Goal: Task Accomplishment & Management: Manage account settings

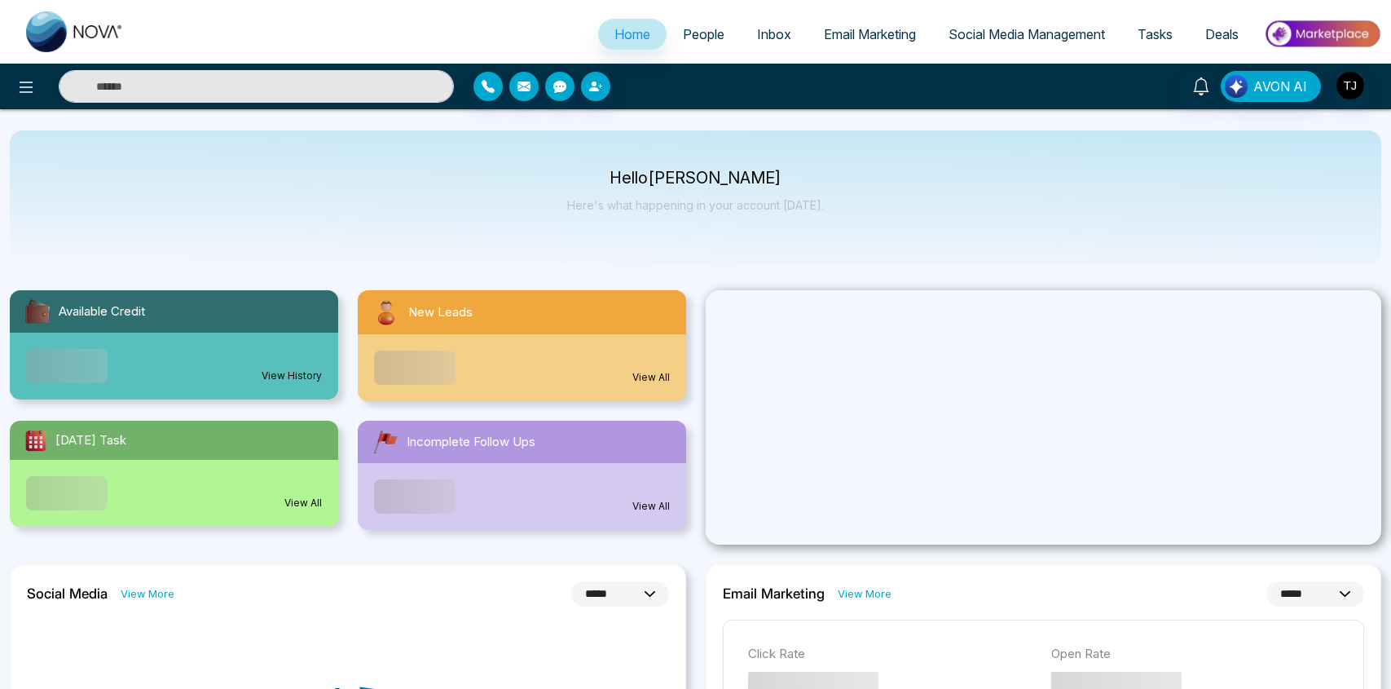
select select "*"
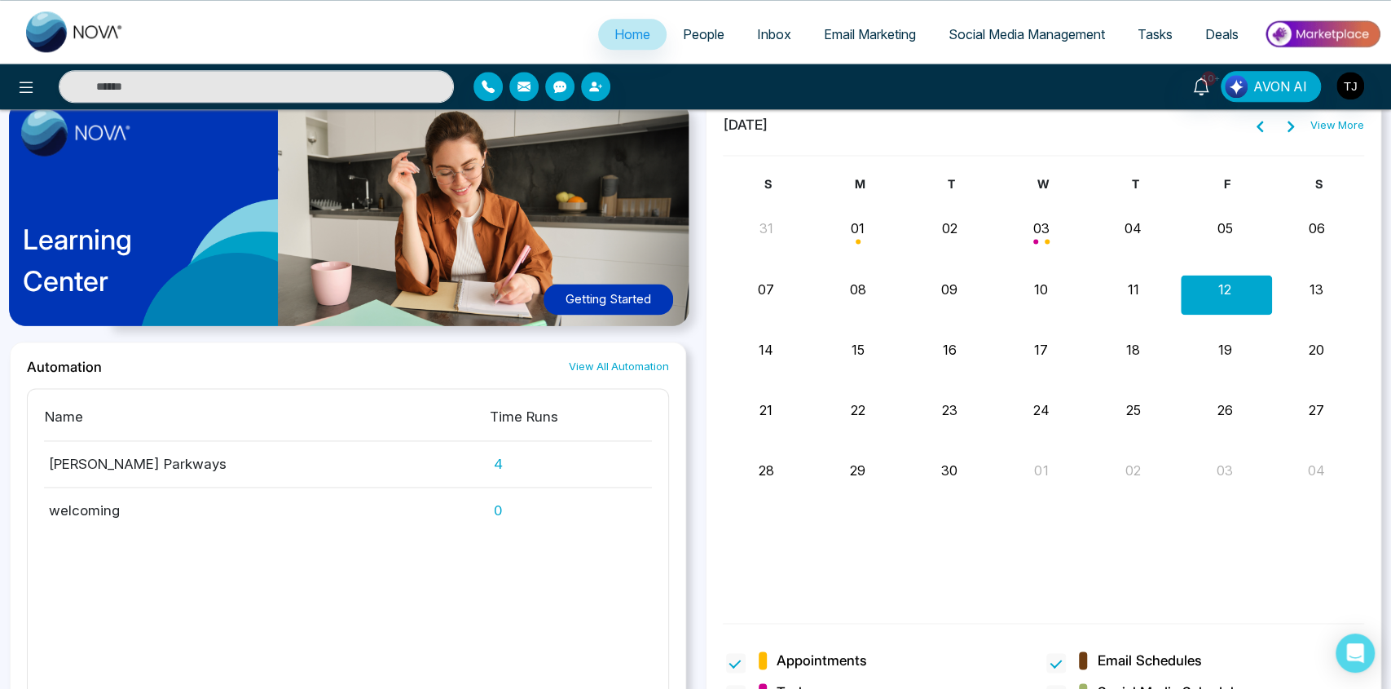
scroll to position [1485, 0]
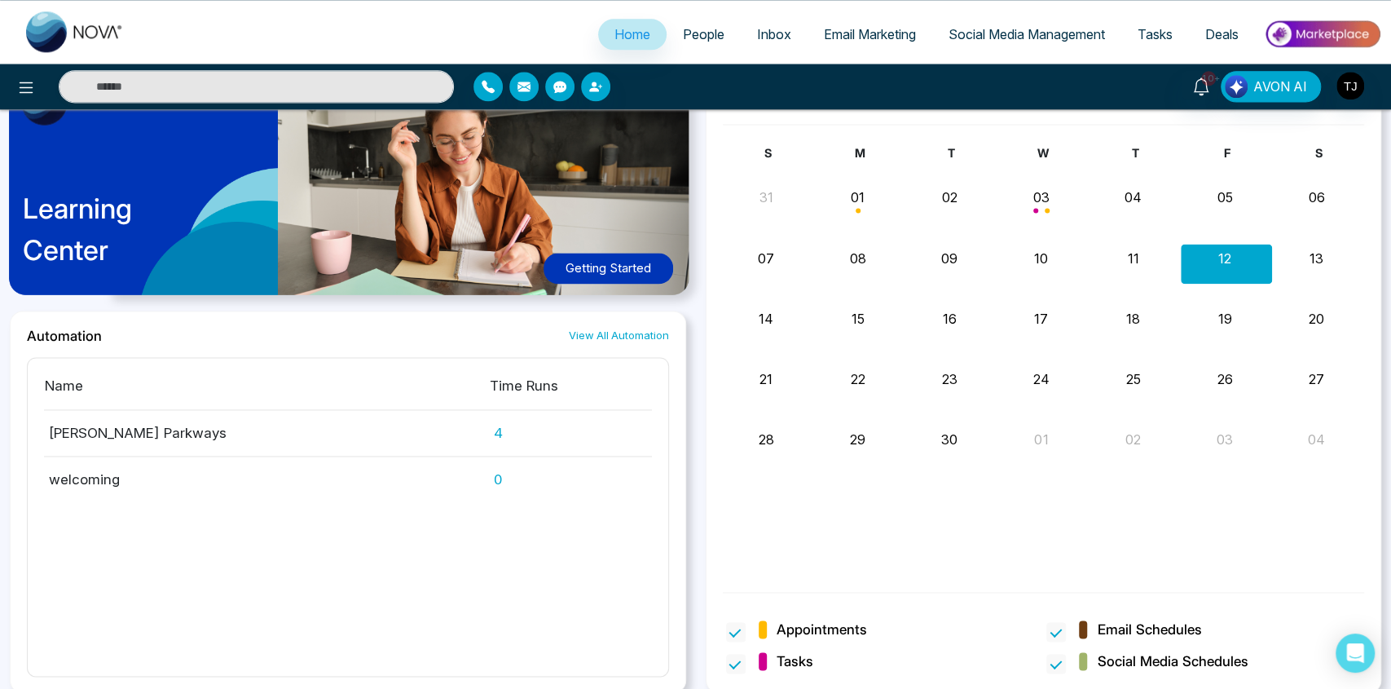
click at [111, 429] on td "[PERSON_NAME] Parkways" at bounding box center [266, 432] width 445 height 46
click at [499, 425] on td "4" at bounding box center [570, 432] width 163 height 46
click at [607, 332] on link "View All Automation" at bounding box center [619, 335] width 100 height 15
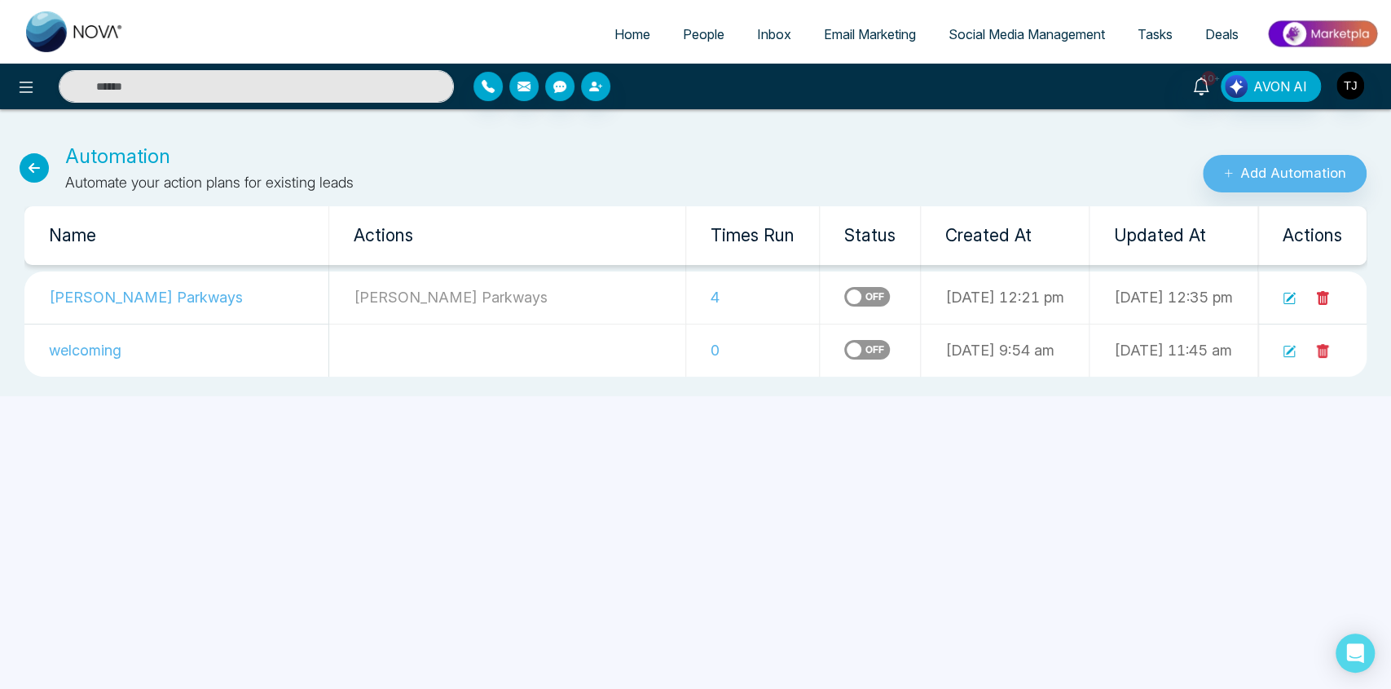
select select "*"
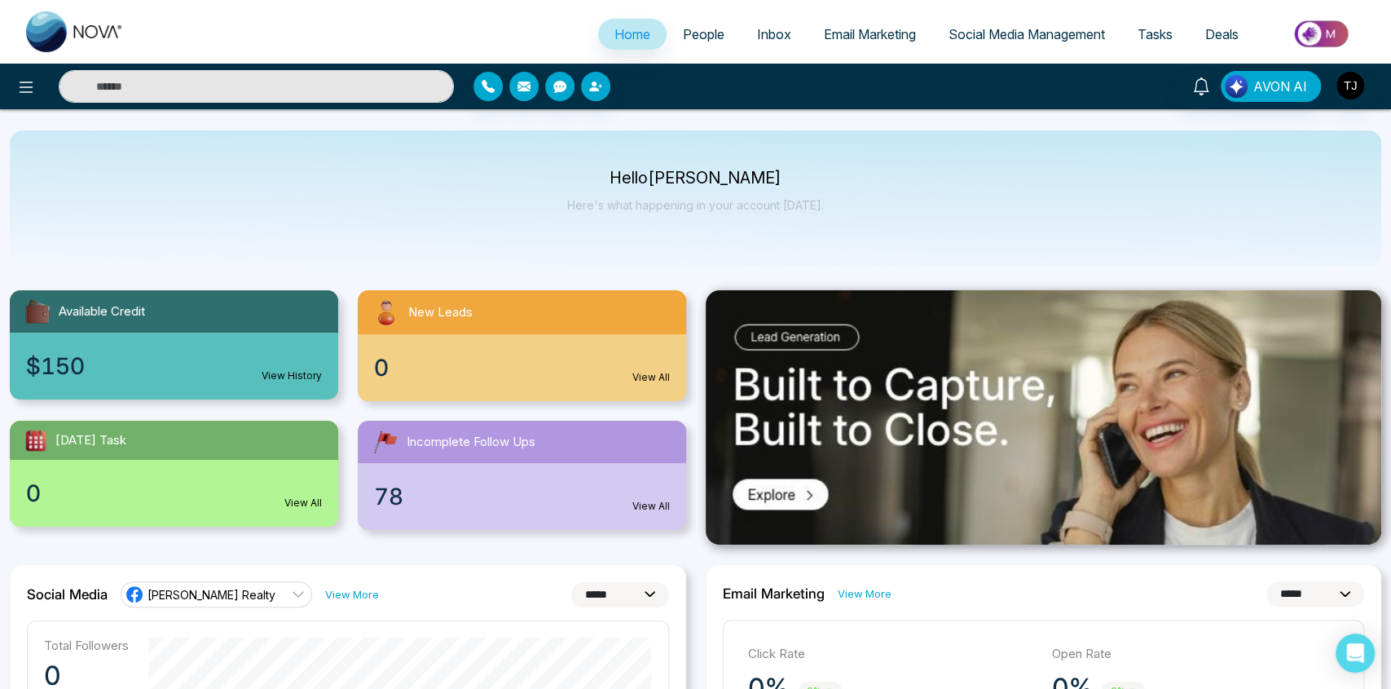
click at [700, 33] on span "People" at bounding box center [704, 34] width 42 height 16
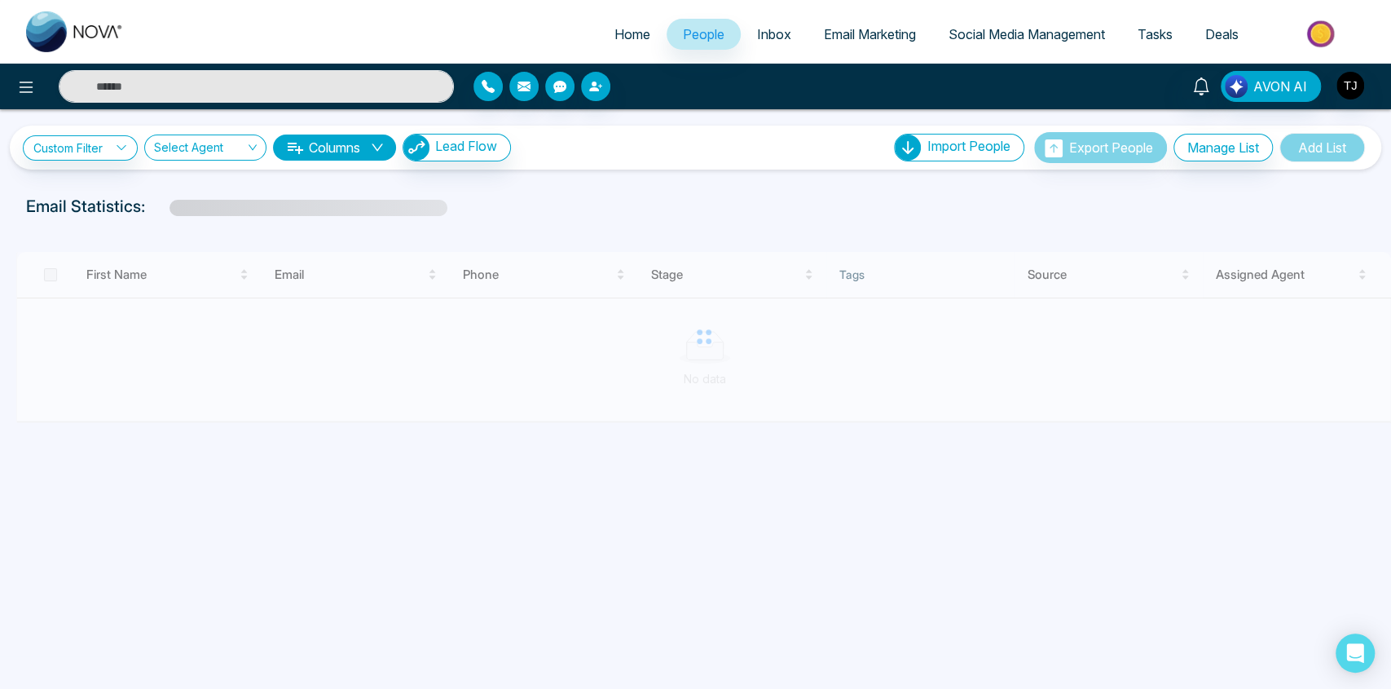
click at [773, 37] on span "Inbox" at bounding box center [774, 34] width 34 height 16
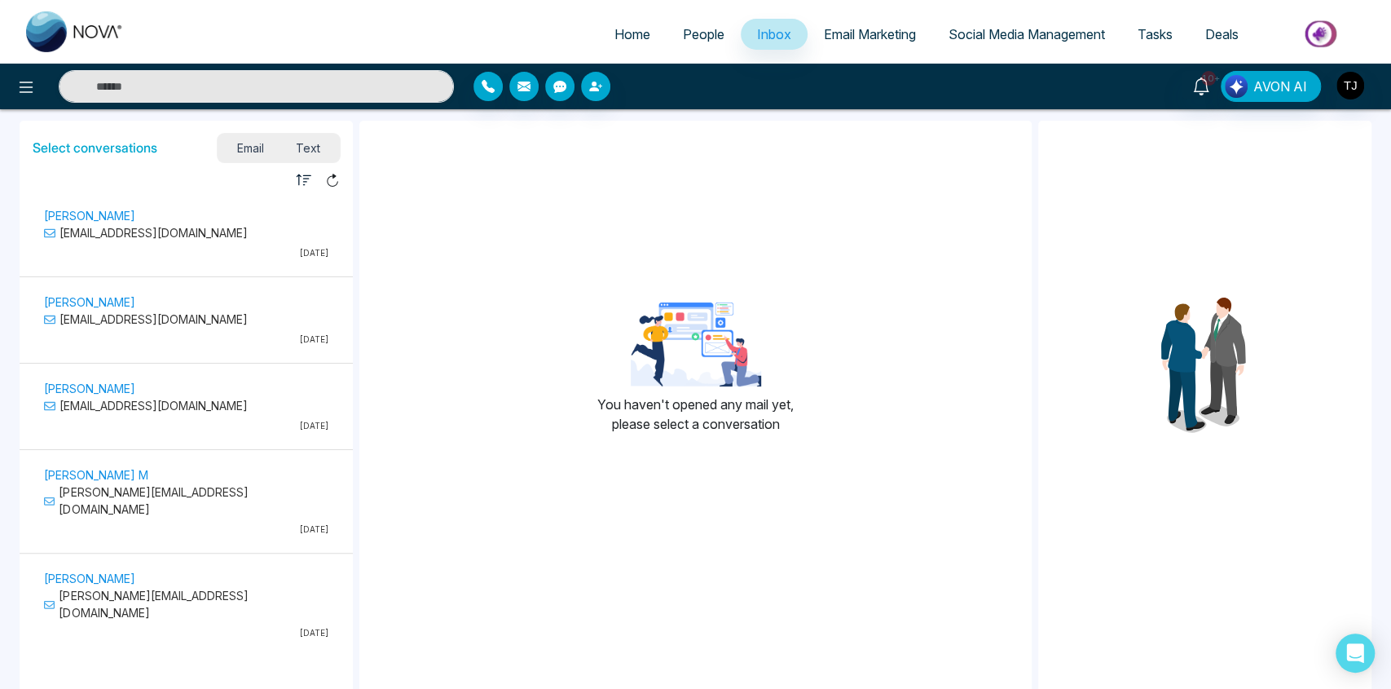
click at [852, 36] on span "Email Marketing" at bounding box center [870, 34] width 92 height 16
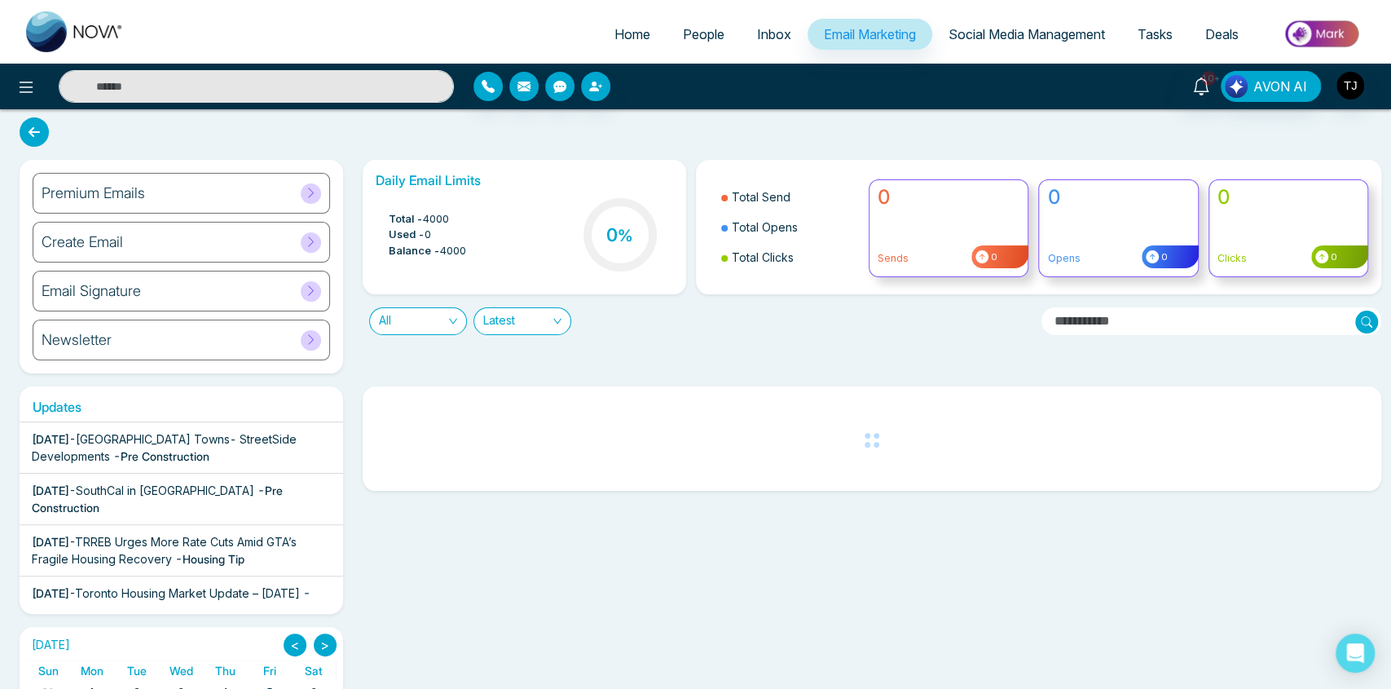
scroll to position [203, 0]
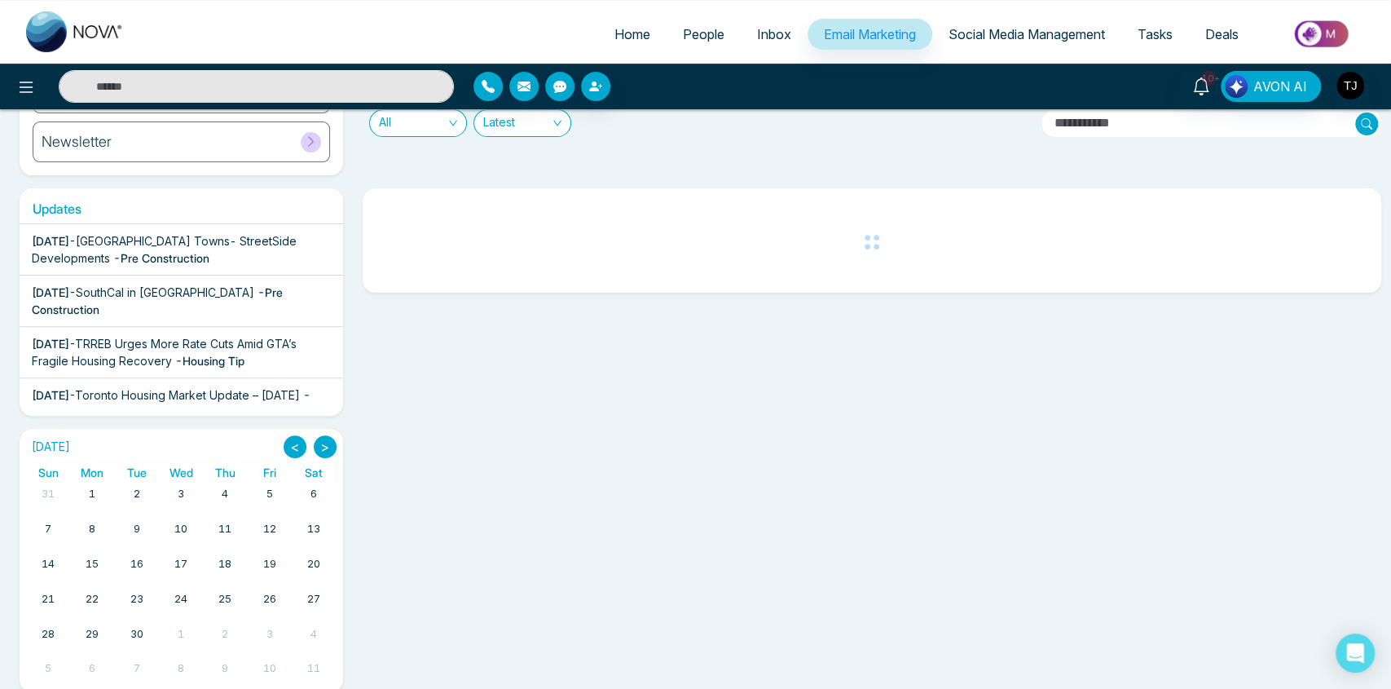
click at [1159, 40] on span "Tasks" at bounding box center [1155, 34] width 35 height 16
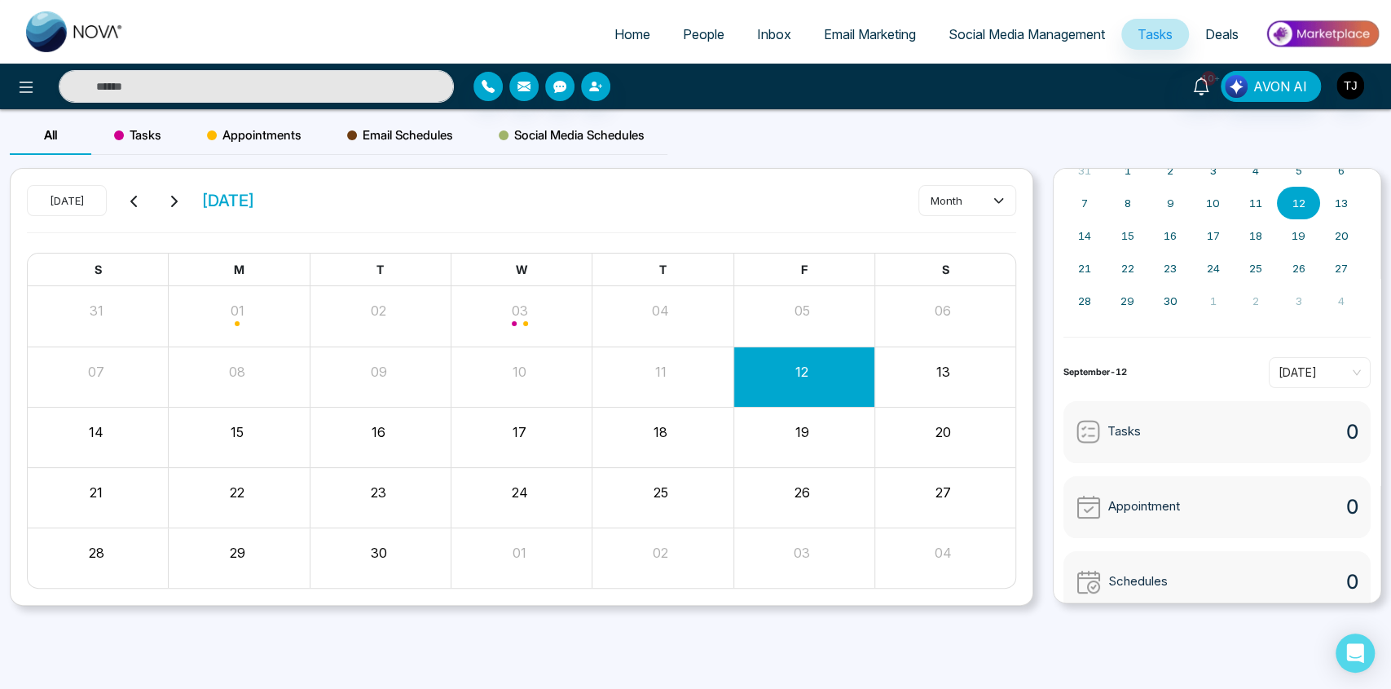
scroll to position [117, 0]
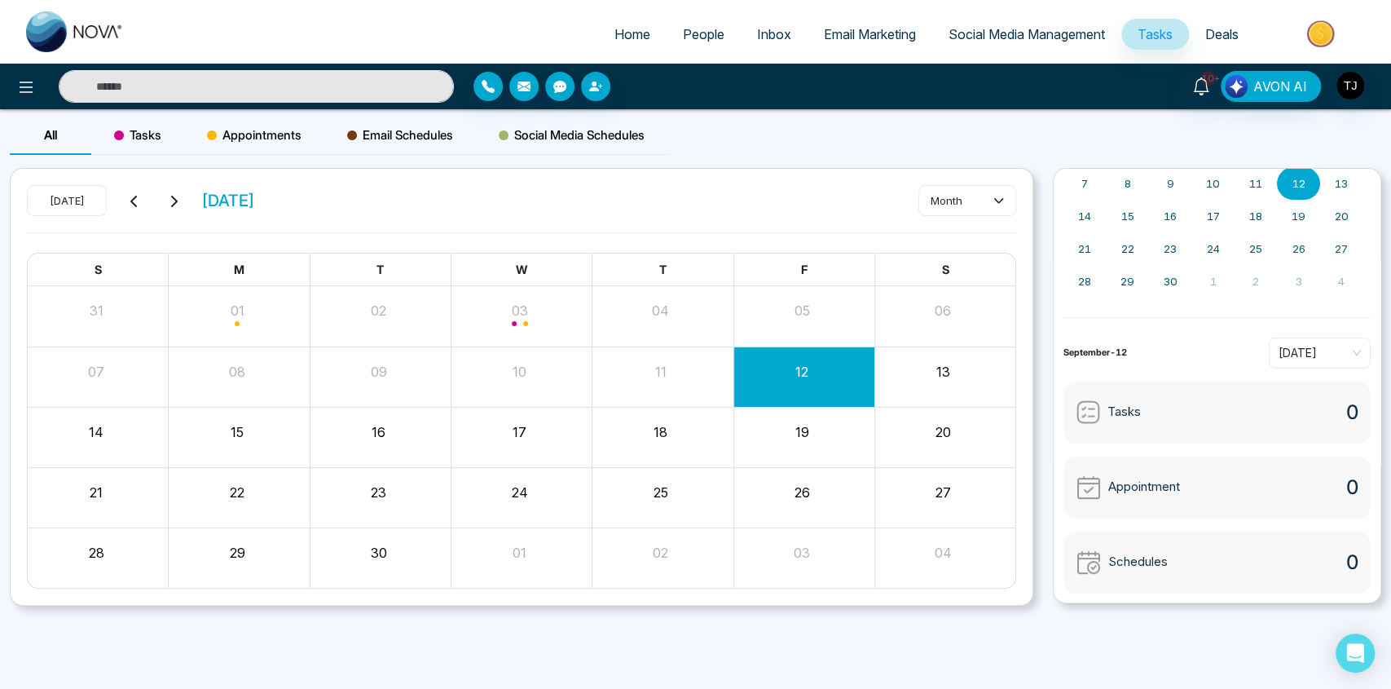
click at [1192, 425] on div "Tasks 0" at bounding box center [1216, 412] width 307 height 62
click at [141, 134] on span "Tasks" at bounding box center [137, 135] width 47 height 20
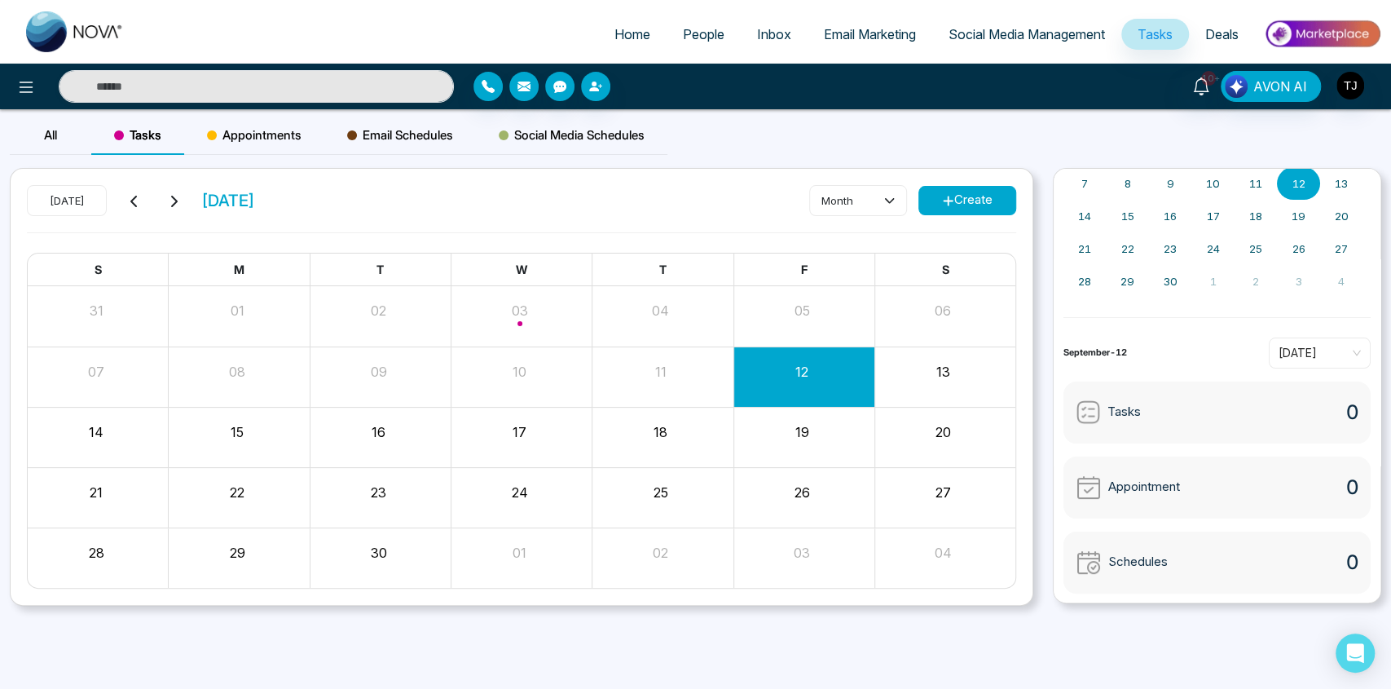
click at [957, 202] on button "Create" at bounding box center [967, 200] width 98 height 29
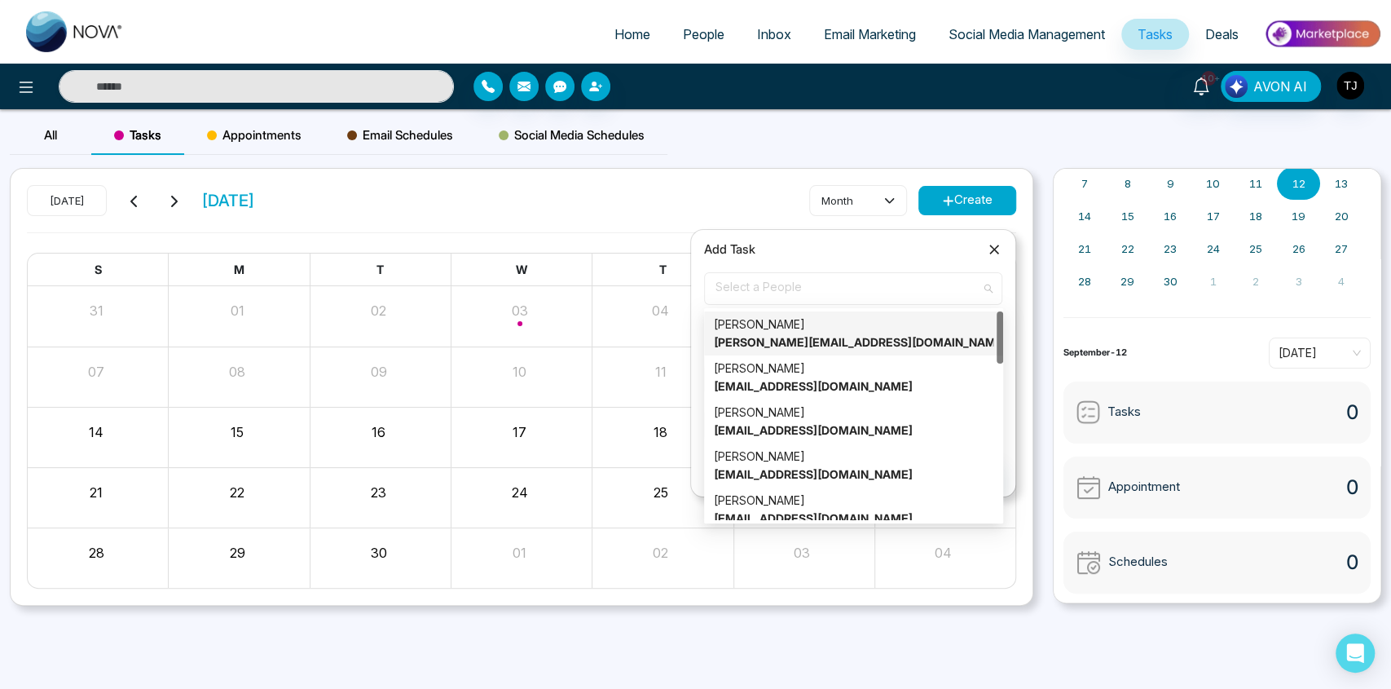
click at [883, 287] on span "Select a People" at bounding box center [852, 289] width 275 height 28
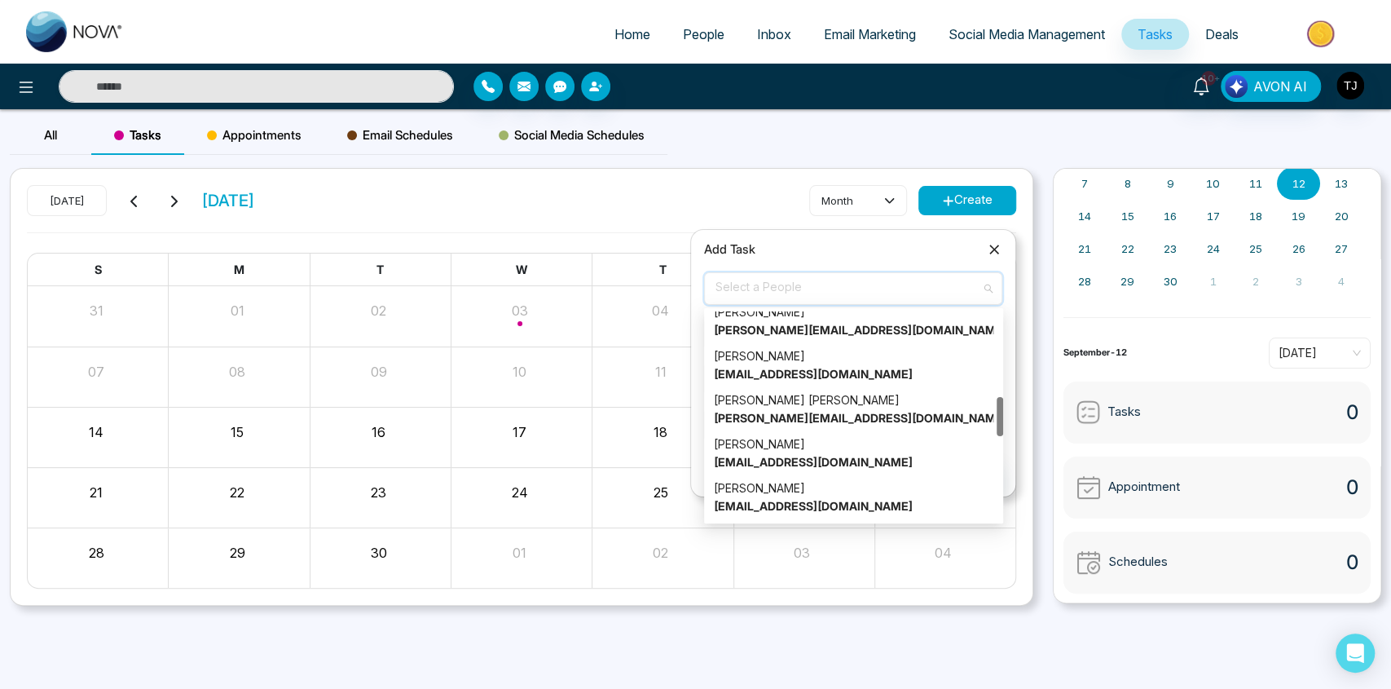
scroll to position [452, 0]
click at [690, 33] on span "People" at bounding box center [704, 34] width 42 height 16
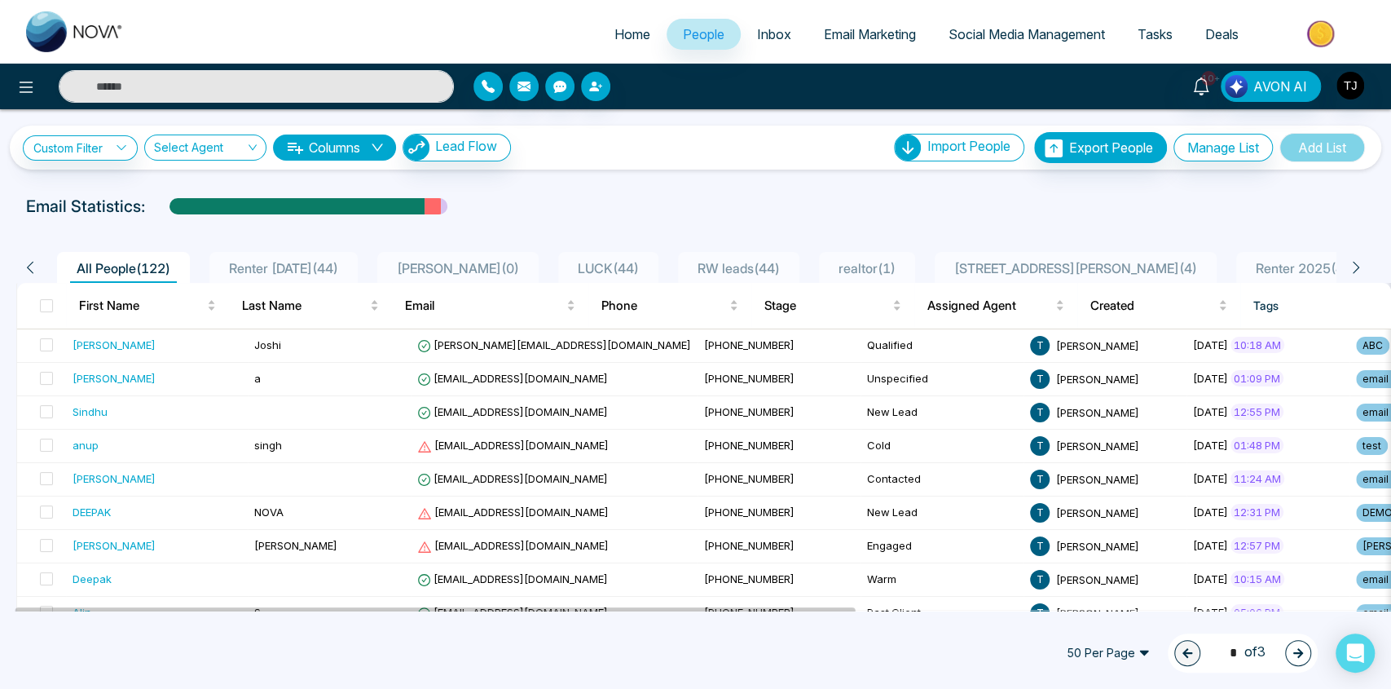
click at [581, 262] on span "LUCK ( 44 )" at bounding box center [608, 268] width 74 height 16
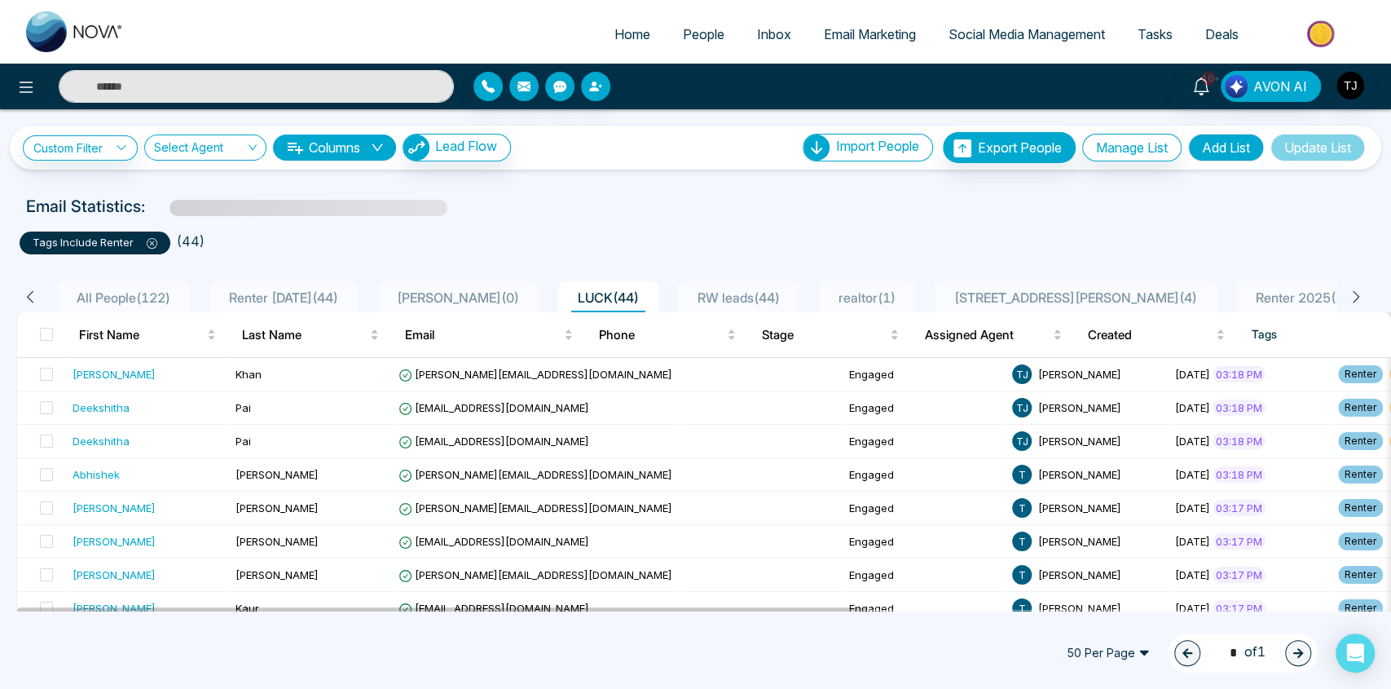
click at [130, 293] on span "All People ( 122 )" at bounding box center [123, 297] width 107 height 16
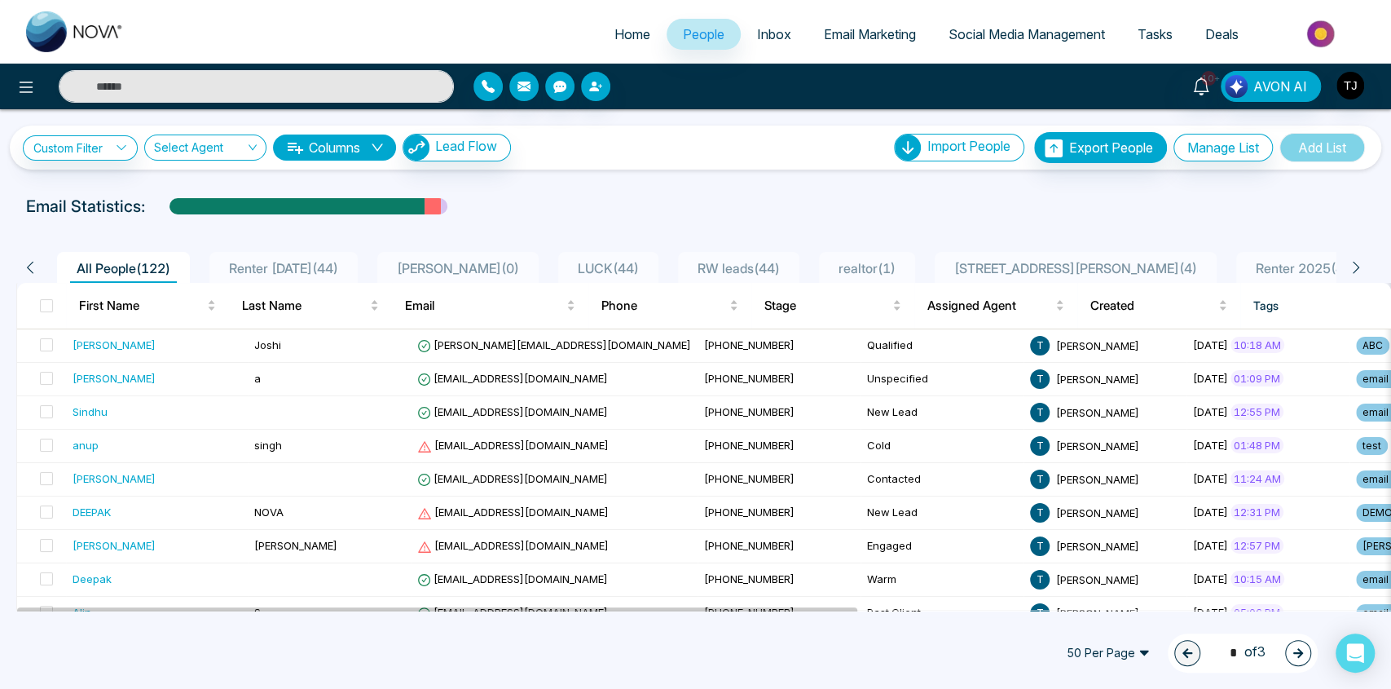
click at [1158, 36] on span "Tasks" at bounding box center [1155, 34] width 35 height 16
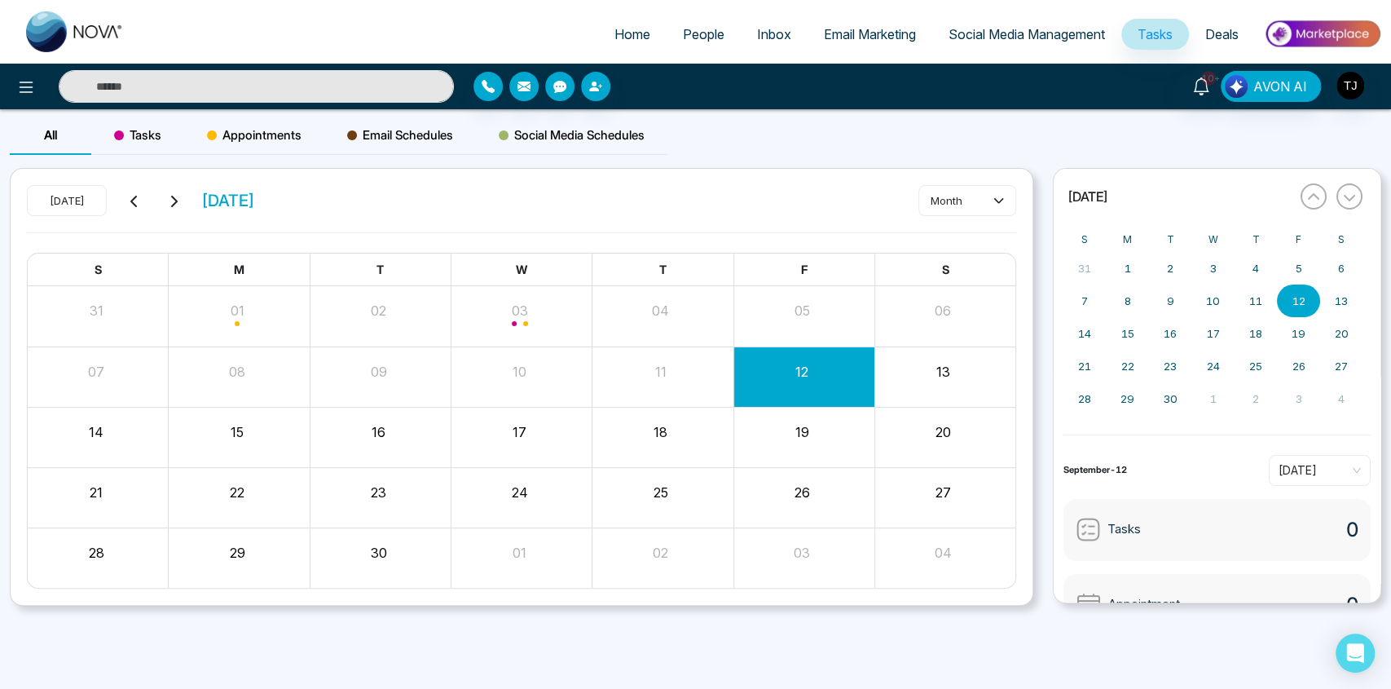
click at [918, 306] on div "06" at bounding box center [942, 308] width 137 height 24
click at [935, 374] on div "13" at bounding box center [942, 369] width 137 height 24
click at [954, 372] on div "13" at bounding box center [942, 369] width 137 height 24
click at [940, 370] on button "13" at bounding box center [943, 372] width 14 height 20
click at [940, 439] on div "20" at bounding box center [944, 436] width 141 height 39
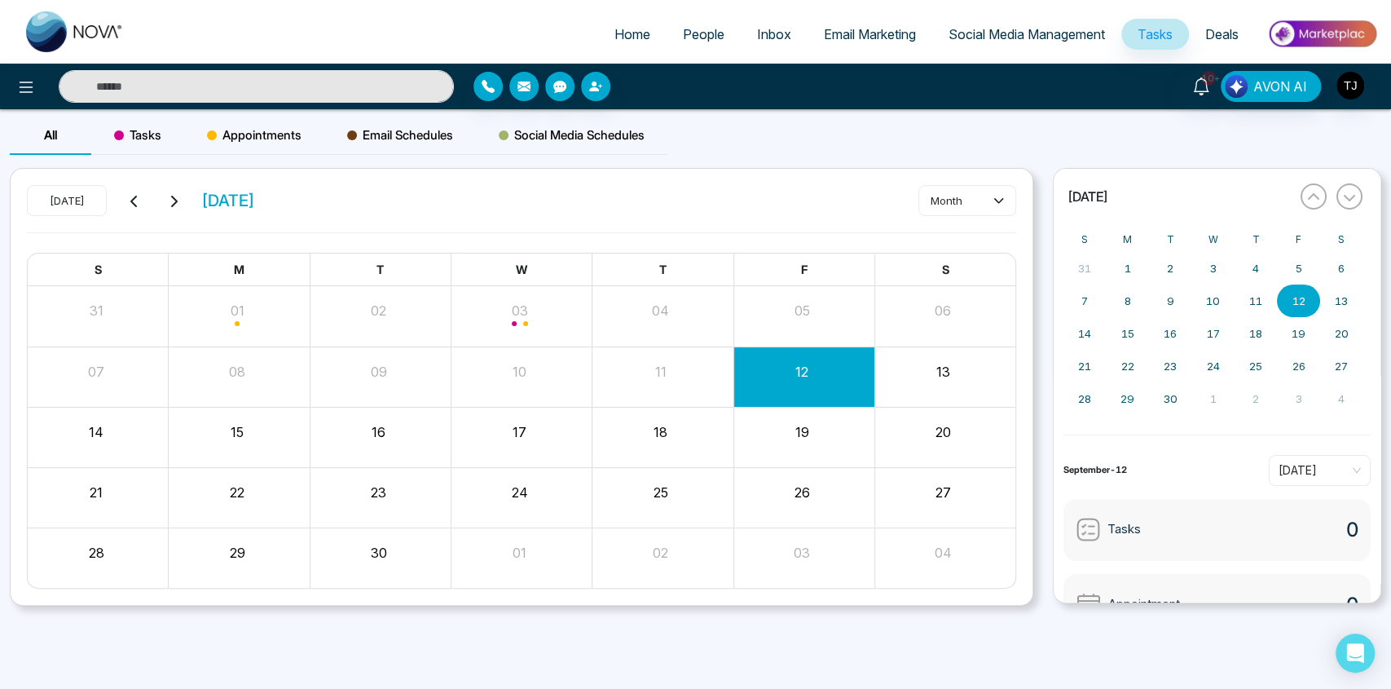
click at [939, 431] on button "20" at bounding box center [942, 432] width 15 height 20
click at [140, 147] on div "Tasks" at bounding box center [137, 135] width 93 height 39
click at [947, 362] on button "13" at bounding box center [943, 372] width 14 height 20
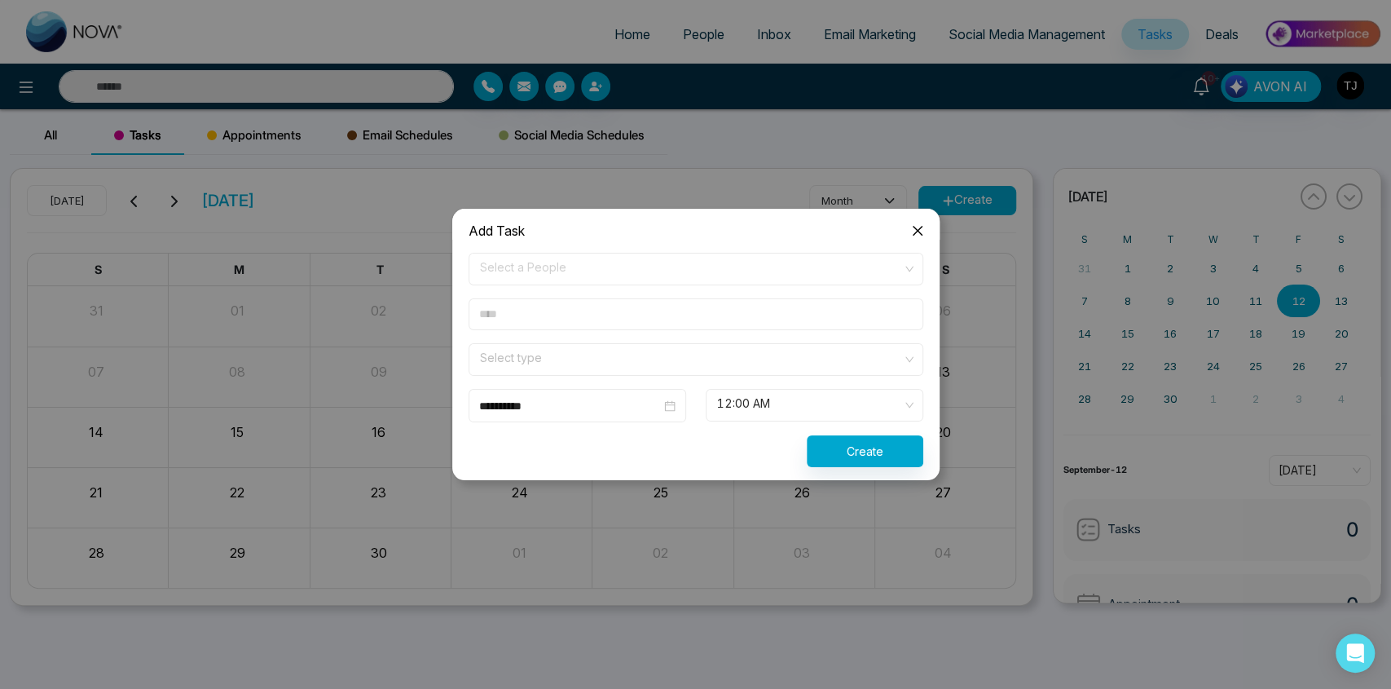
click at [917, 224] on span "Close" at bounding box center [918, 231] width 44 height 44
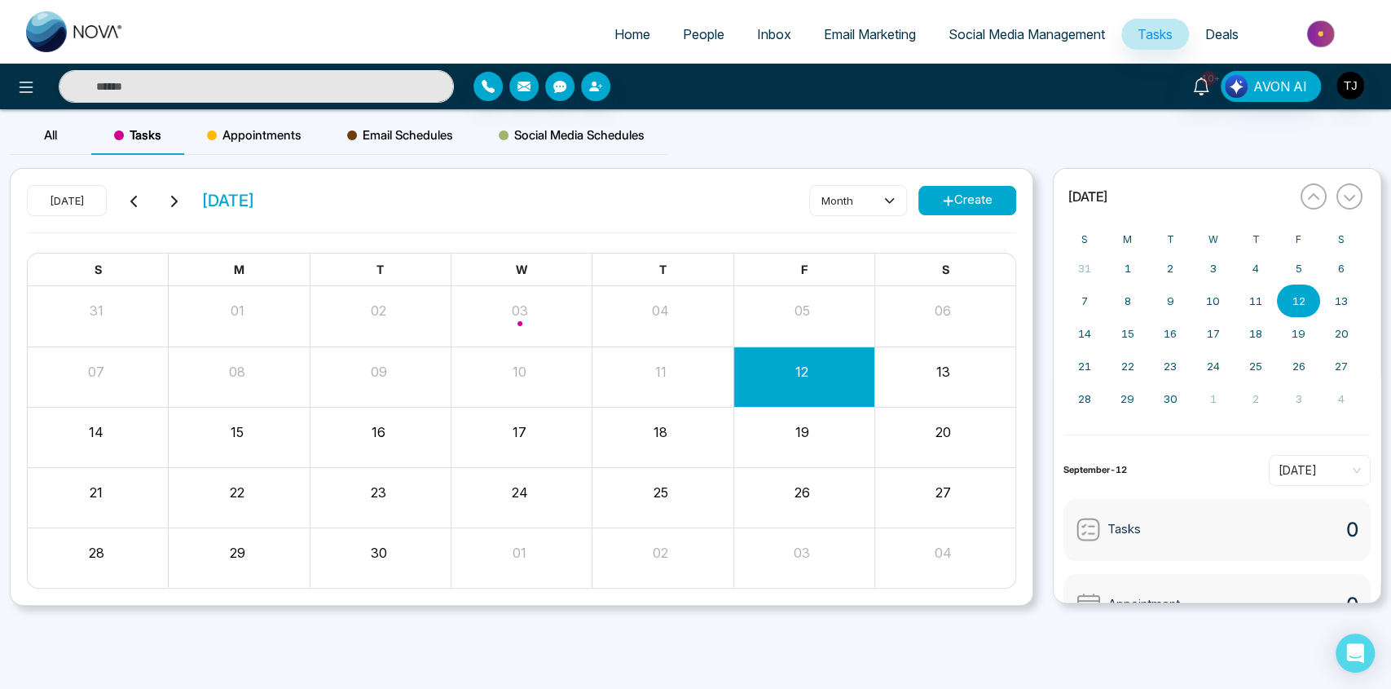
click at [779, 446] on div "19" at bounding box center [803, 436] width 141 height 39
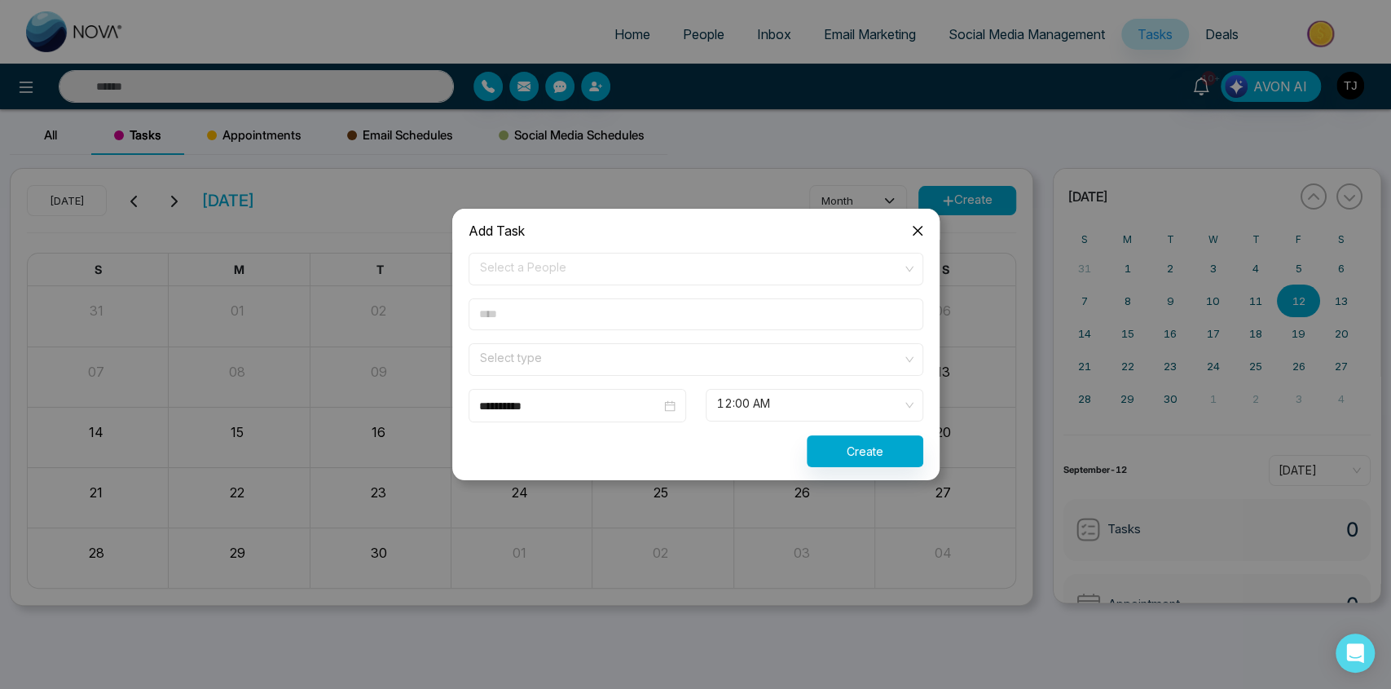
click at [918, 228] on icon "close" at bounding box center [917, 230] width 13 height 13
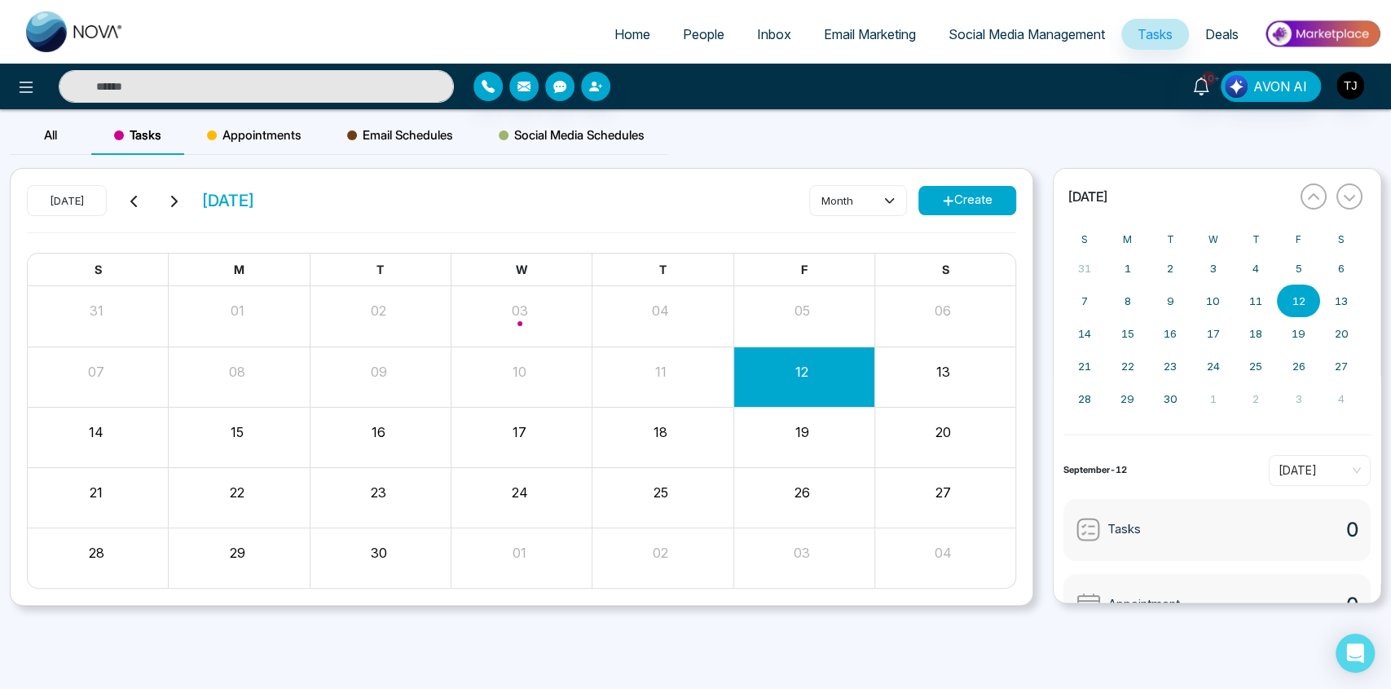
click at [944, 201] on icon at bounding box center [949, 201] width 10 height 10
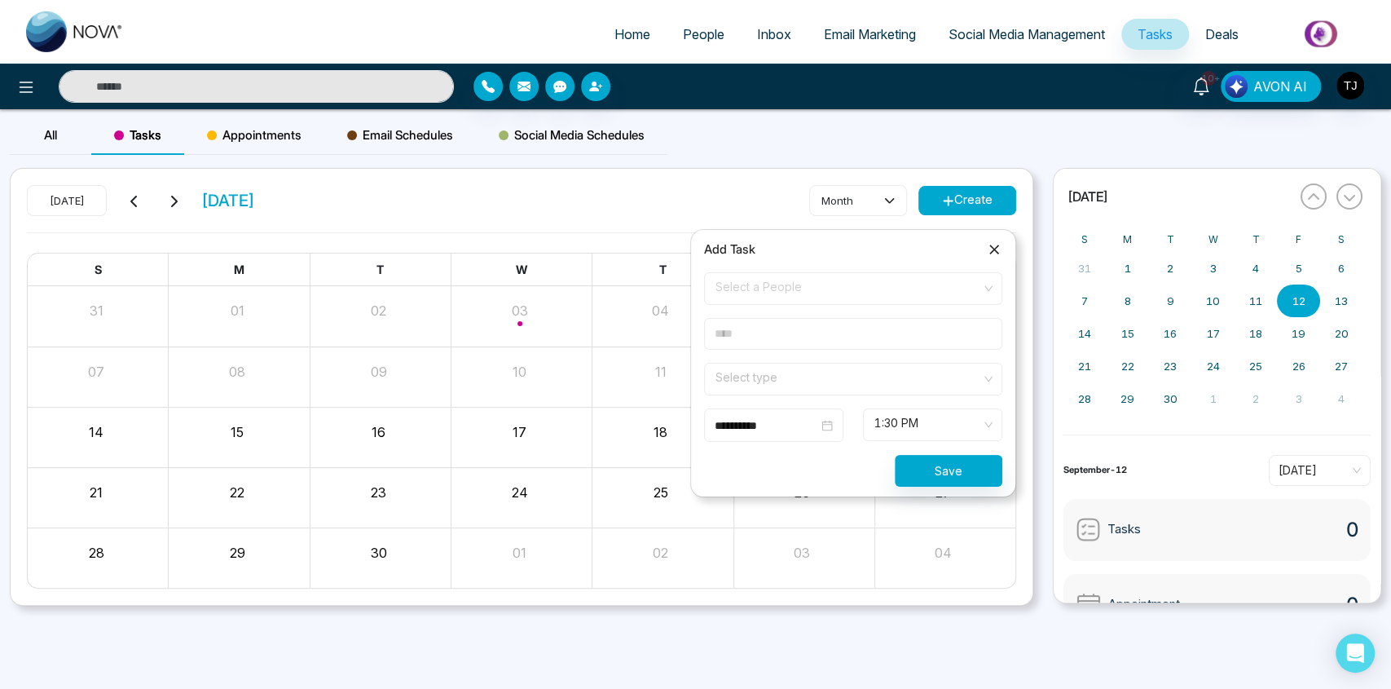
click at [848, 291] on span "Select a People" at bounding box center [852, 289] width 275 height 28
type input "*"
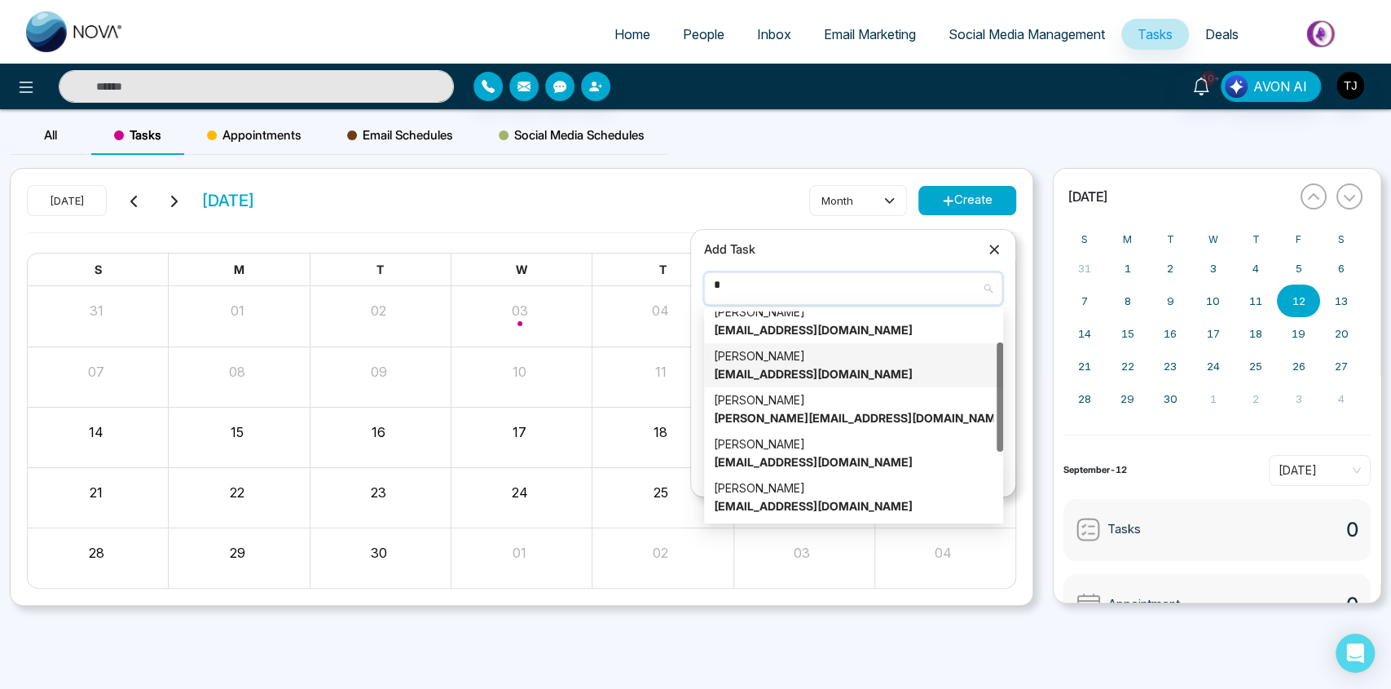
scroll to position [58, 0]
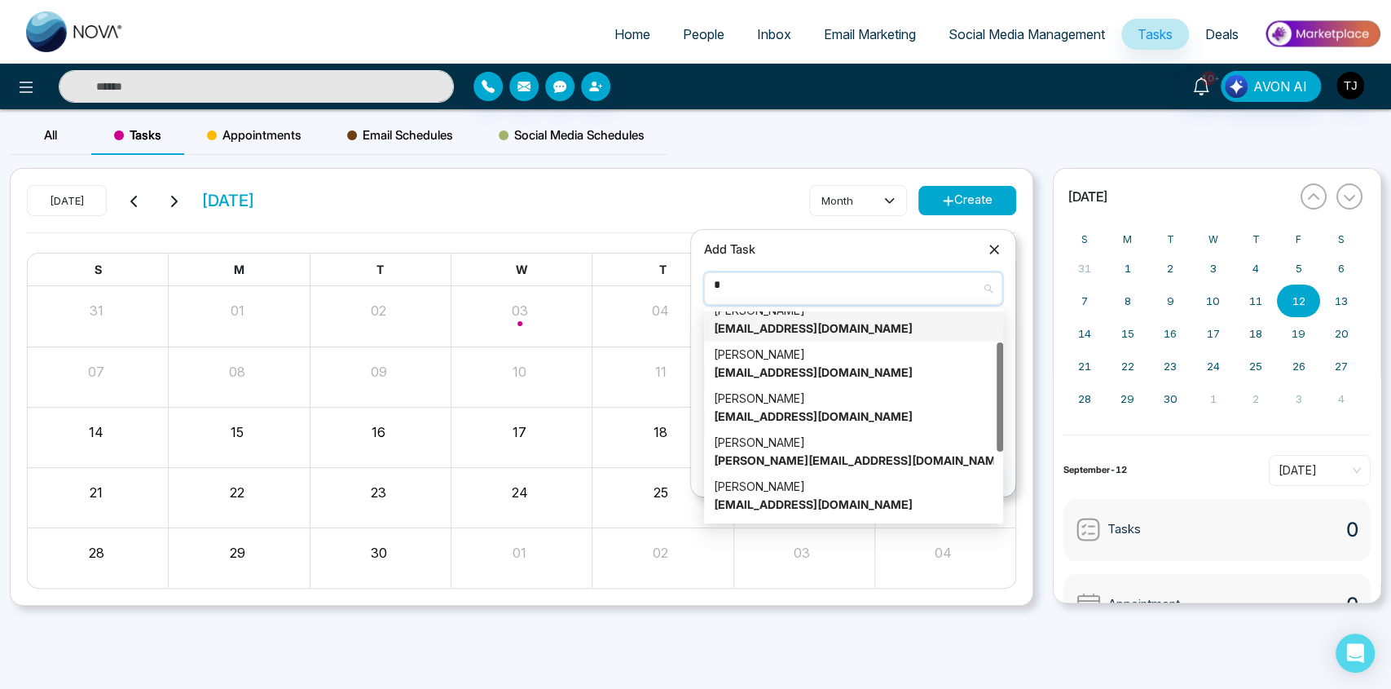
click at [772, 289] on input "*" at bounding box center [847, 285] width 267 height 24
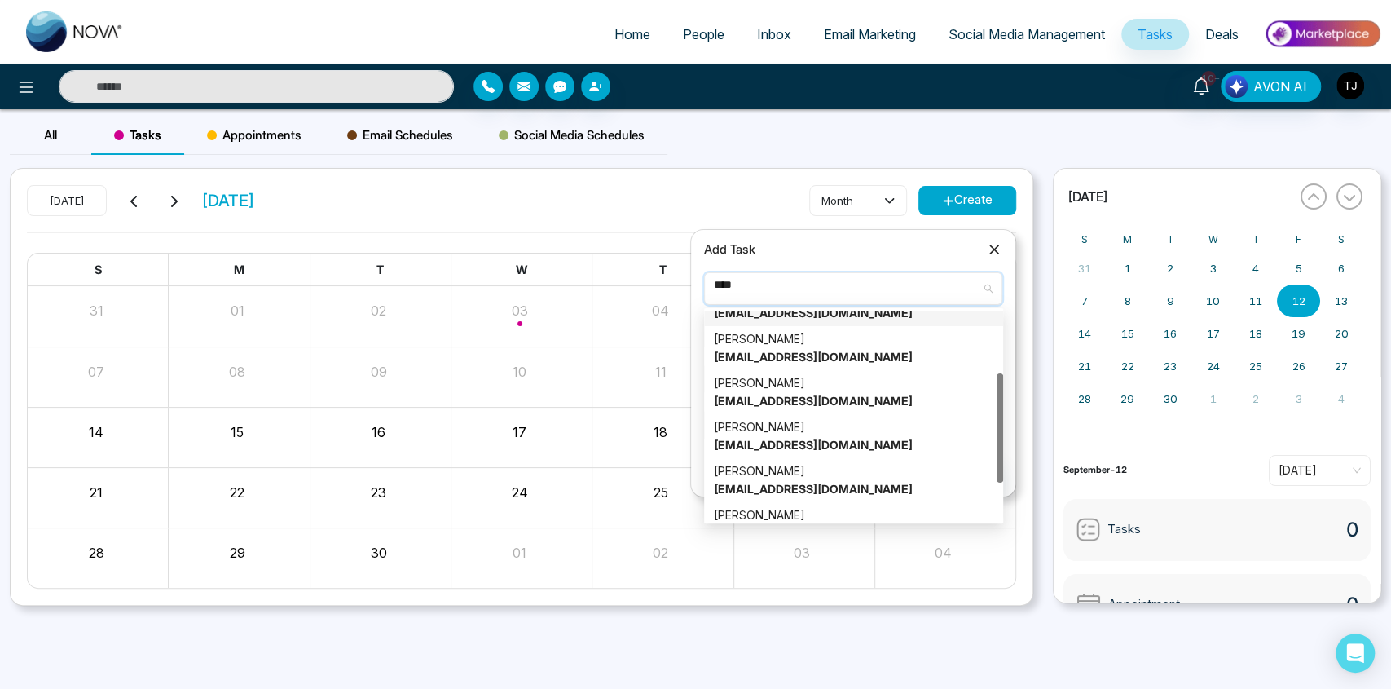
scroll to position [187, 0]
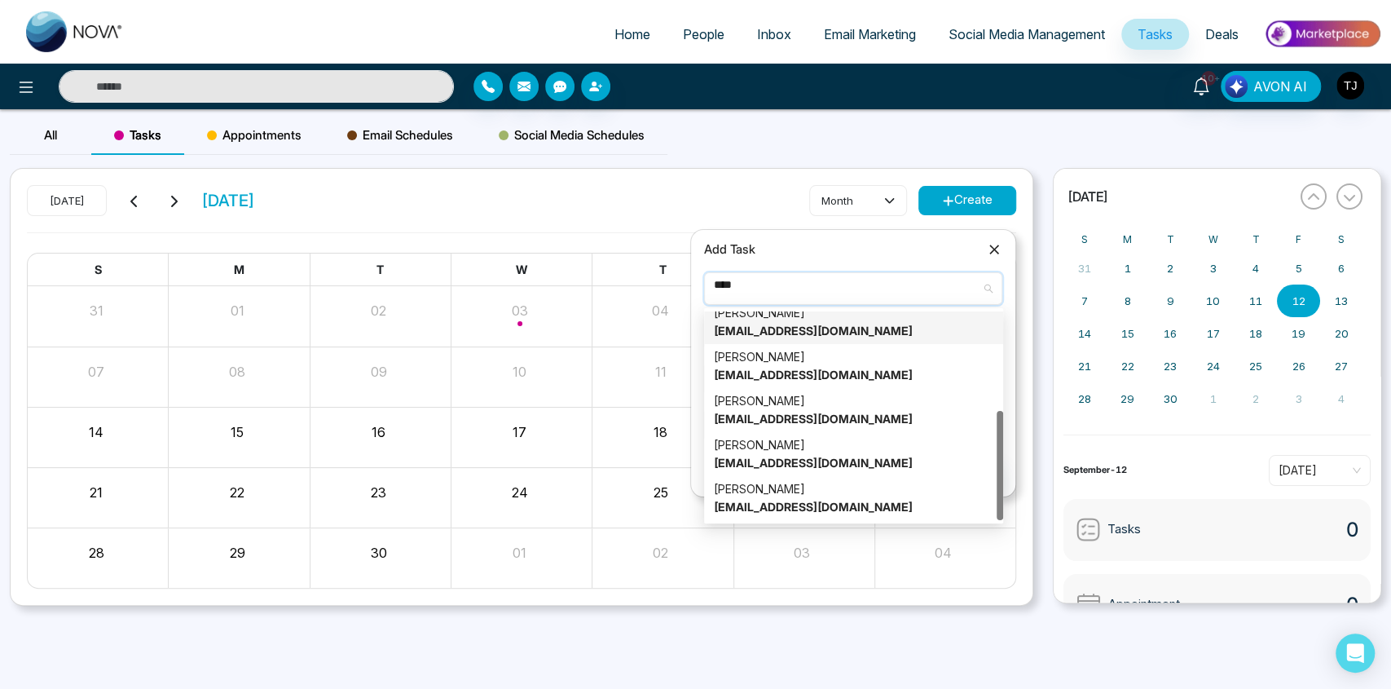
type input "****"
click at [796, 247] on div "Add Task" at bounding box center [853, 250] width 298 height 20
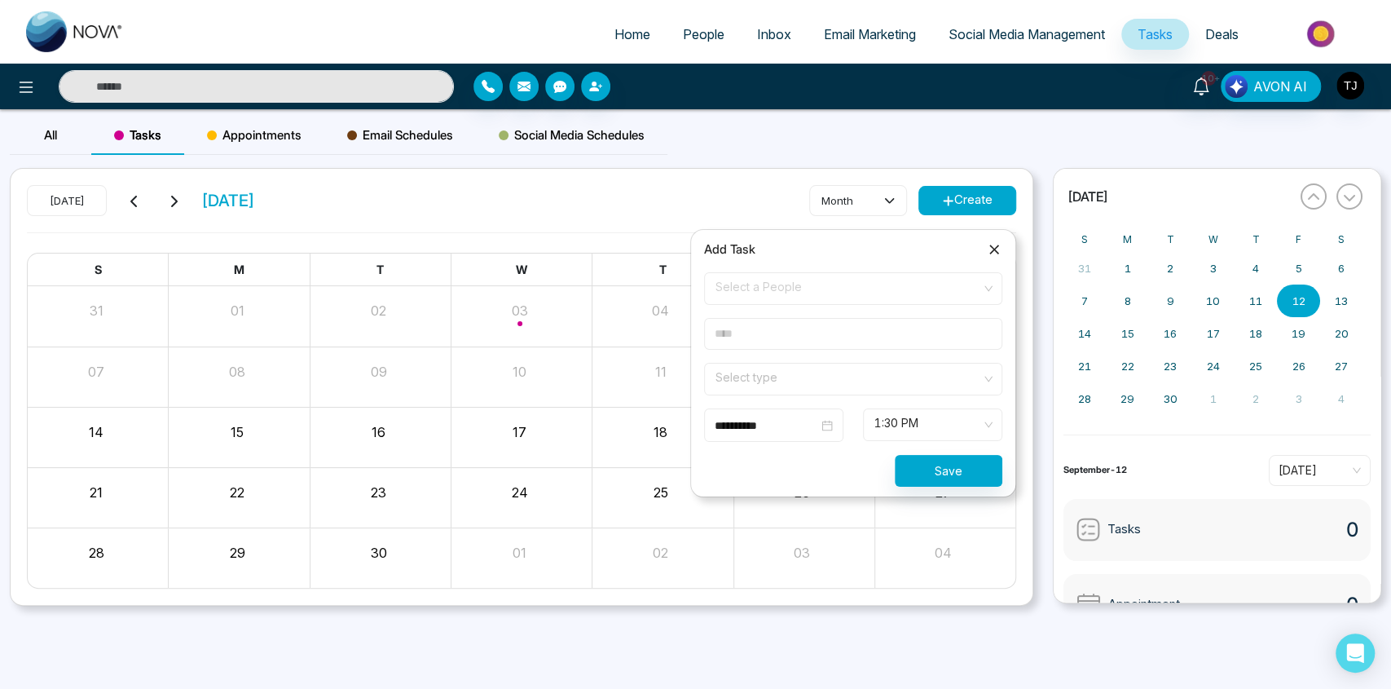
click at [786, 330] on input "text" at bounding box center [853, 334] width 298 height 32
click at [783, 345] on input "text" at bounding box center [853, 334] width 298 height 32
click at [800, 341] on input "text" at bounding box center [853, 334] width 298 height 32
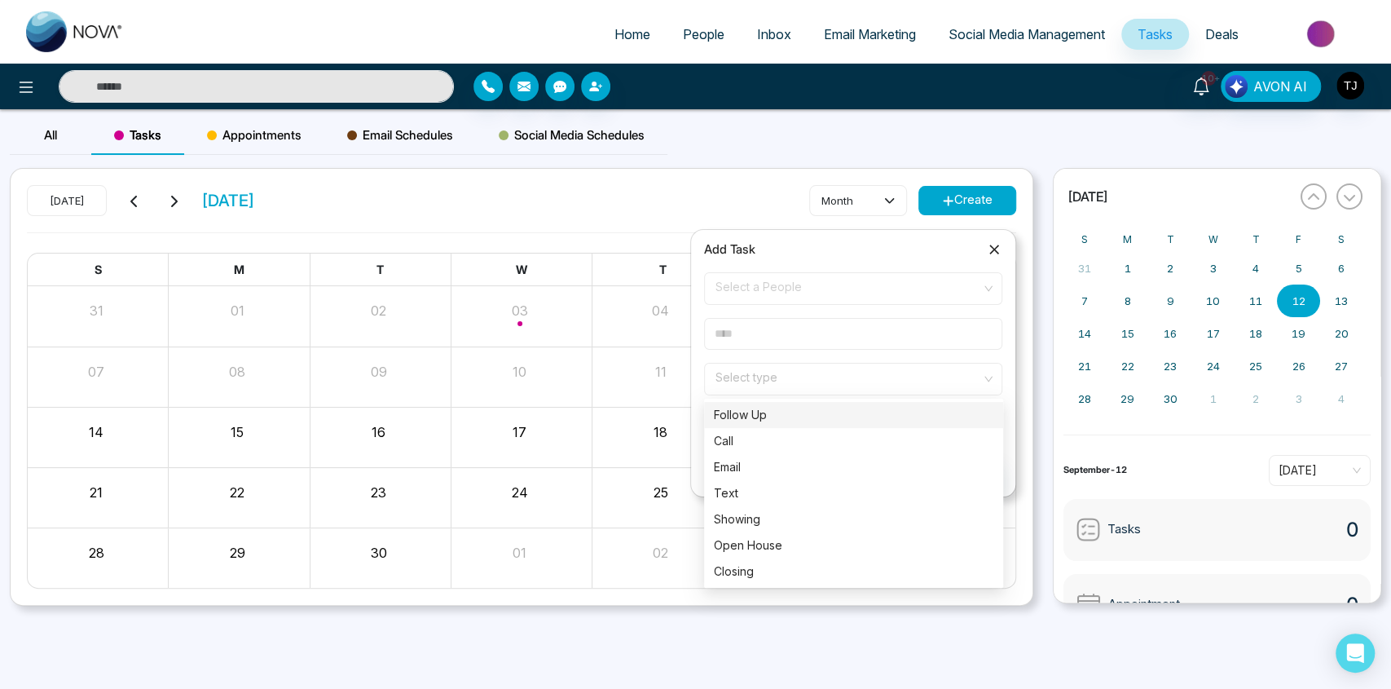
click at [791, 363] on div "Select type" at bounding box center [853, 379] width 298 height 33
click at [799, 339] on input "text" at bounding box center [853, 334] width 298 height 32
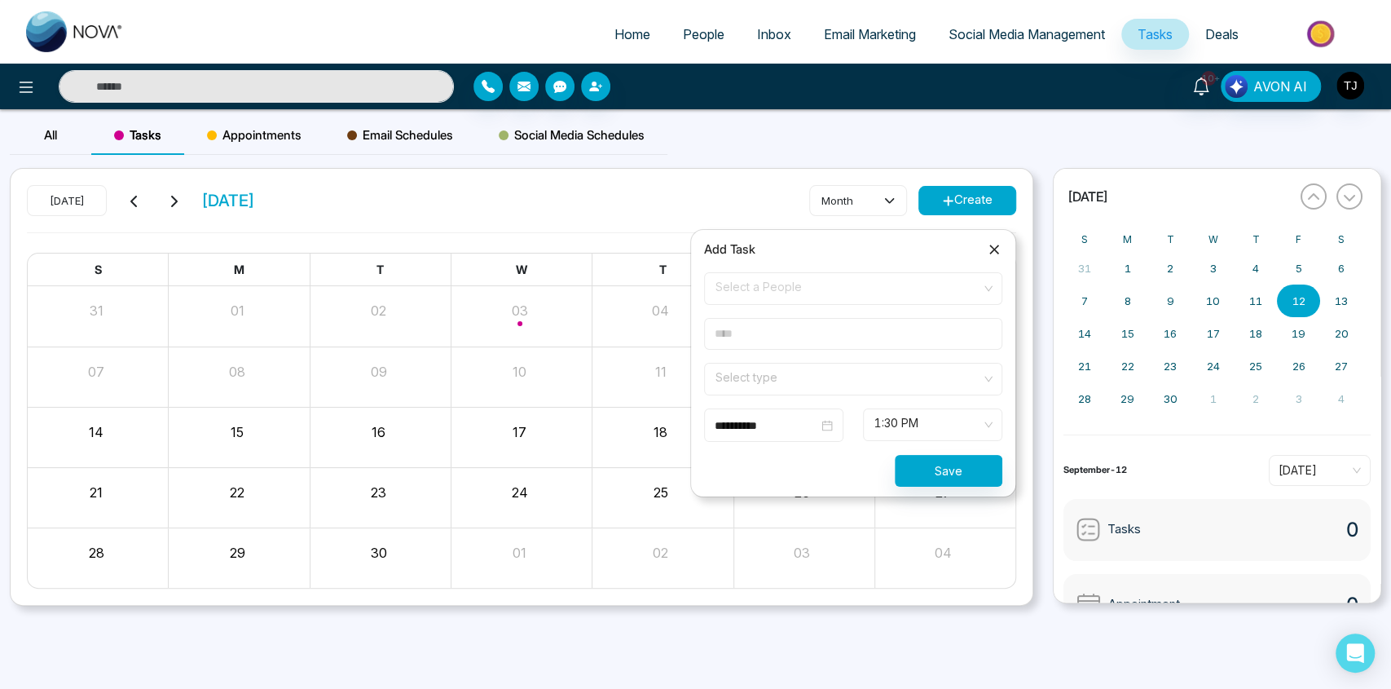
click at [784, 374] on input "search" at bounding box center [847, 375] width 267 height 24
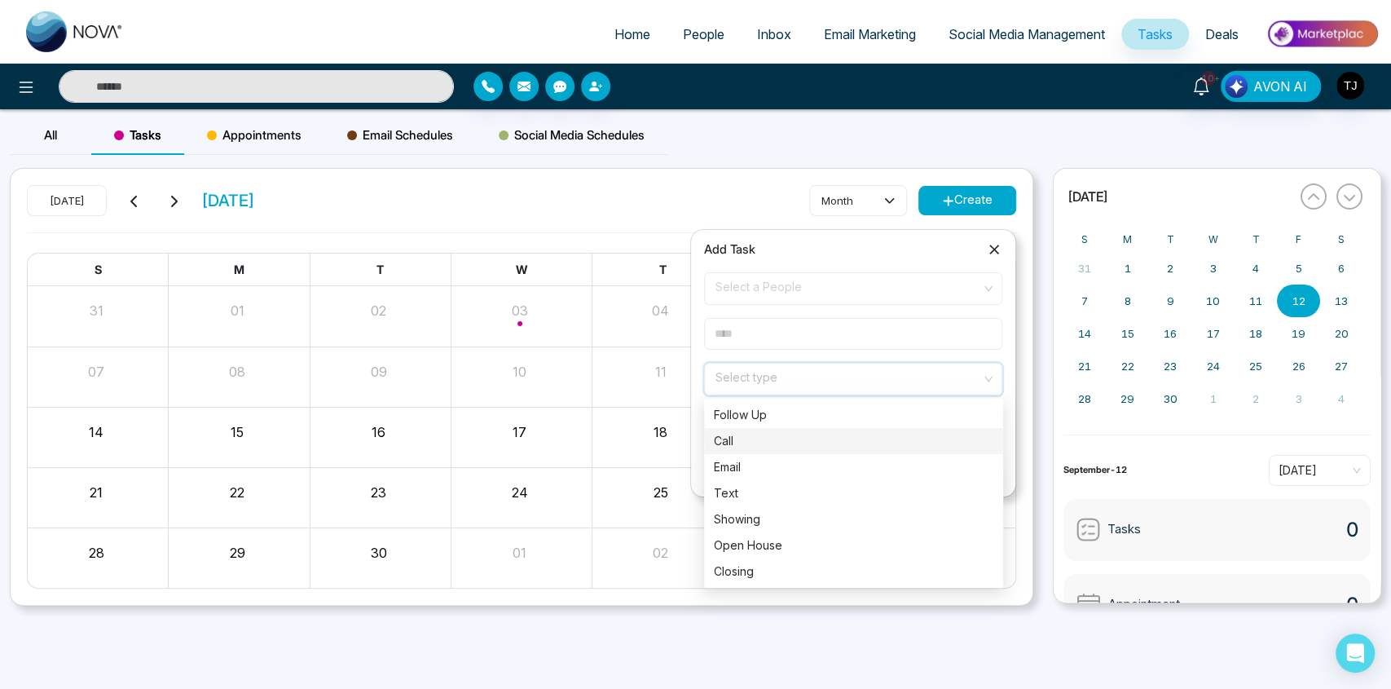
click at [781, 433] on div "Call" at bounding box center [853, 441] width 279 height 18
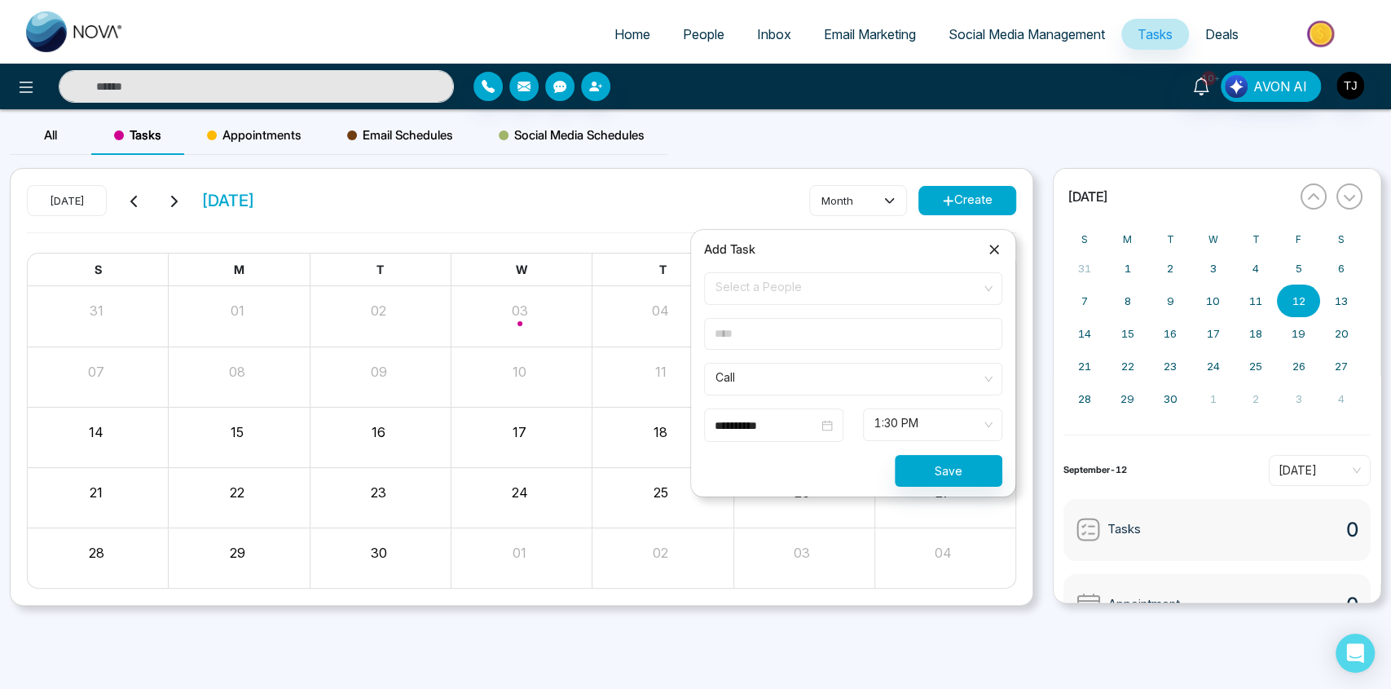
click at [777, 339] on input "text" at bounding box center [853, 334] width 298 height 32
click at [789, 293] on span "Select a People" at bounding box center [852, 289] width 275 height 28
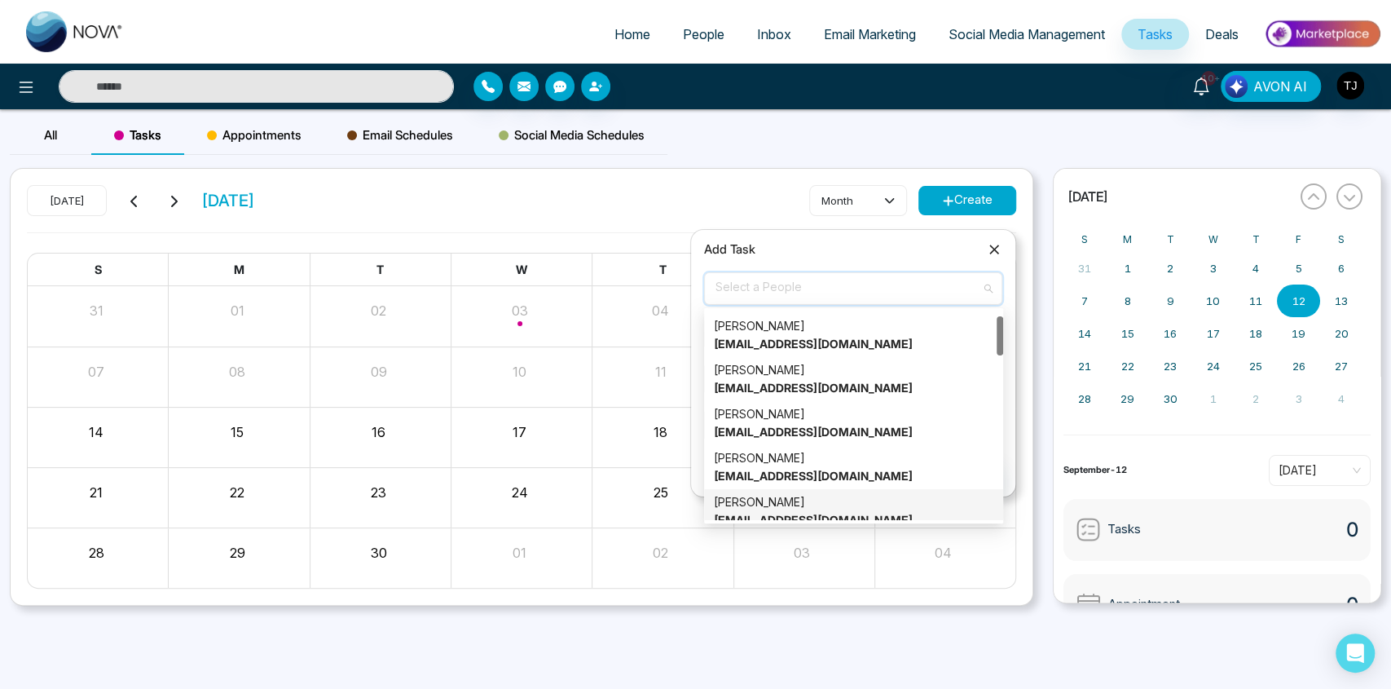
scroll to position [0, 0]
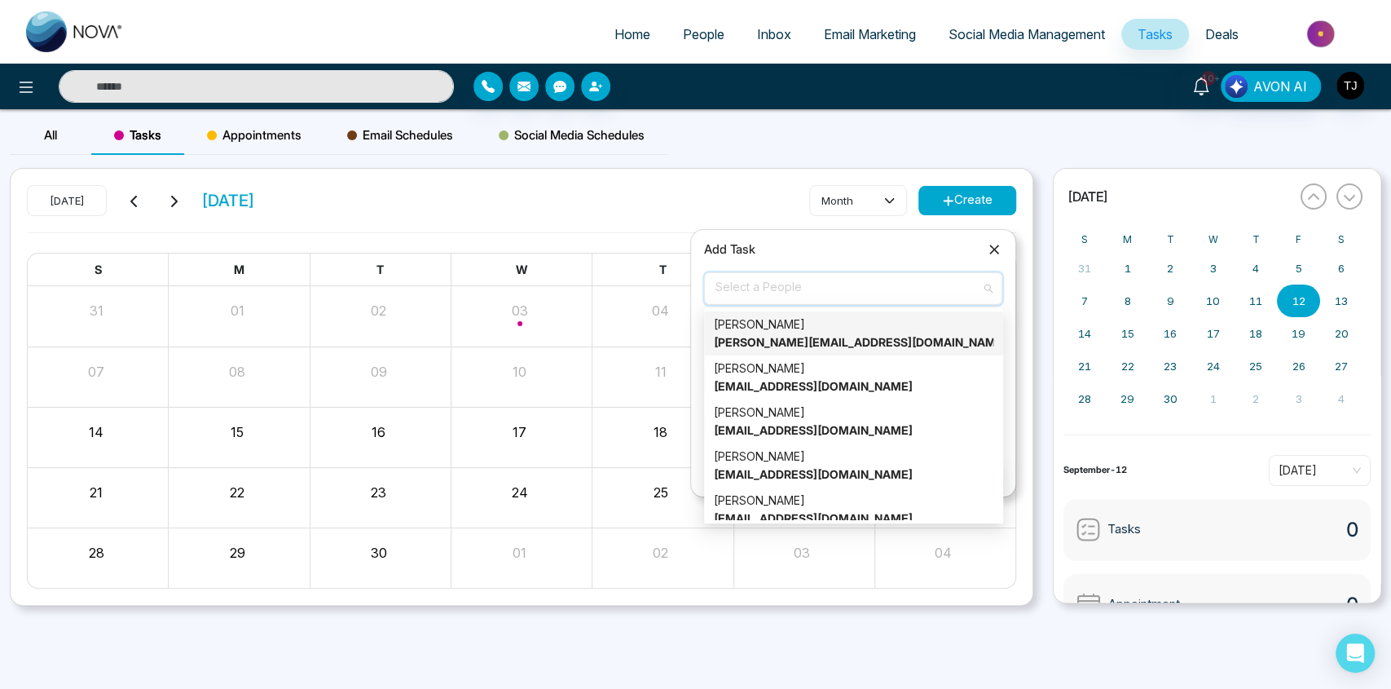
click at [787, 334] on div "Lokesh Joshi lokesh@mmnovatech.com" at bounding box center [853, 333] width 279 height 36
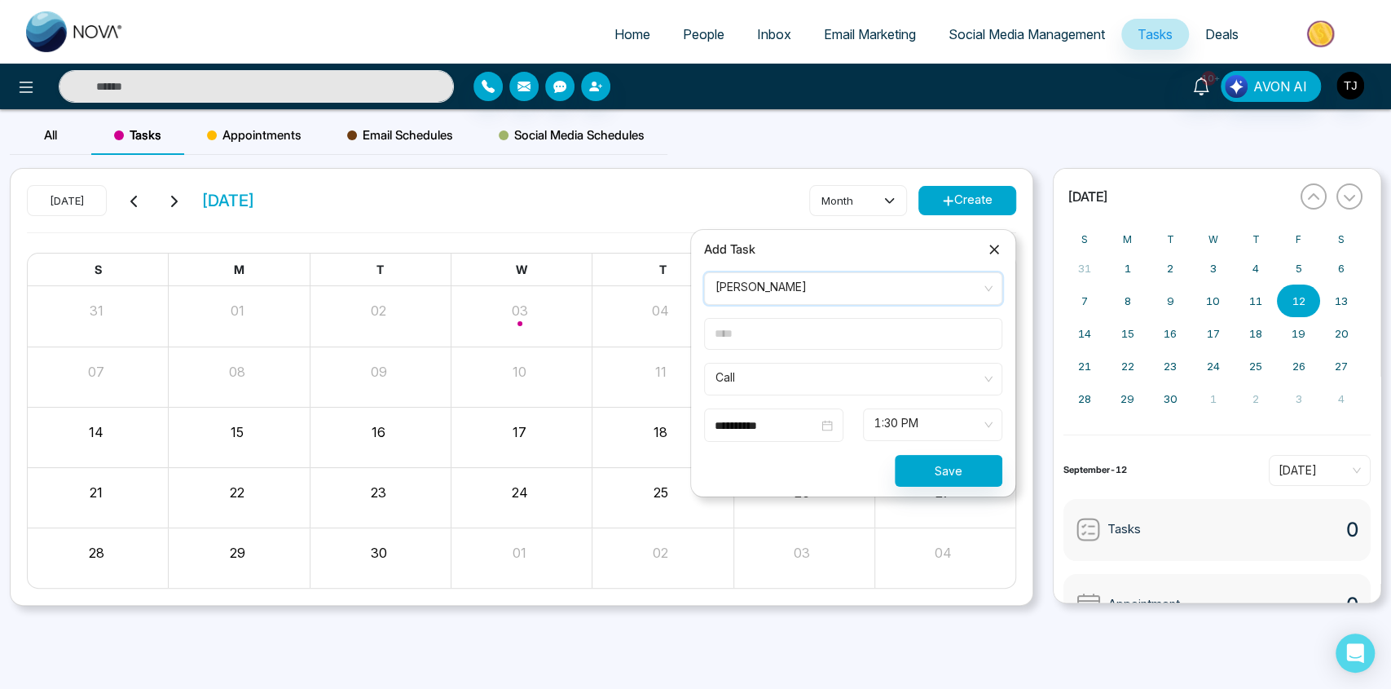
click at [801, 340] on input "text" at bounding box center [853, 334] width 298 height 32
click at [900, 426] on span "1:30 PM" at bounding box center [932, 425] width 117 height 28
type input "**********"
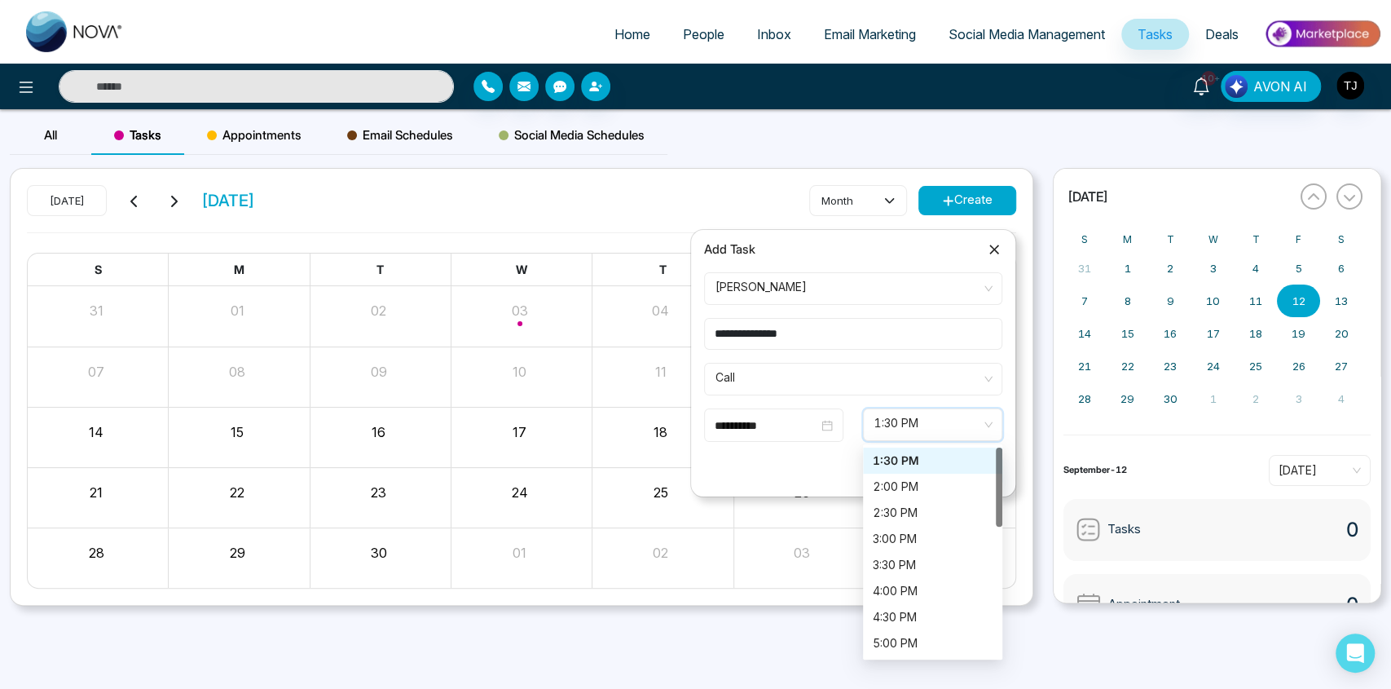
click at [900, 426] on span "1:30 PM" at bounding box center [932, 425] width 117 height 28
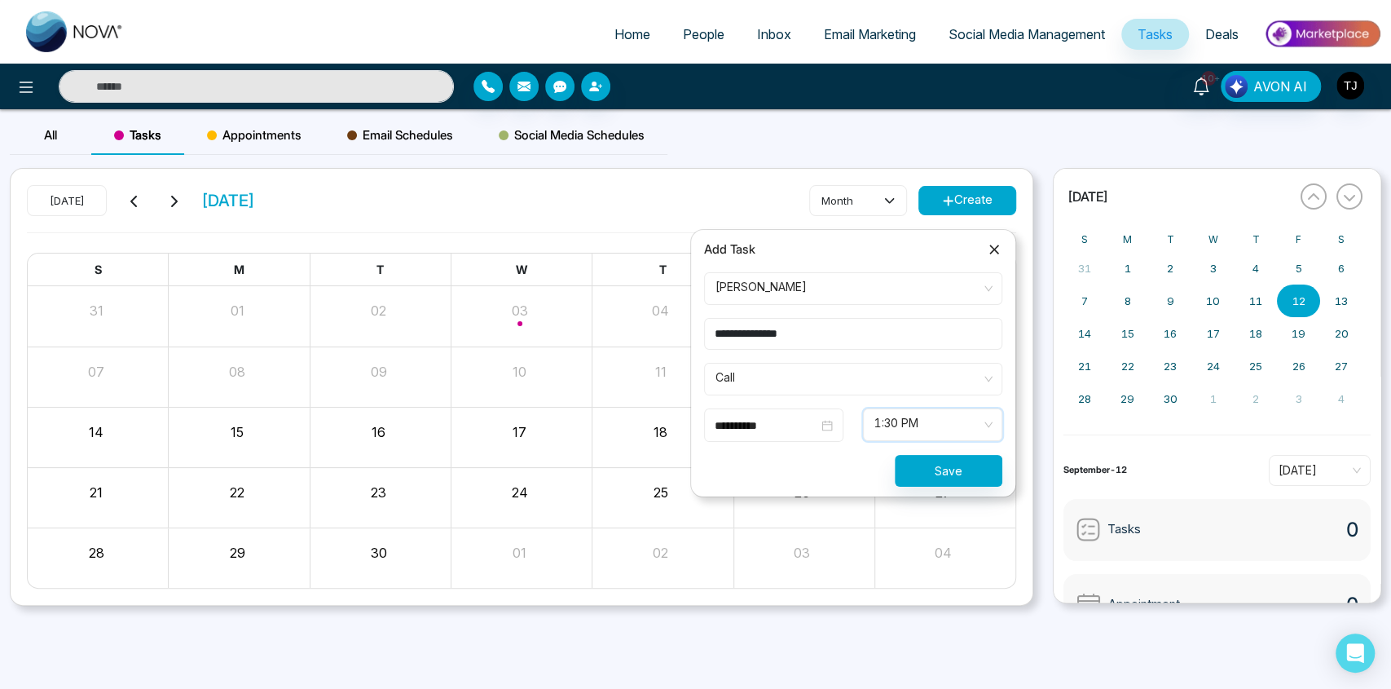
click at [793, 420] on input "**********" at bounding box center [766, 425] width 103 height 18
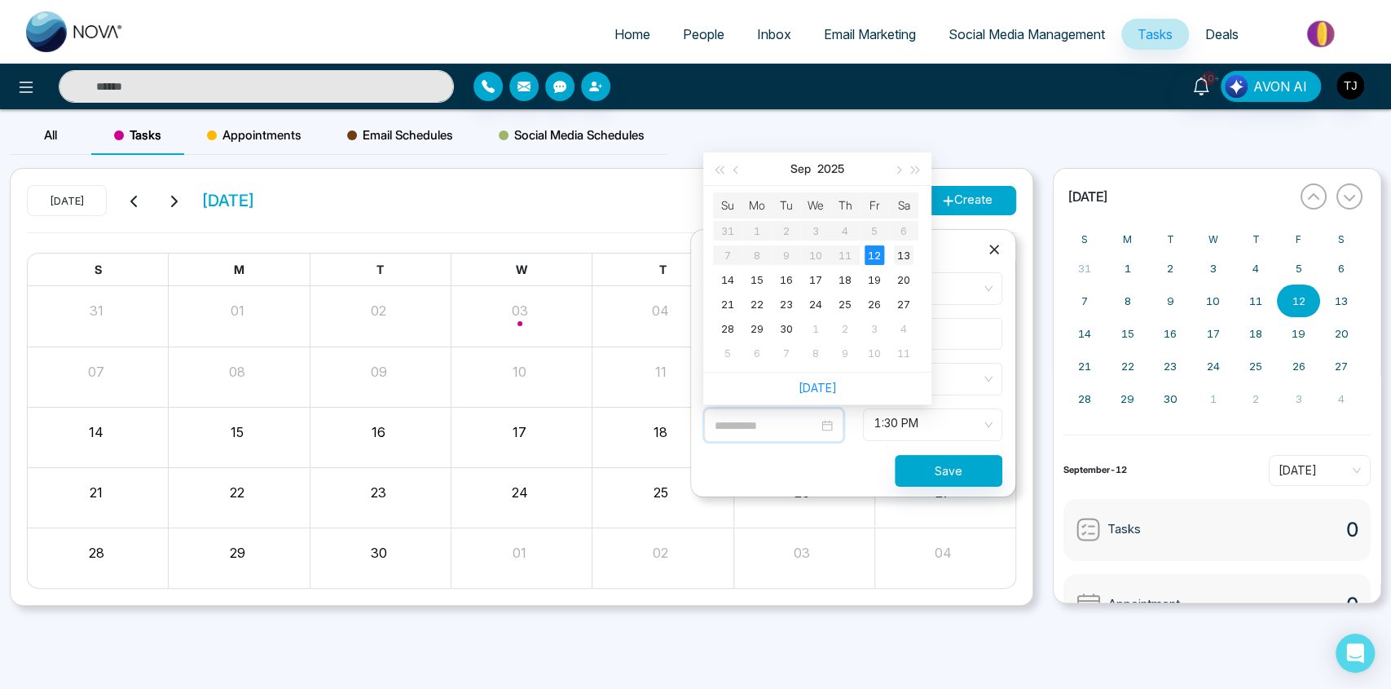
type input "**********"
click at [905, 249] on div "13" at bounding box center [904, 255] width 20 height 20
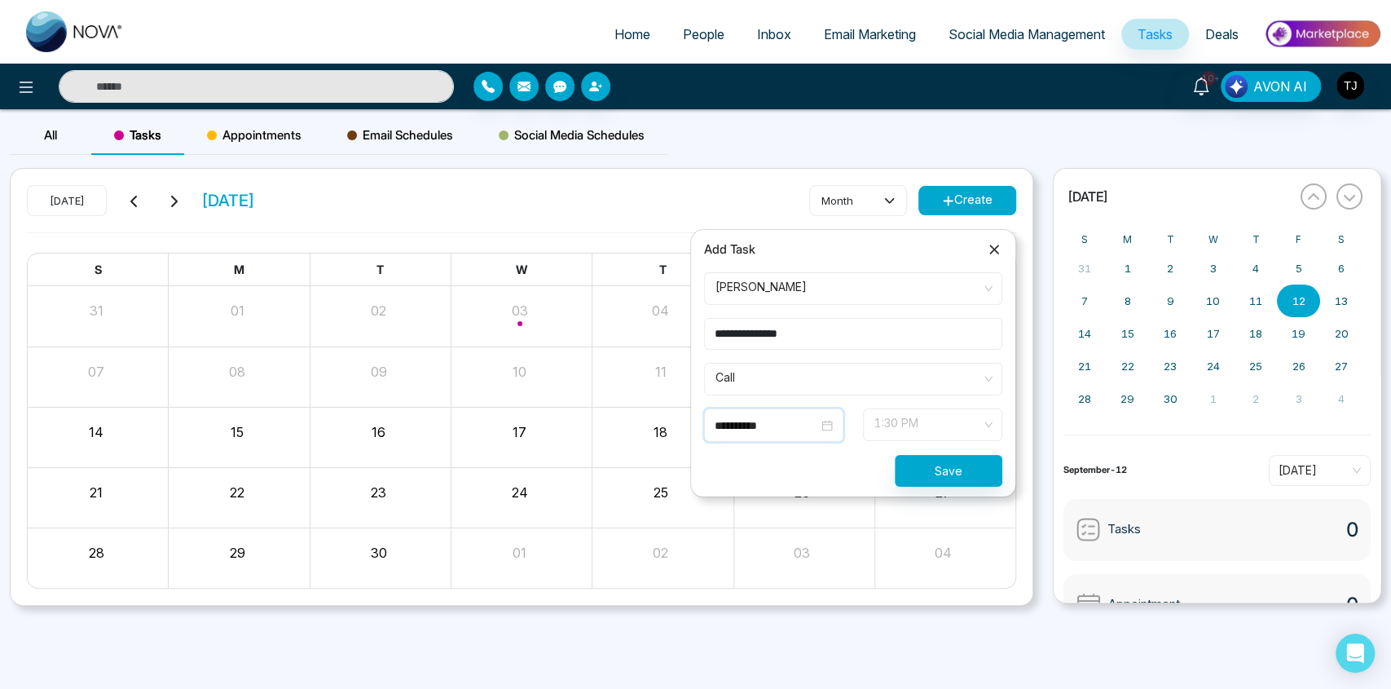
click at [888, 420] on span "1:30 PM" at bounding box center [932, 425] width 117 height 28
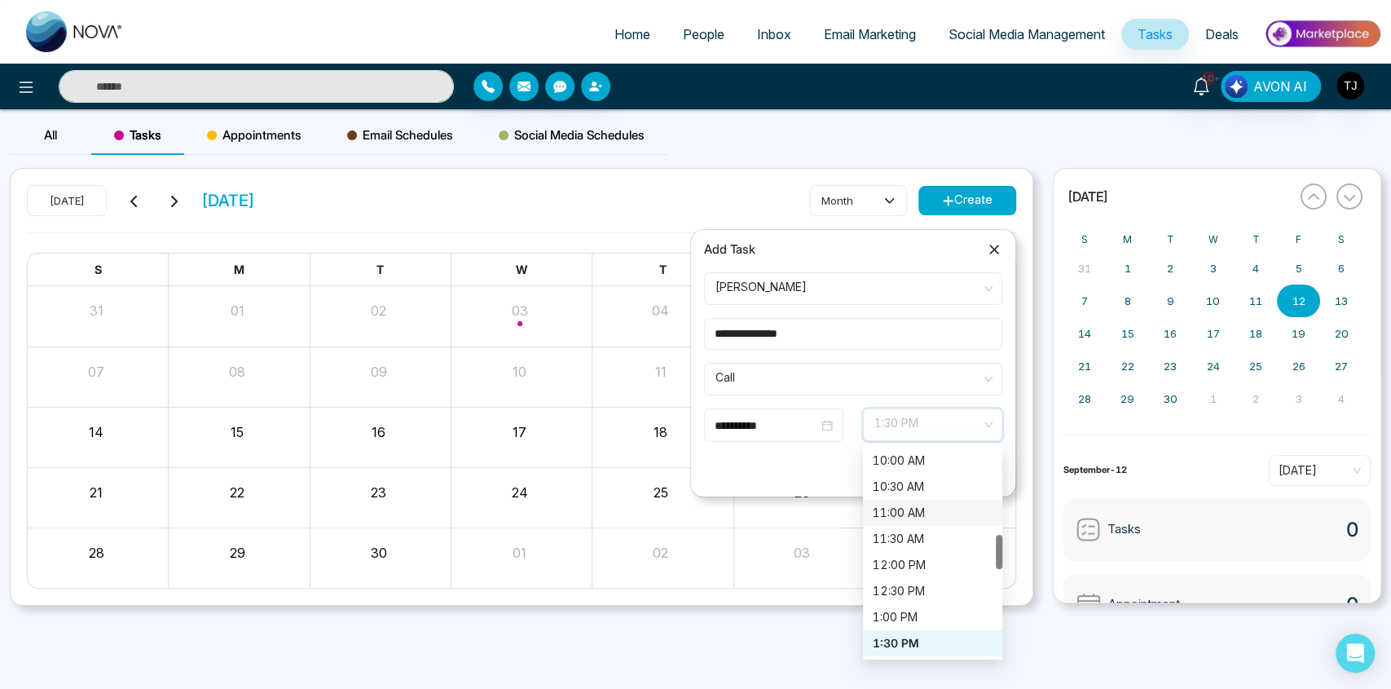
click at [896, 508] on div "11:00 AM" at bounding box center [933, 513] width 120 height 18
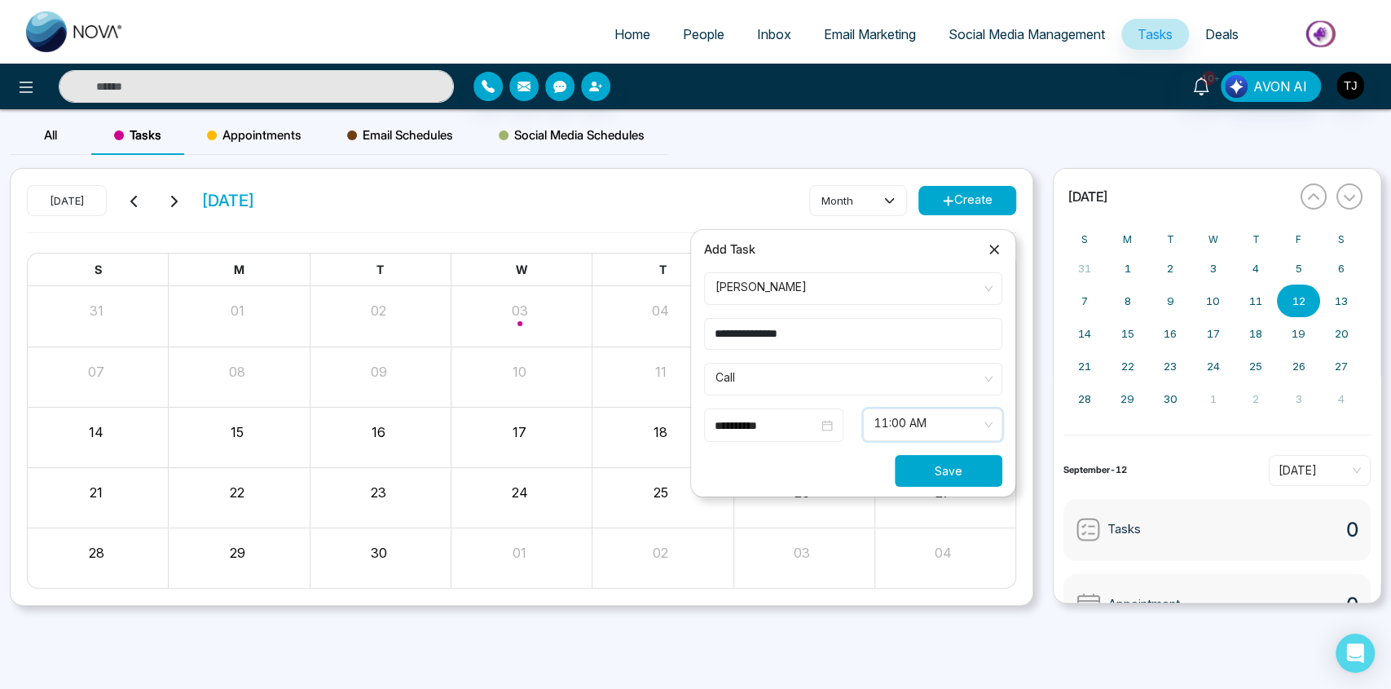
click at [955, 465] on button "Save" at bounding box center [949, 471] width 108 height 32
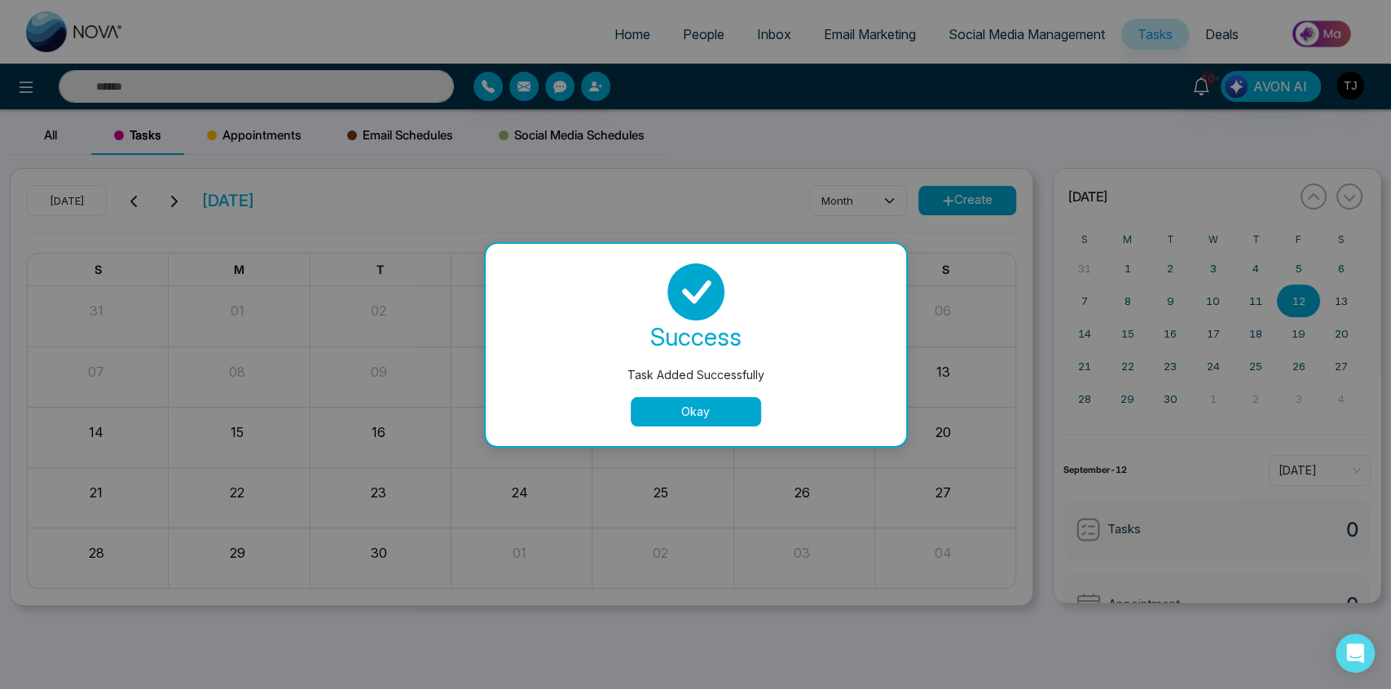
click at [726, 412] on button "Okay" at bounding box center [696, 411] width 130 height 29
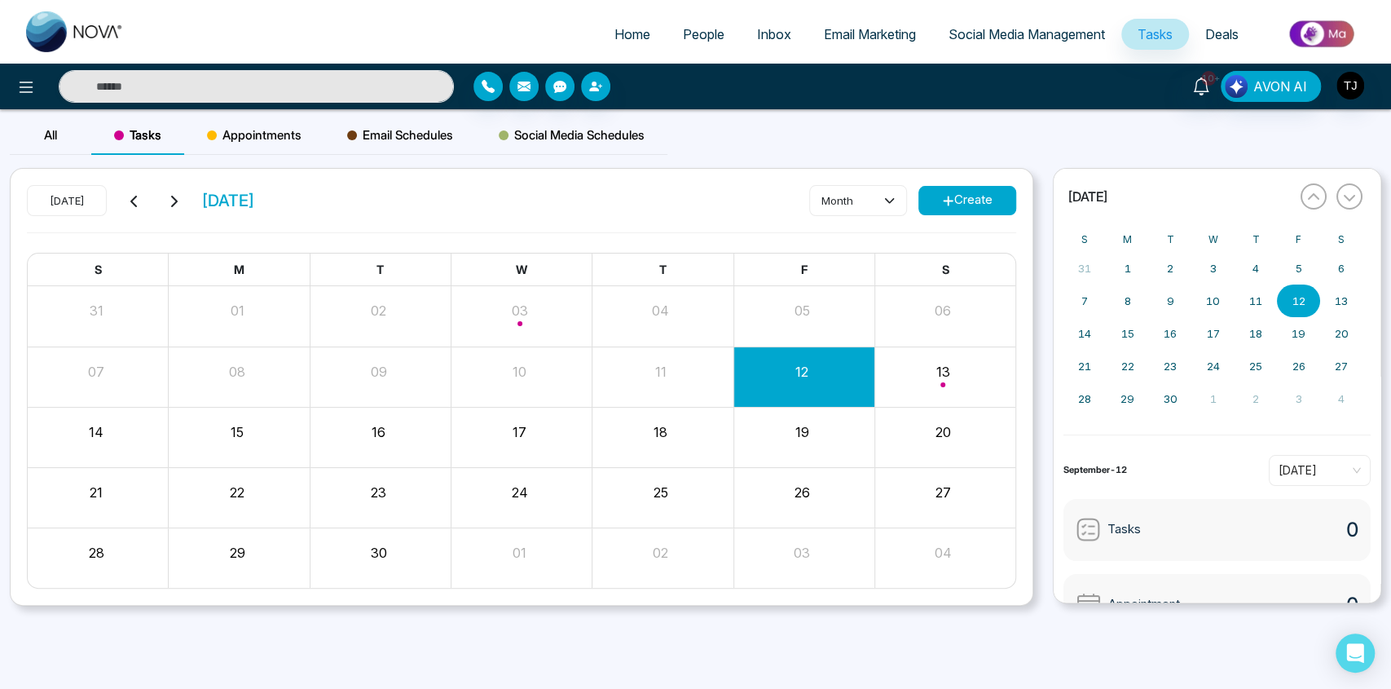
scroll to position [117, 0]
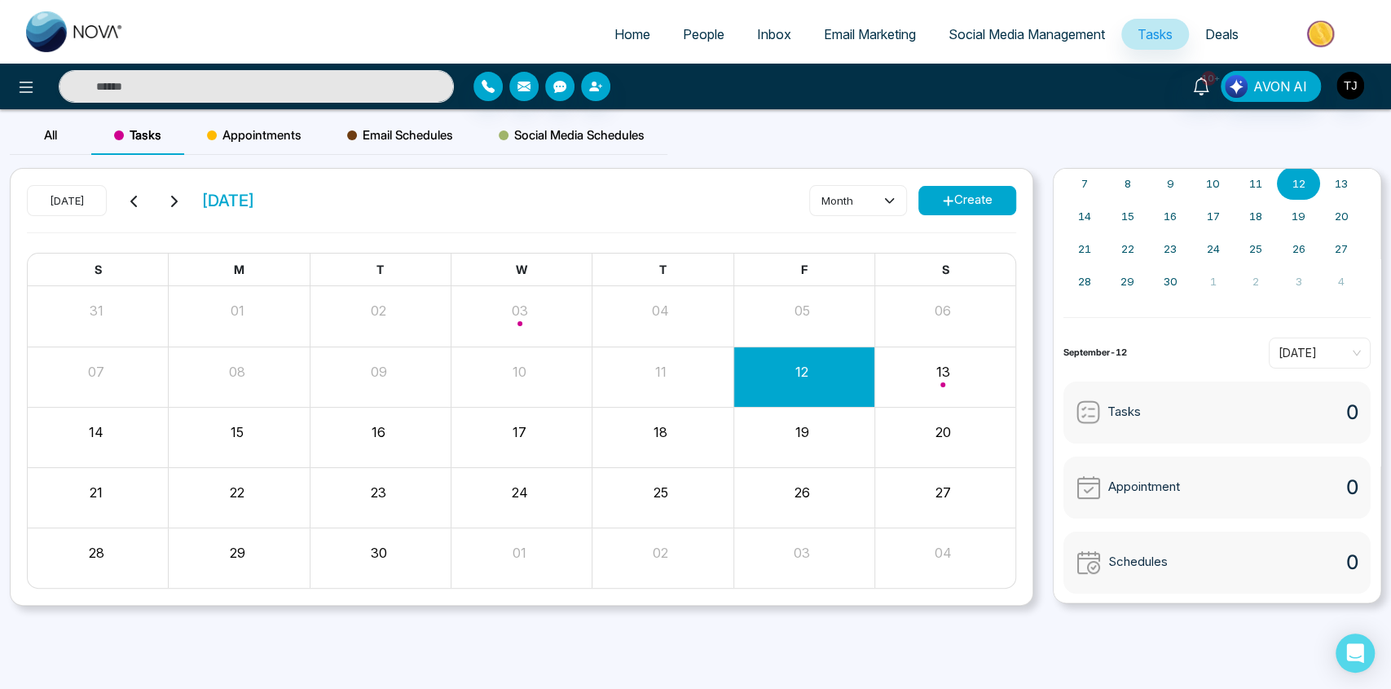
click at [1164, 411] on div "Tasks 0" at bounding box center [1216, 412] width 307 height 62
click at [1104, 406] on div "Tasks" at bounding box center [1108, 411] width 65 height 25
click at [1335, 342] on span "Today" at bounding box center [1319, 353] width 82 height 24
click at [1312, 406] on div "Tomorrow" at bounding box center [1319, 412] width 82 height 18
click at [1305, 350] on span "Tomorrow" at bounding box center [1319, 353] width 82 height 24
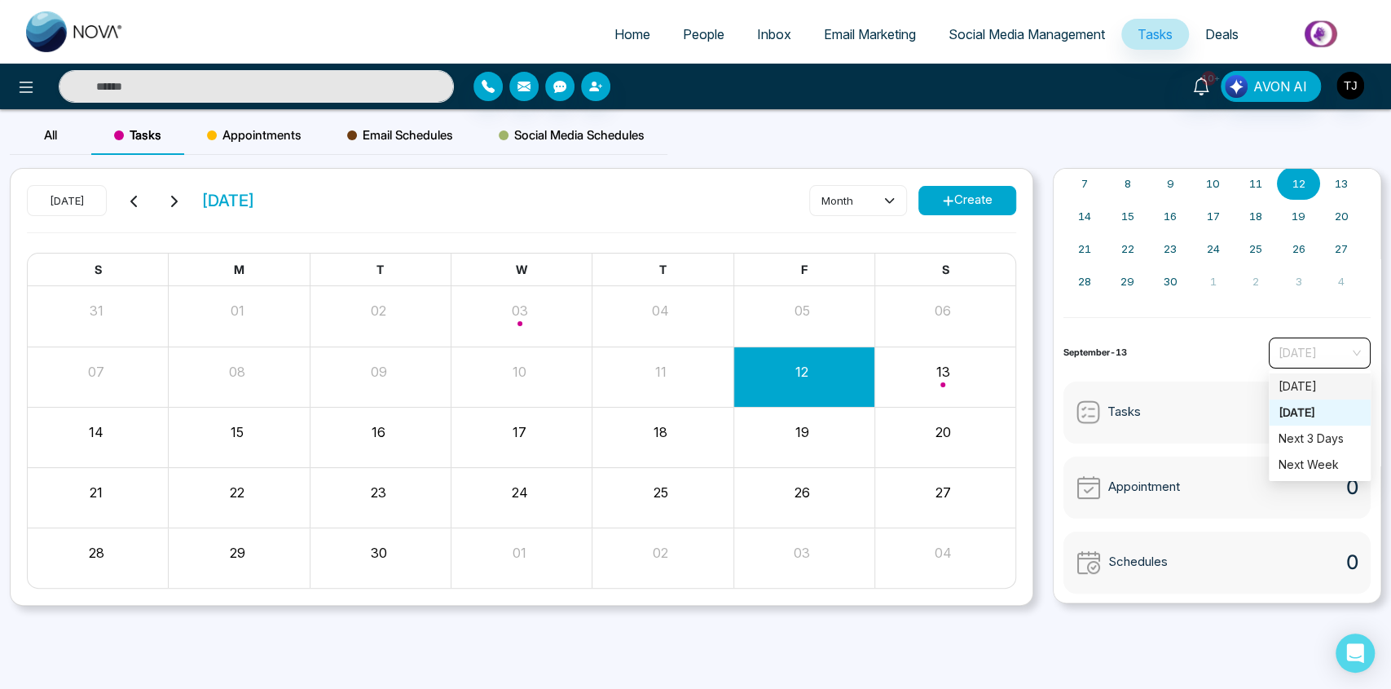
click at [1305, 374] on div "Today" at bounding box center [1320, 386] width 102 height 26
click at [1305, 360] on span "Today" at bounding box center [1319, 353] width 82 height 24
click at [1313, 449] on div "Next 3 Days" at bounding box center [1320, 438] width 102 height 26
click at [1300, 356] on span "Next 3 Days" at bounding box center [1319, 353] width 82 height 24
click at [1303, 423] on div "Tomorrow" at bounding box center [1320, 412] width 102 height 26
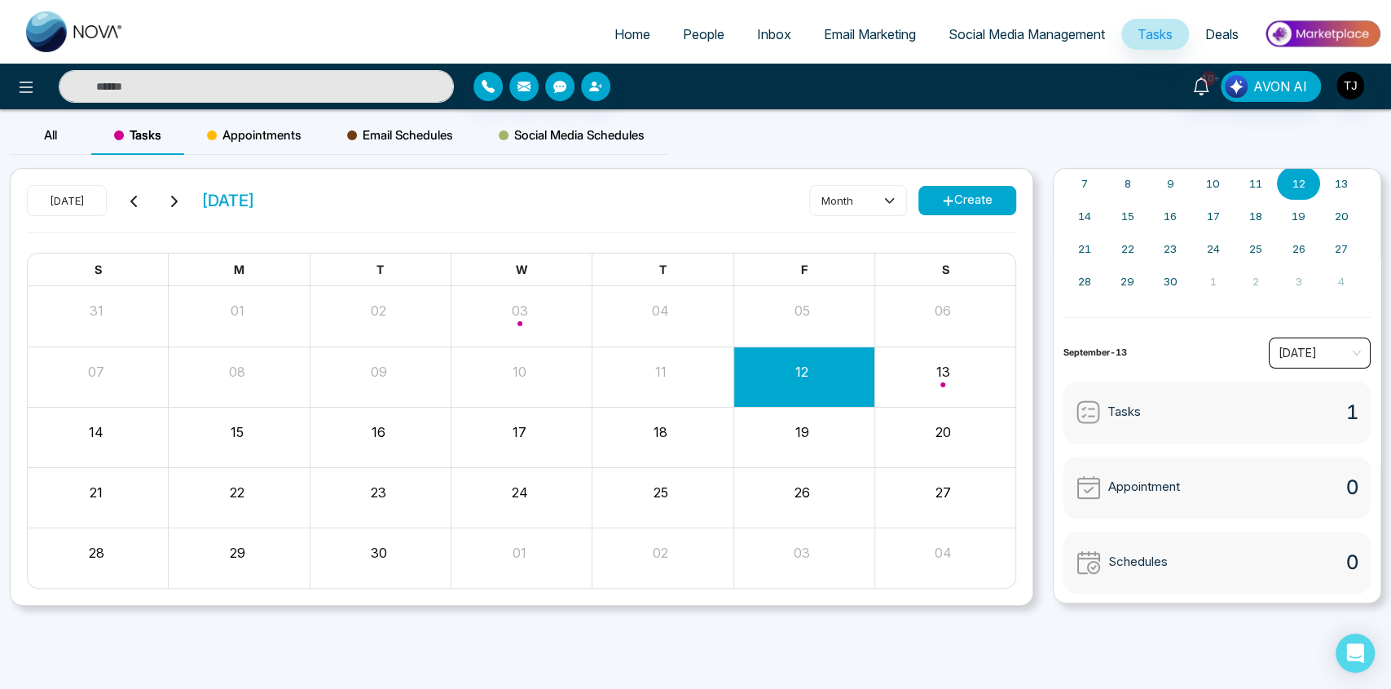
click at [1203, 362] on div "September-13 Tomorrow Tomorrow" at bounding box center [1216, 352] width 307 height 31
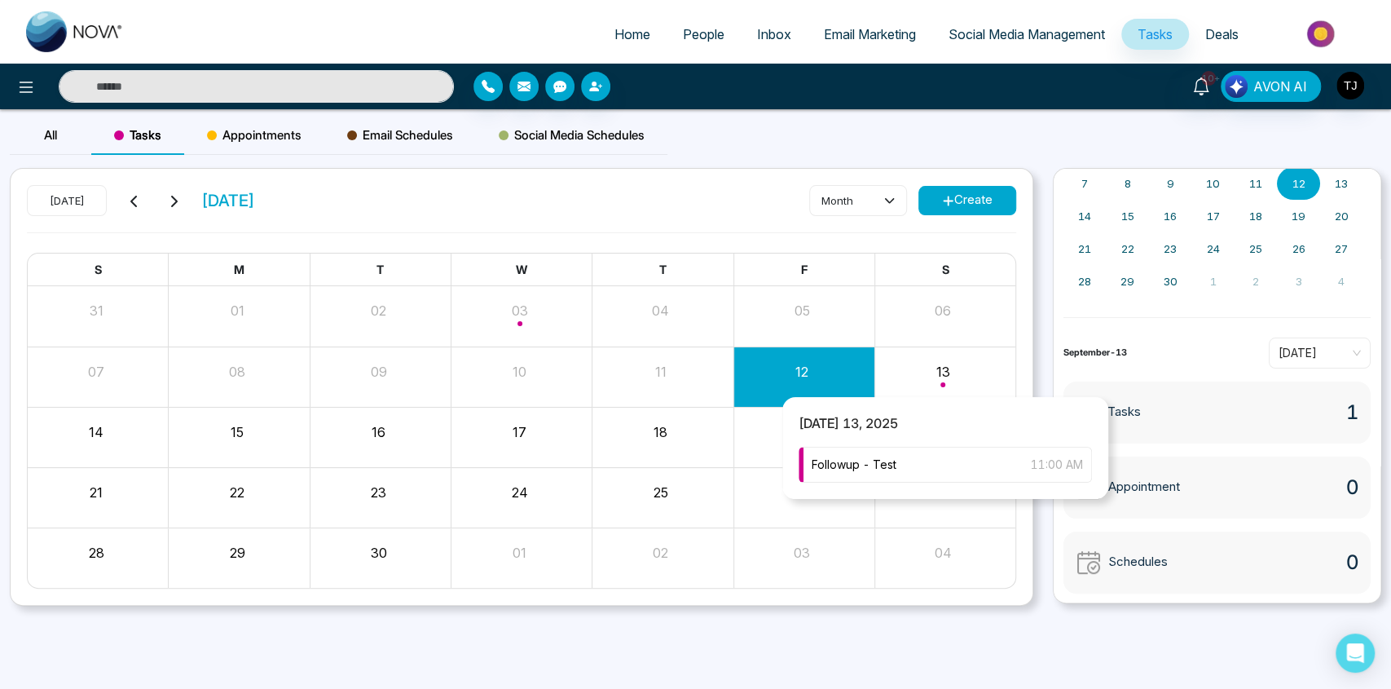
click at [949, 392] on div "Month View" at bounding box center [944, 376] width 141 height 39
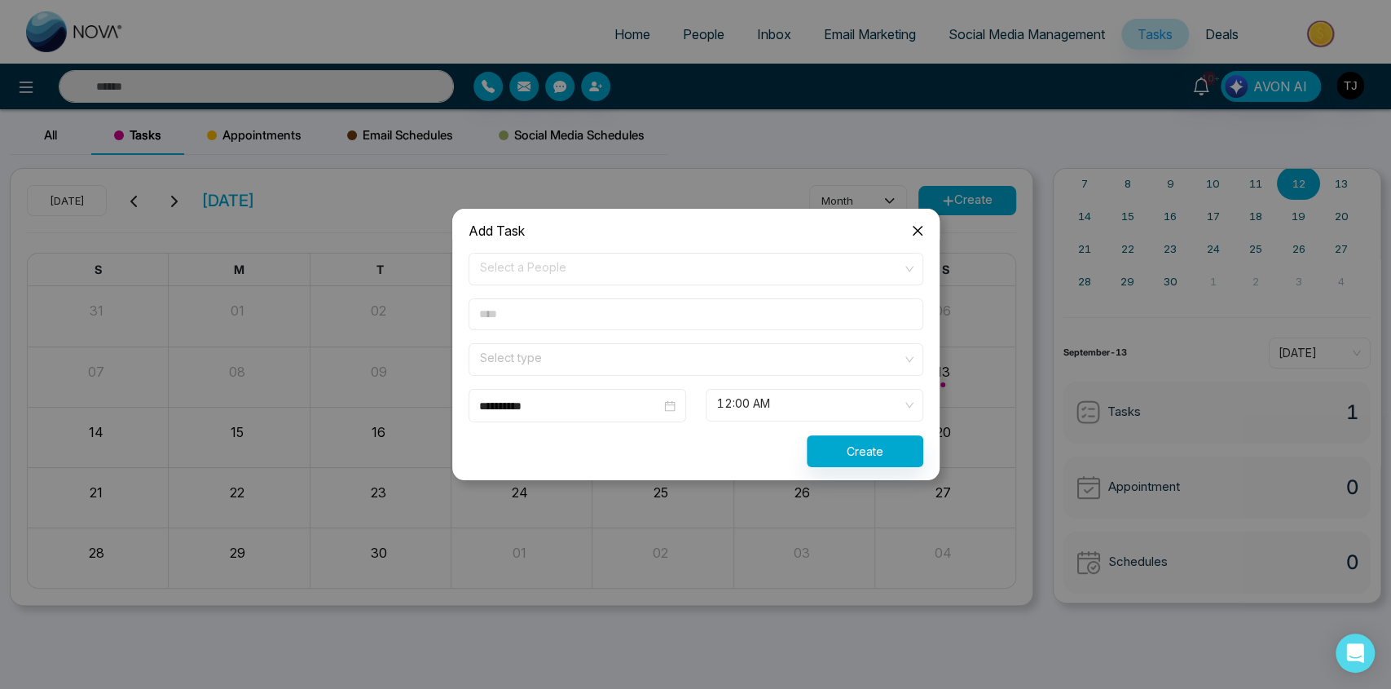
click at [971, 382] on div "**********" at bounding box center [695, 344] width 1391 height 689
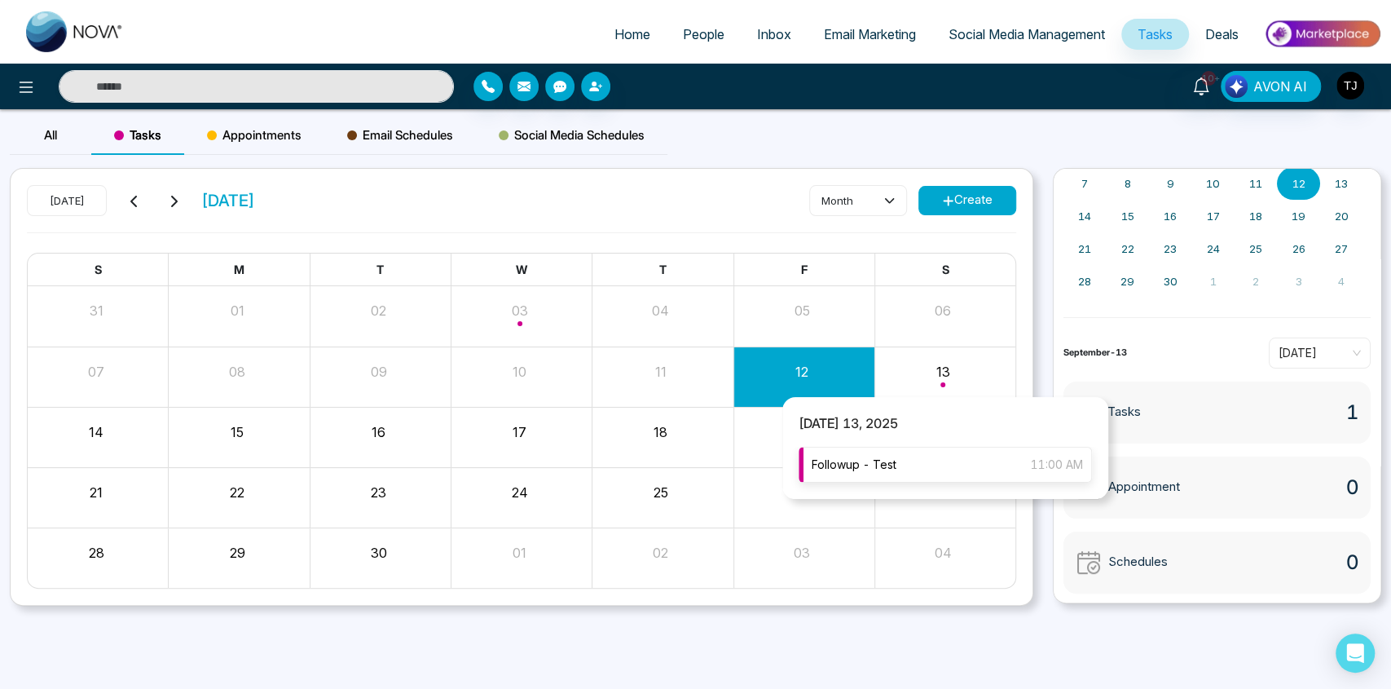
click at [929, 461] on div "Followup - Test 11:00 AM" at bounding box center [945, 465] width 293 height 36
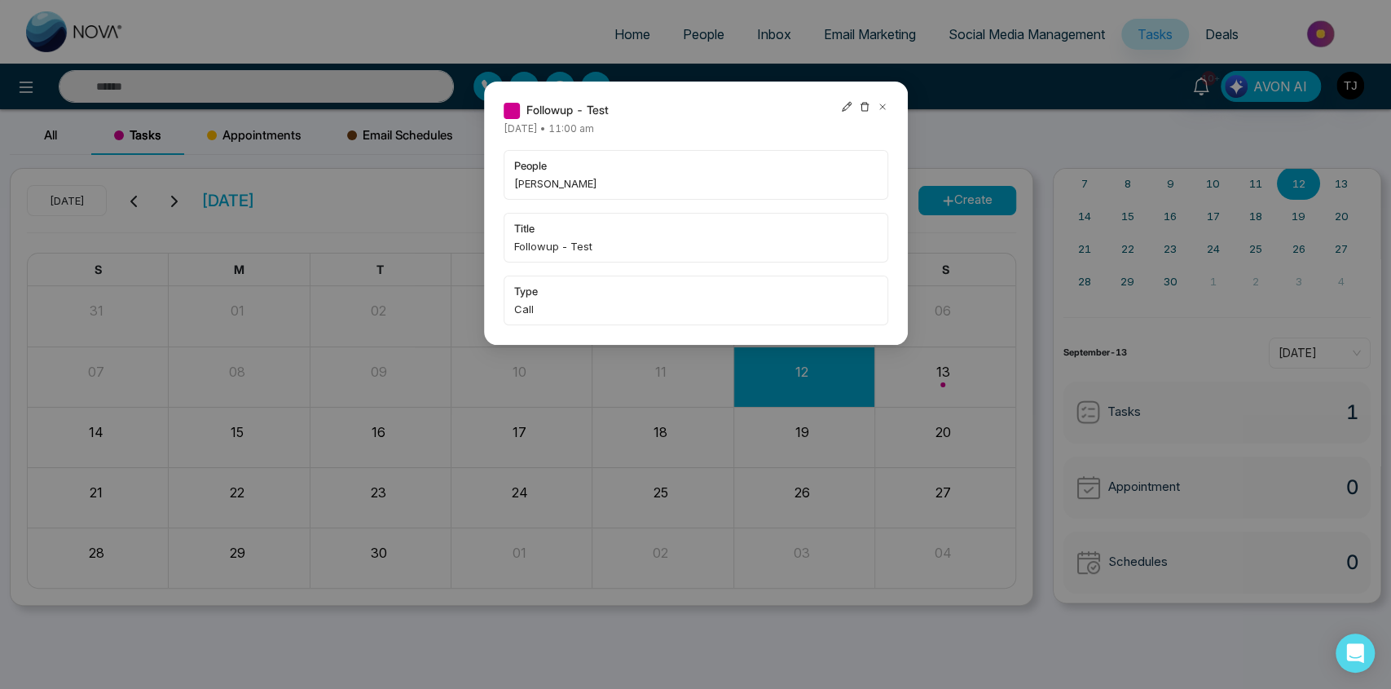
click at [879, 103] on icon at bounding box center [882, 106] width 11 height 11
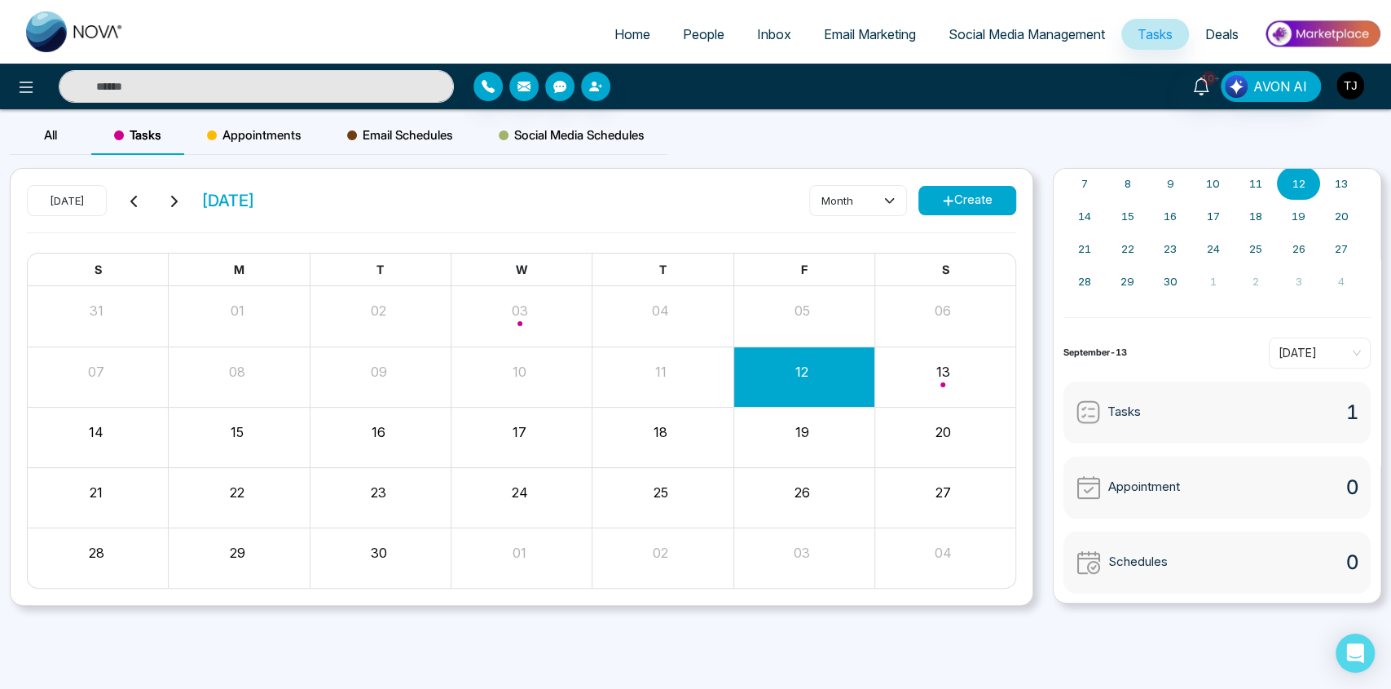
click at [1362, 90] on img "button" at bounding box center [1350, 86] width 28 height 28
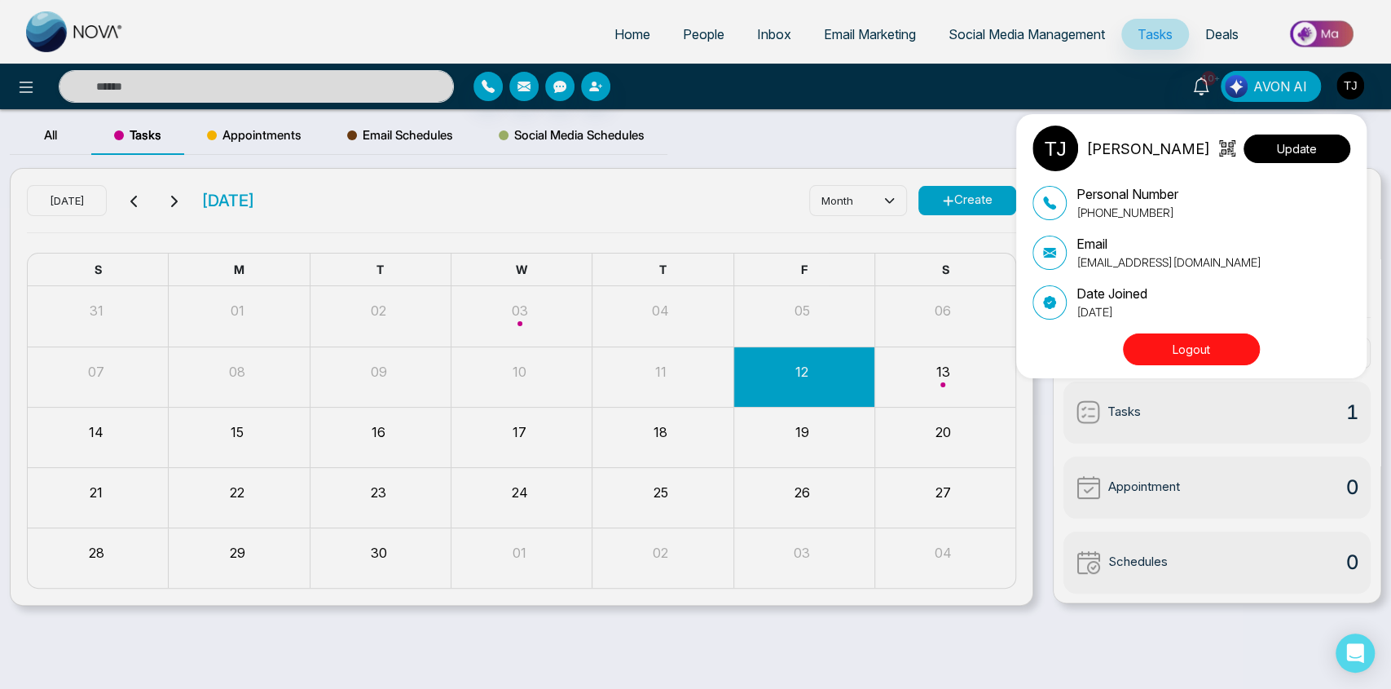
click at [1299, 139] on button "Update" at bounding box center [1296, 148] width 107 height 29
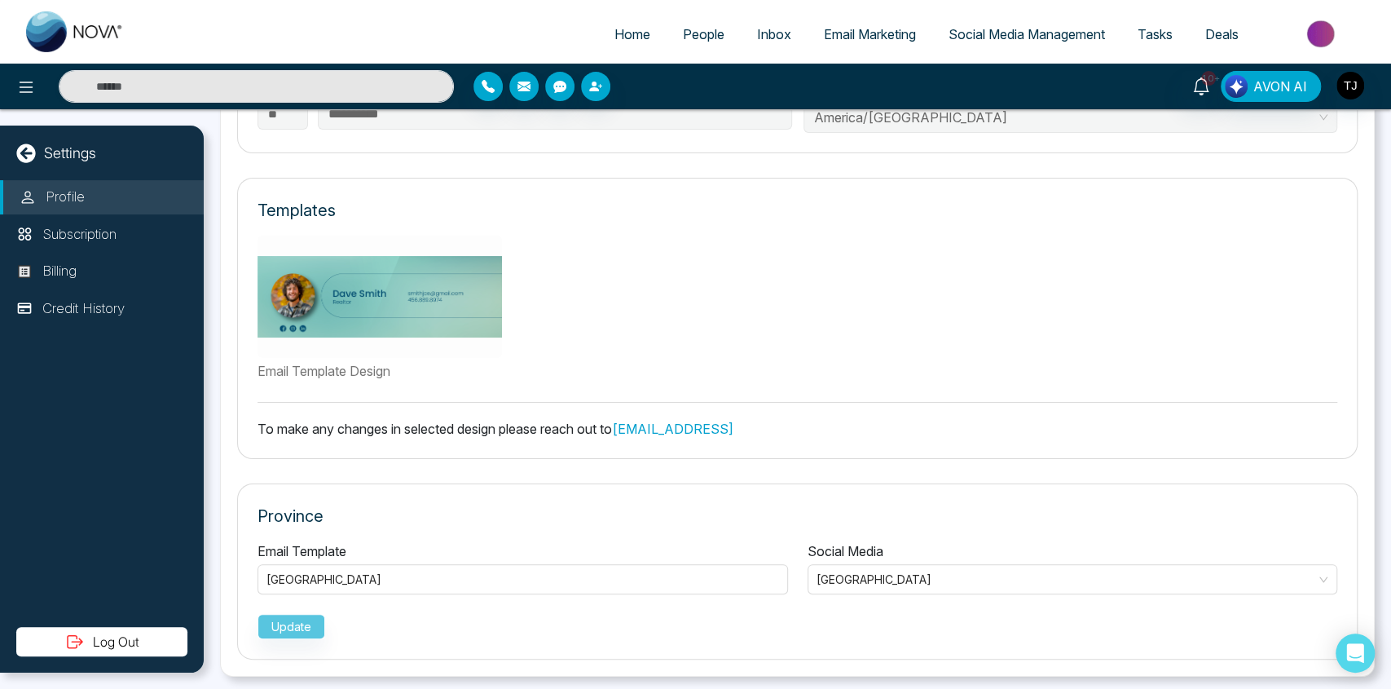
scroll to position [442, 0]
click at [302, 367] on label "Email Template Design" at bounding box center [433, 373] width 352 height 20
click at [354, 307] on img at bounding box center [379, 298] width 244 height 122
click at [374, 311] on img at bounding box center [379, 298] width 244 height 122
click at [360, 307] on img at bounding box center [379, 298] width 244 height 122
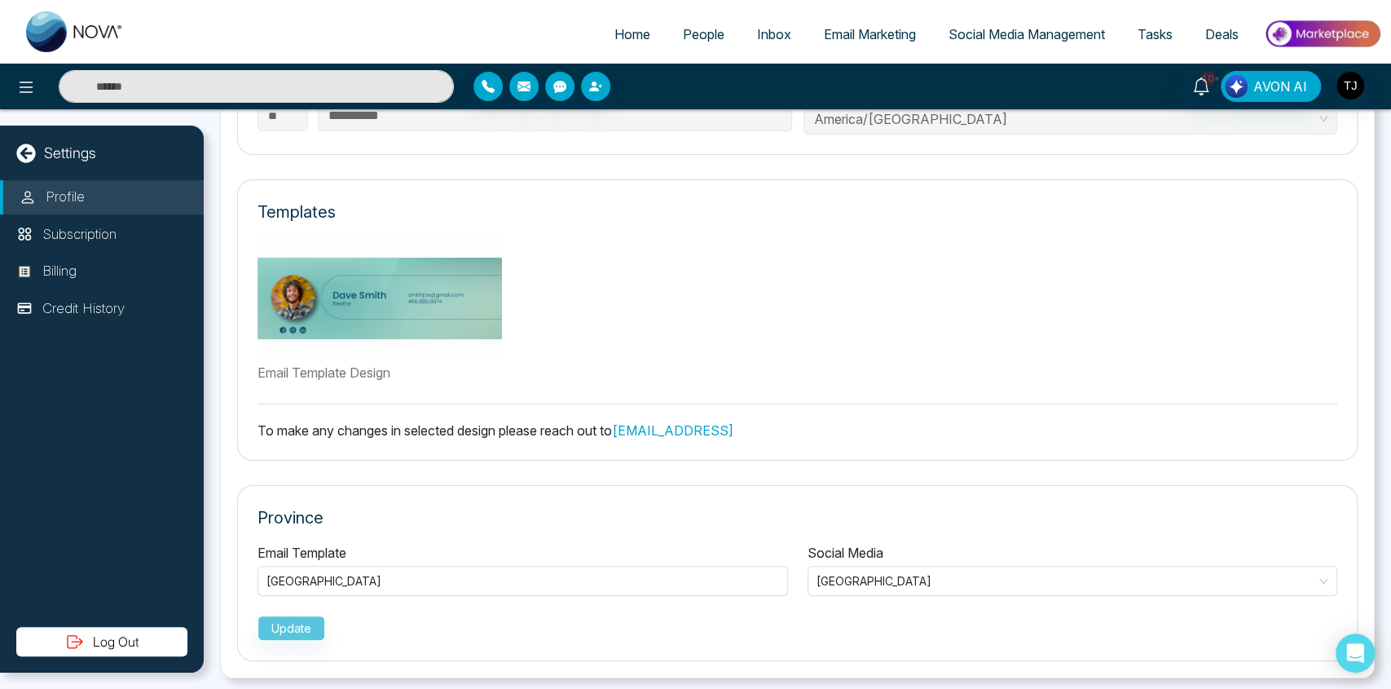
click at [360, 307] on img at bounding box center [379, 298] width 244 height 122
click at [344, 365] on label "Email Template Design" at bounding box center [433, 373] width 352 height 20
click at [370, 368] on label "Email Template Design" at bounding box center [433, 373] width 352 height 20
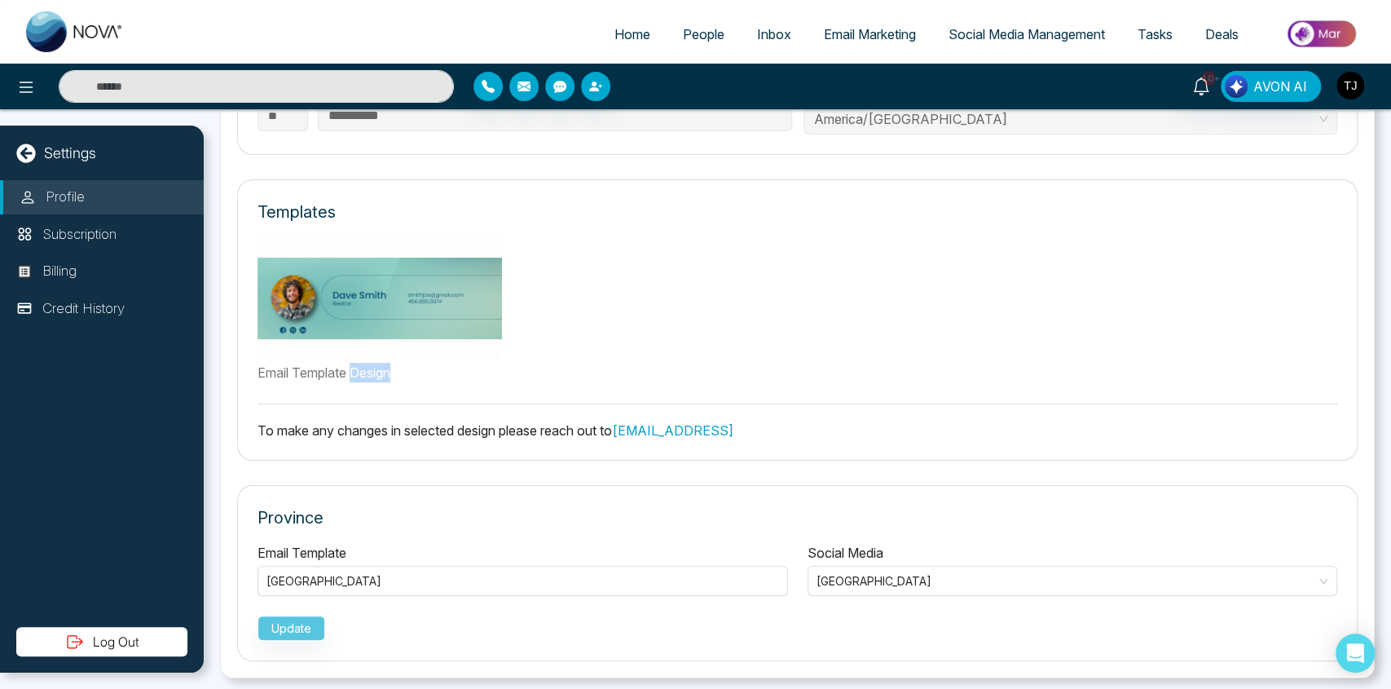
click at [370, 368] on label "Email Template Design" at bounding box center [433, 373] width 352 height 20
click at [439, 373] on label "Email Template Design" at bounding box center [433, 373] width 352 height 20
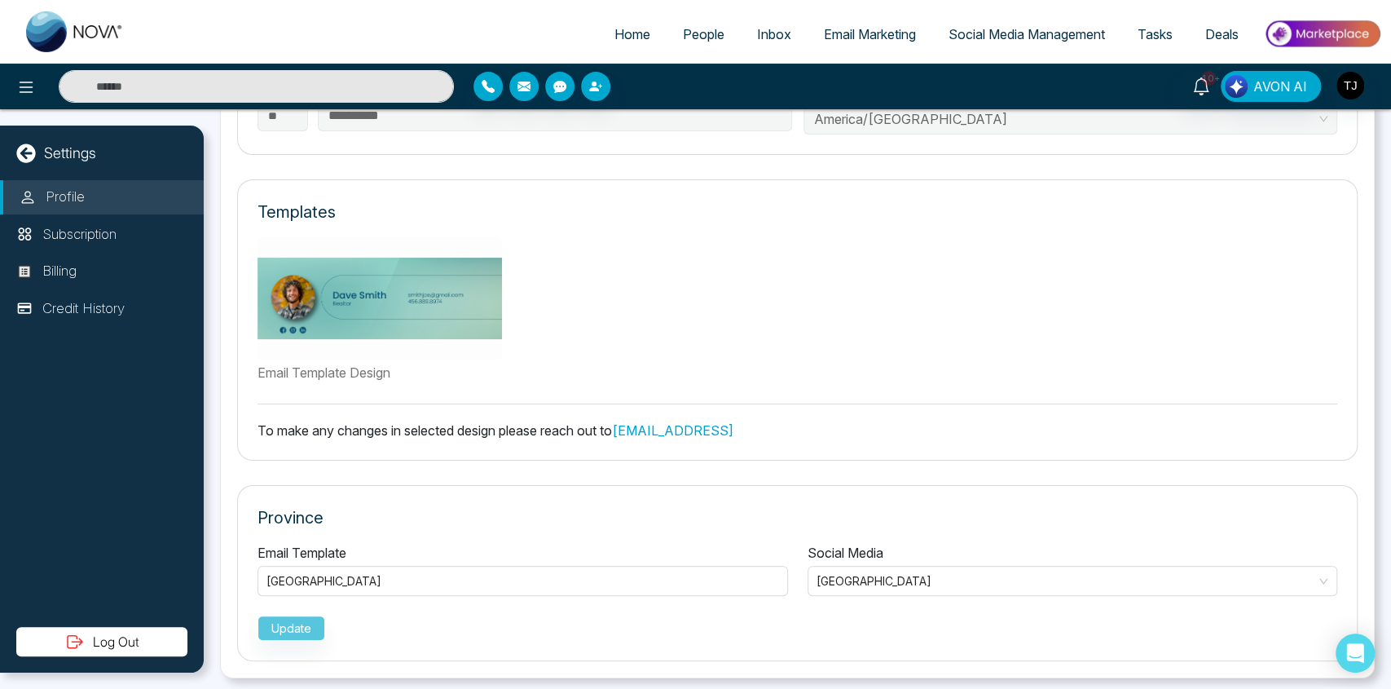
click at [328, 373] on label "Email Template Design" at bounding box center [433, 373] width 352 height 20
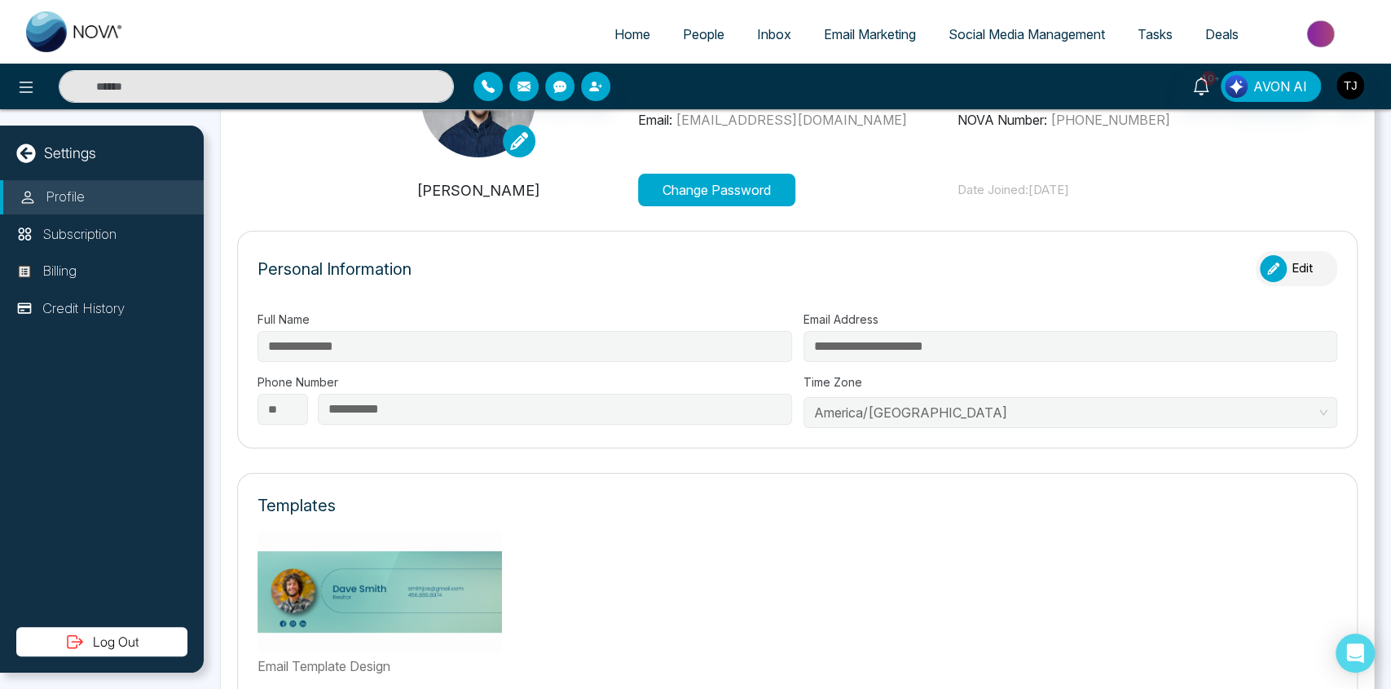
scroll to position [369, 0]
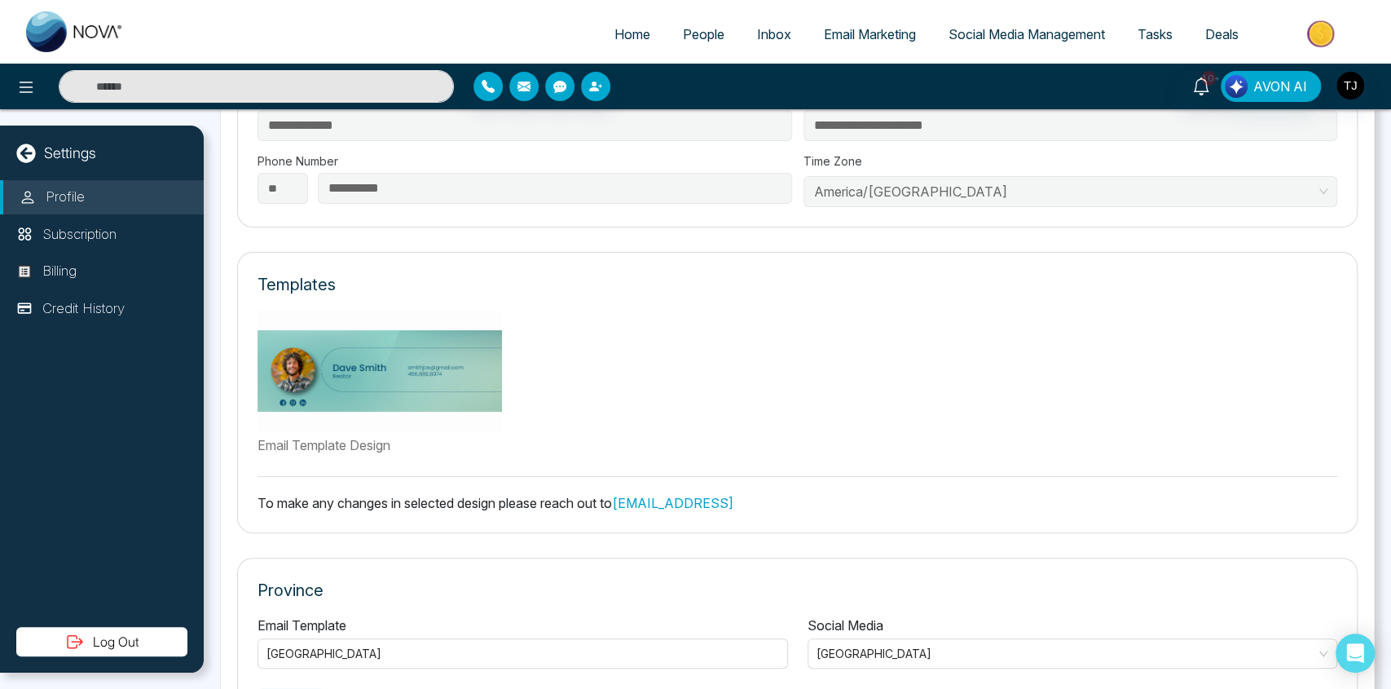
click at [334, 438] on label "Email Template Design" at bounding box center [433, 445] width 352 height 20
click at [350, 440] on label "Email Template Design" at bounding box center [433, 445] width 352 height 20
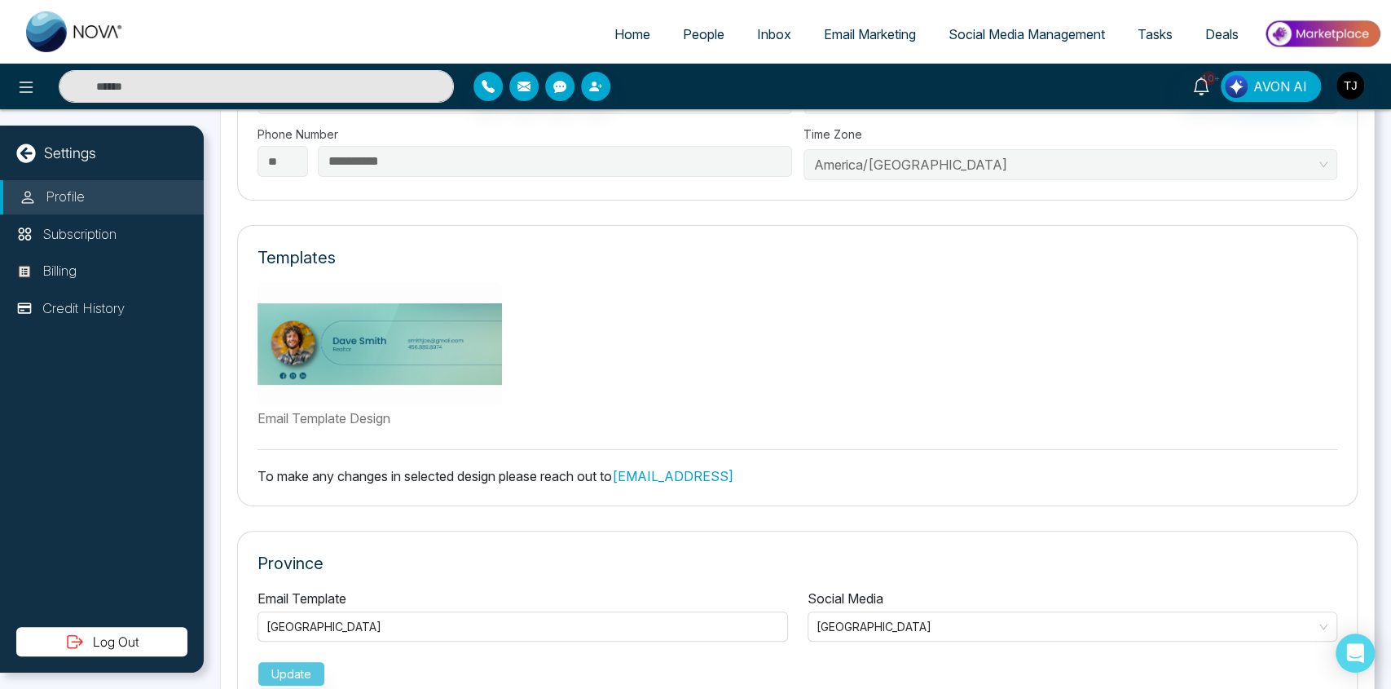
scroll to position [388, 0]
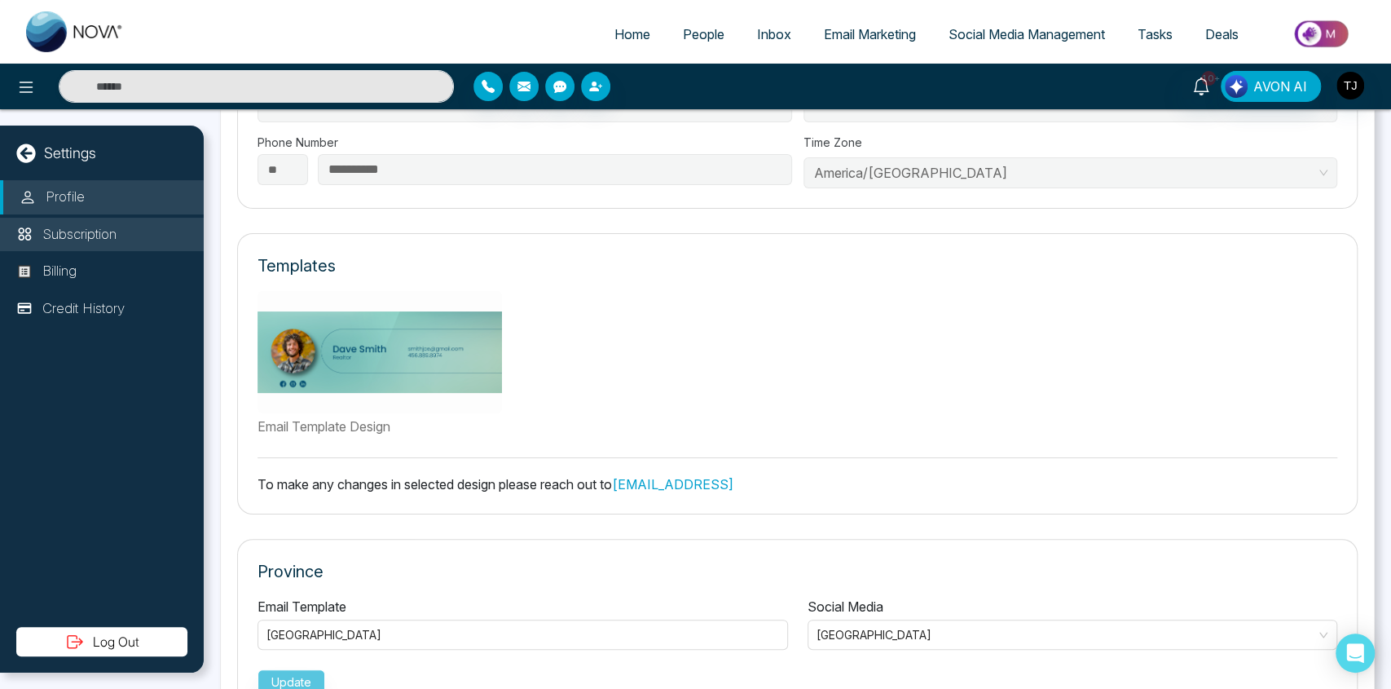
click at [71, 239] on p "Subscription" at bounding box center [79, 234] width 74 height 21
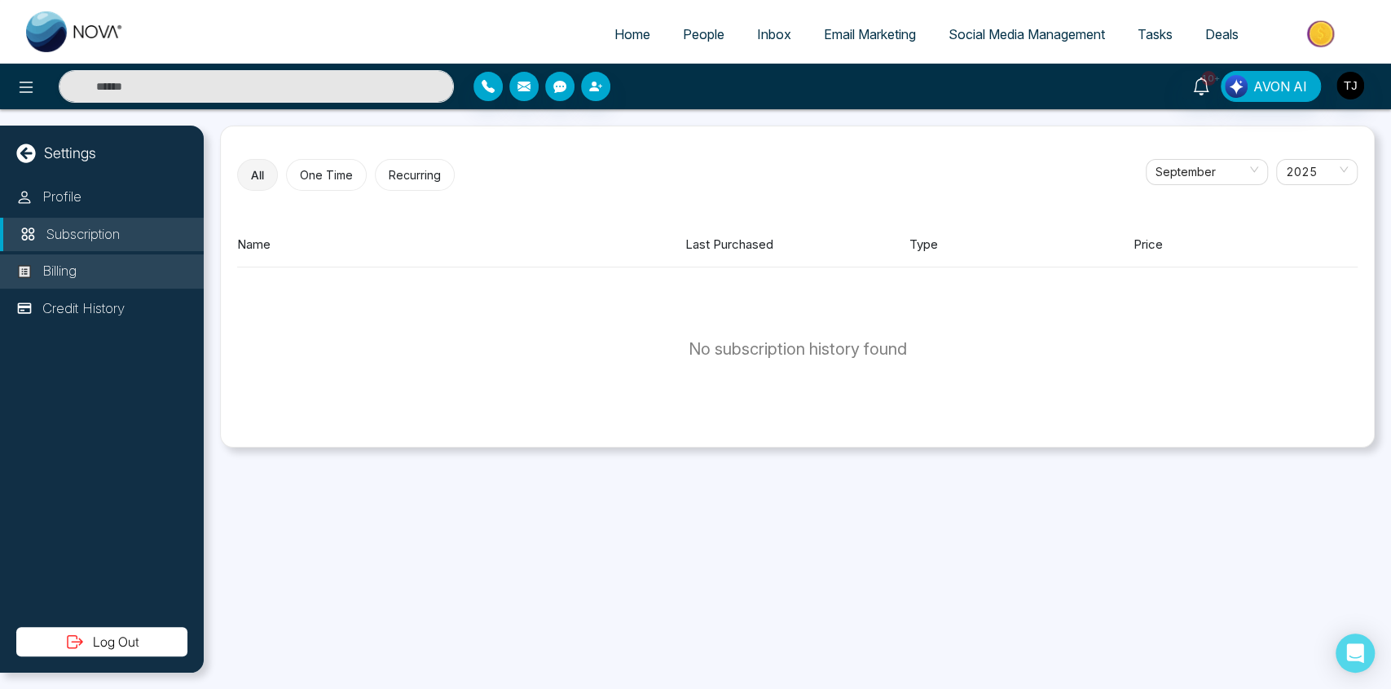
click at [146, 261] on li "Billing" at bounding box center [102, 271] width 204 height 34
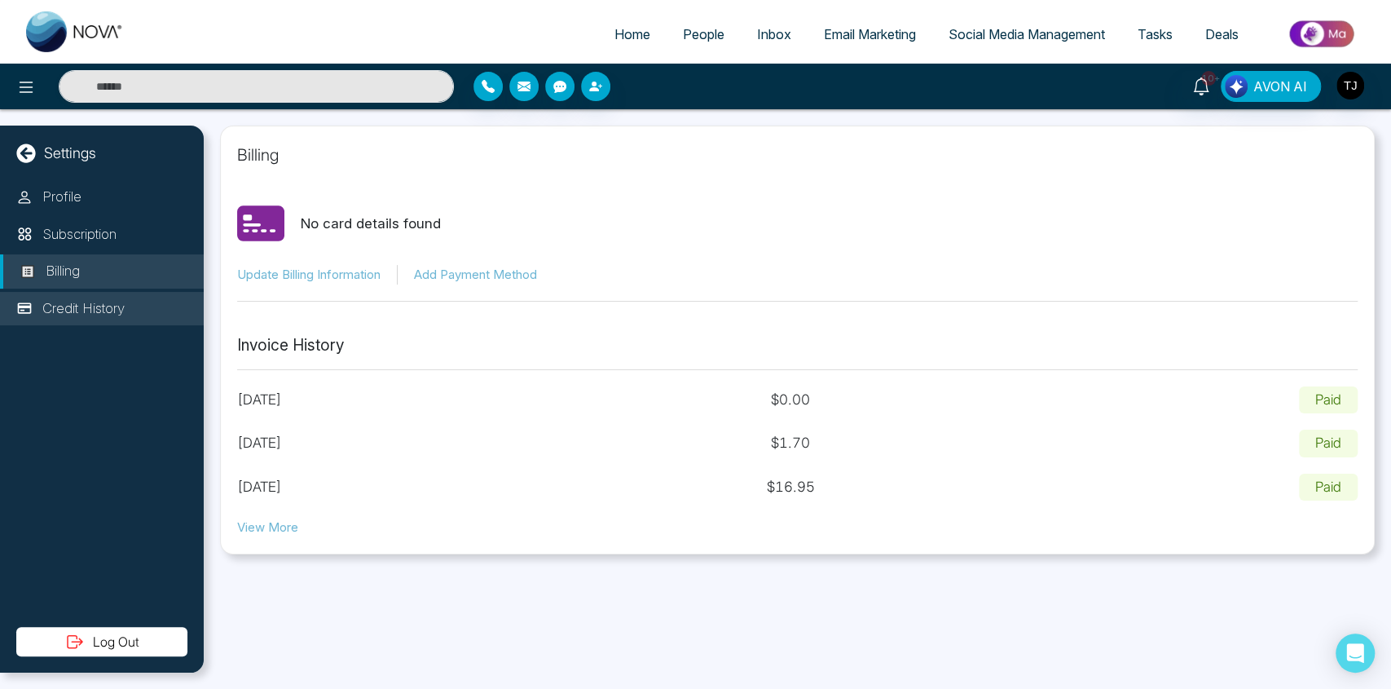
click at [143, 298] on li "Credit History" at bounding box center [102, 309] width 204 height 34
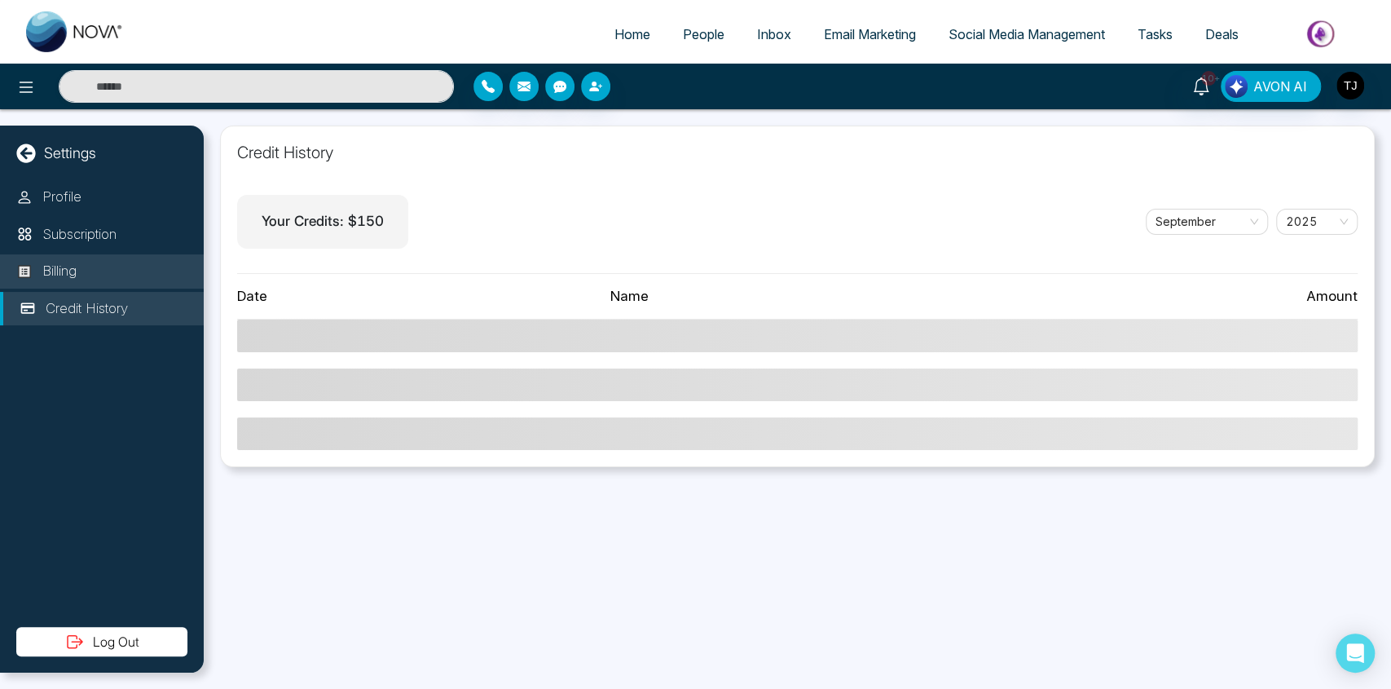
click at [132, 279] on li "Billing" at bounding box center [102, 271] width 204 height 34
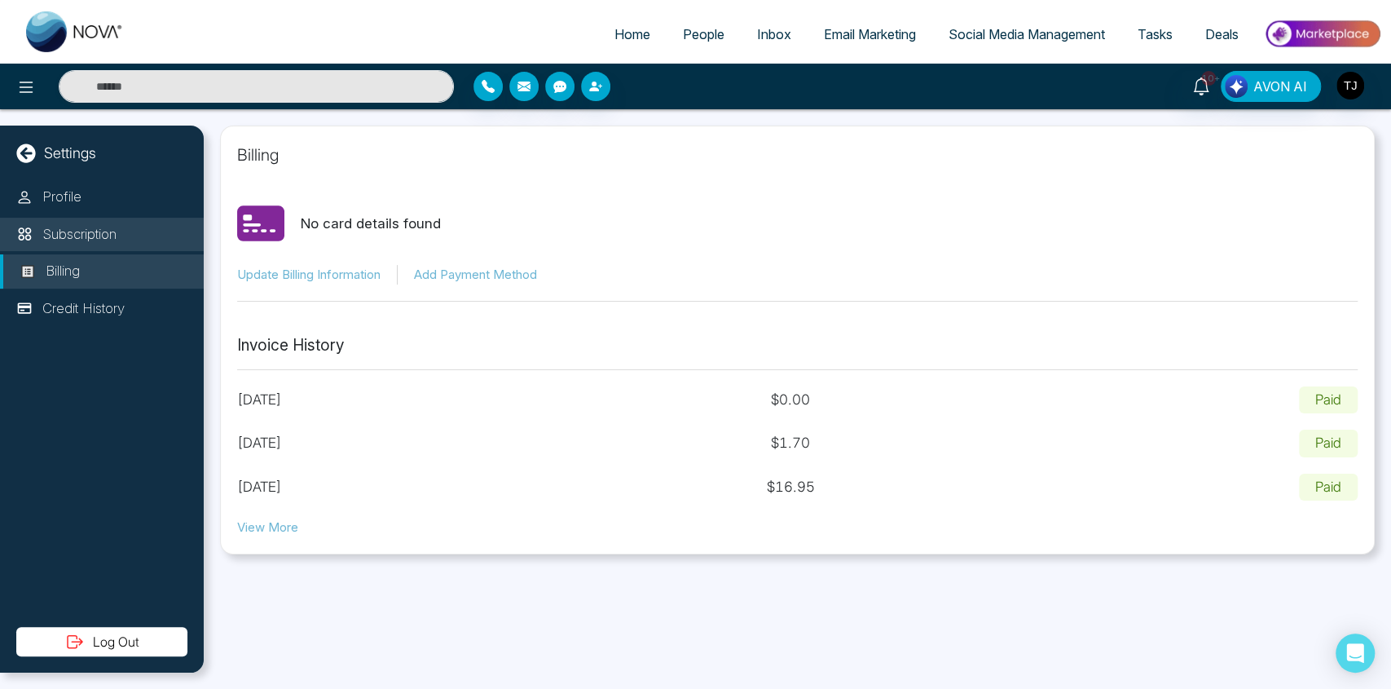
click at [125, 249] on li "Subscription" at bounding box center [102, 235] width 204 height 34
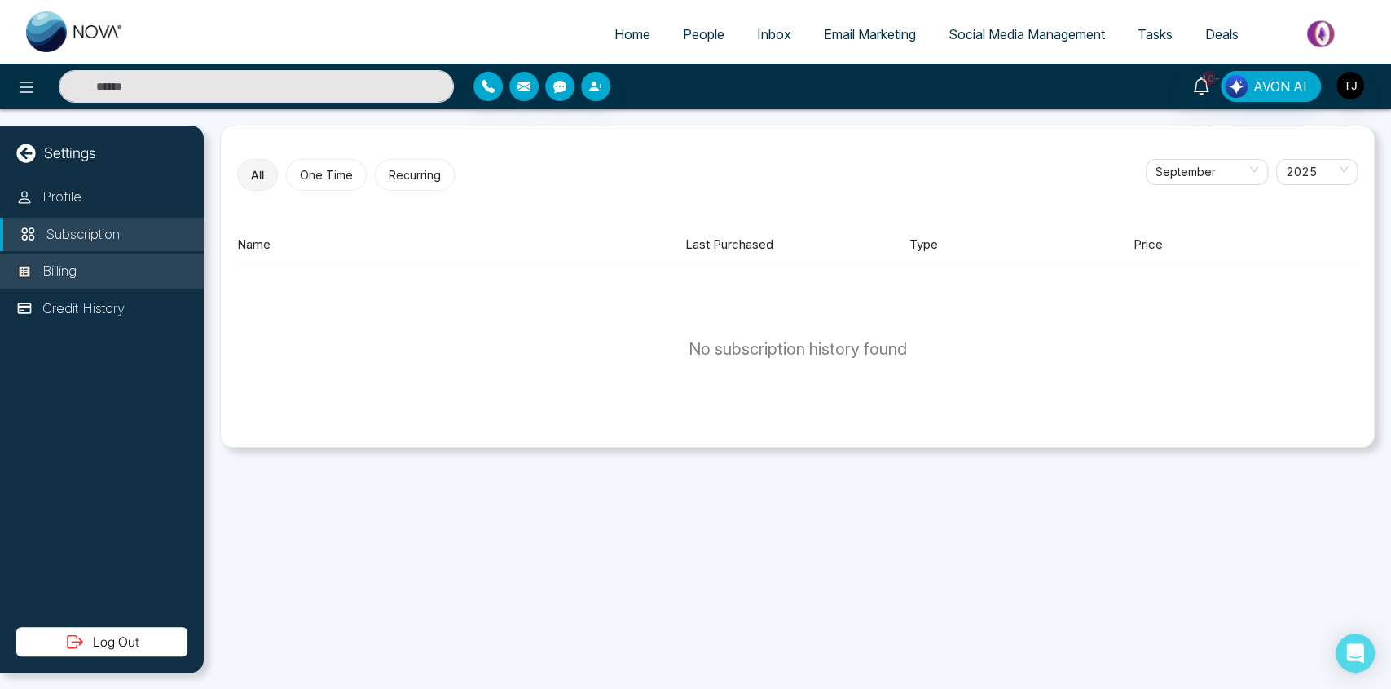
click at [119, 266] on li "Billing" at bounding box center [102, 271] width 204 height 34
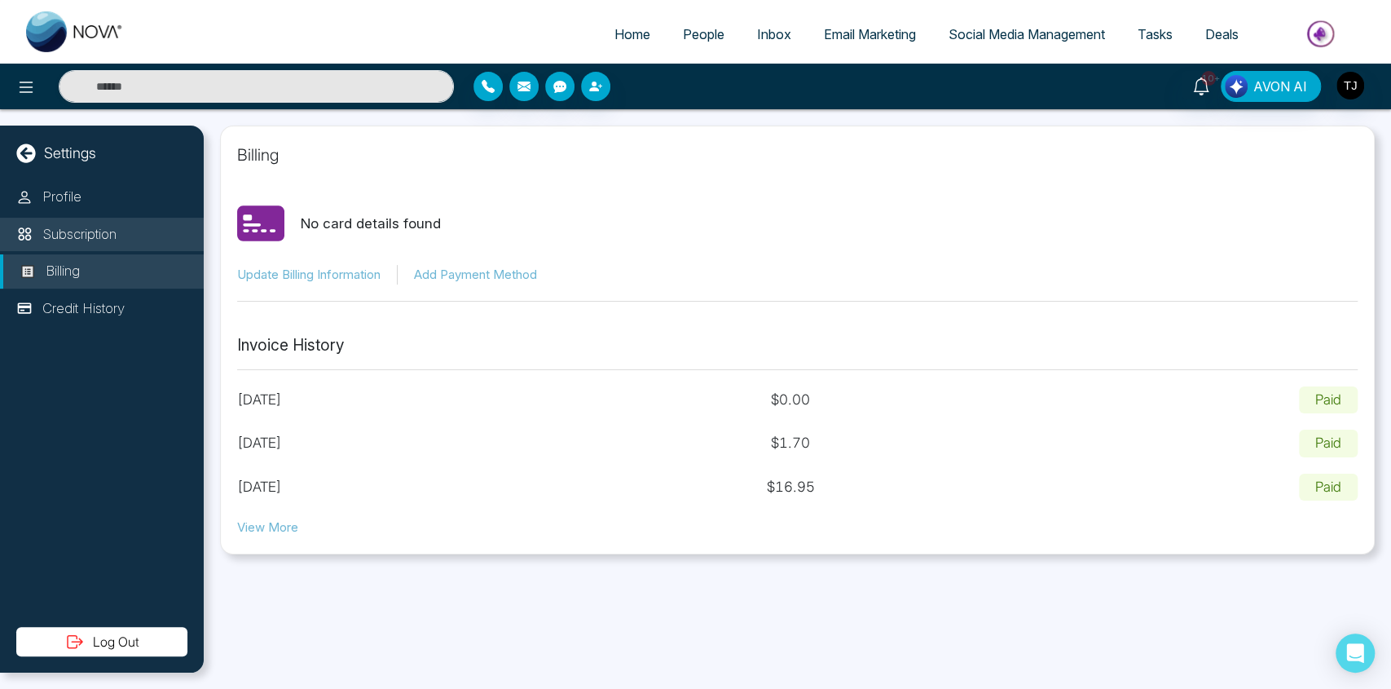
click at [120, 231] on li "Subscription" at bounding box center [102, 235] width 204 height 34
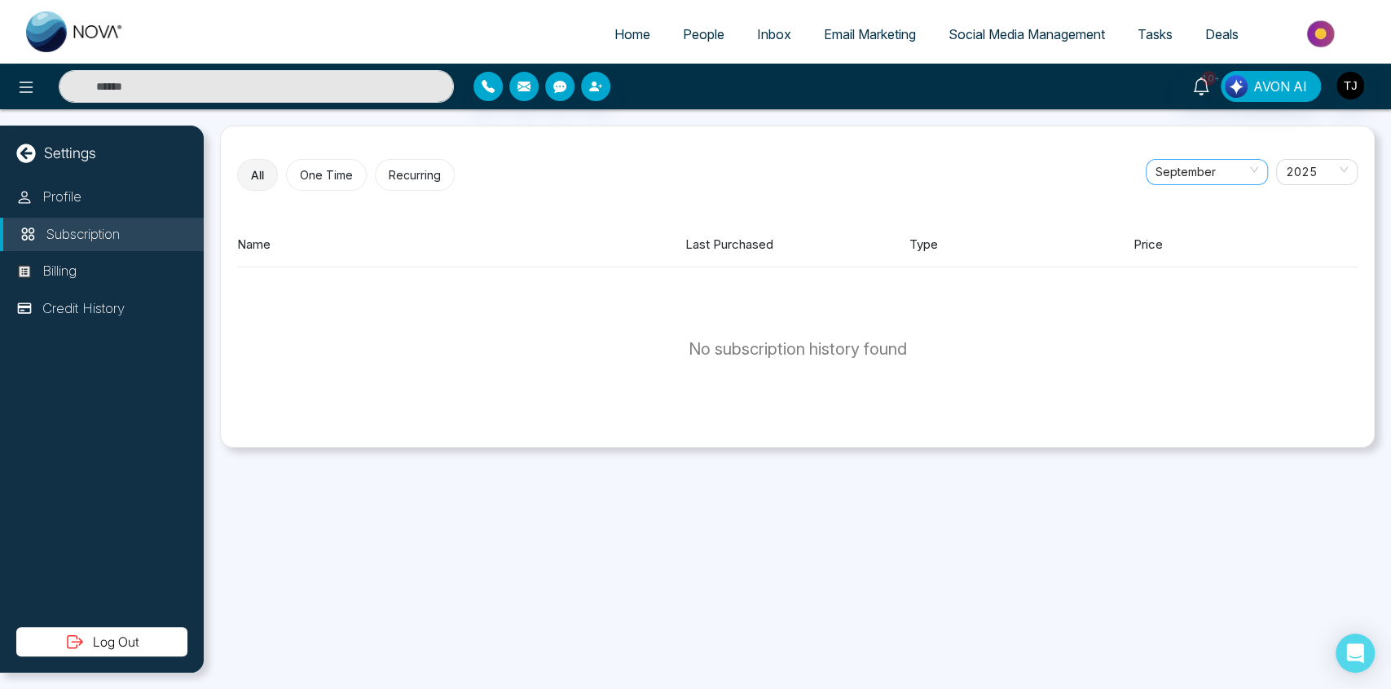
click at [1190, 174] on span "September" at bounding box center [1206, 172] width 103 height 24
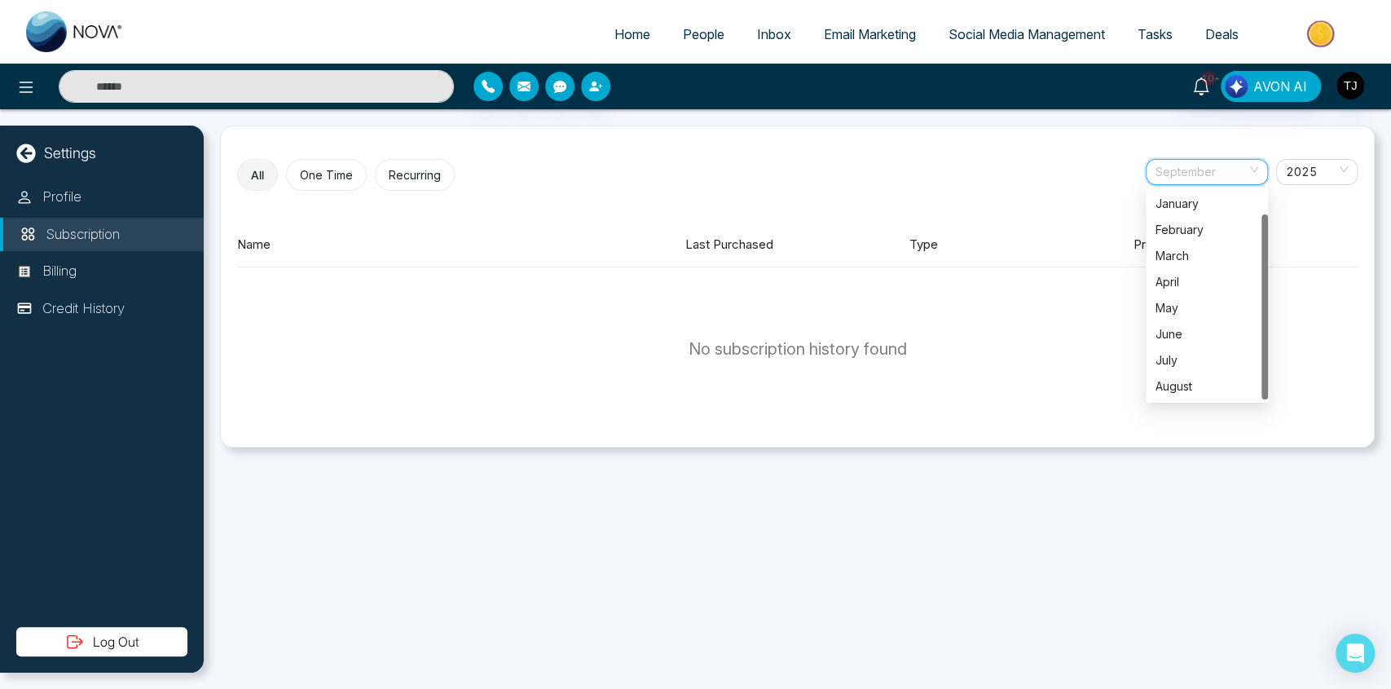
scroll to position [26, 0]
click at [1175, 254] on div "April" at bounding box center [1206, 256] width 103 height 18
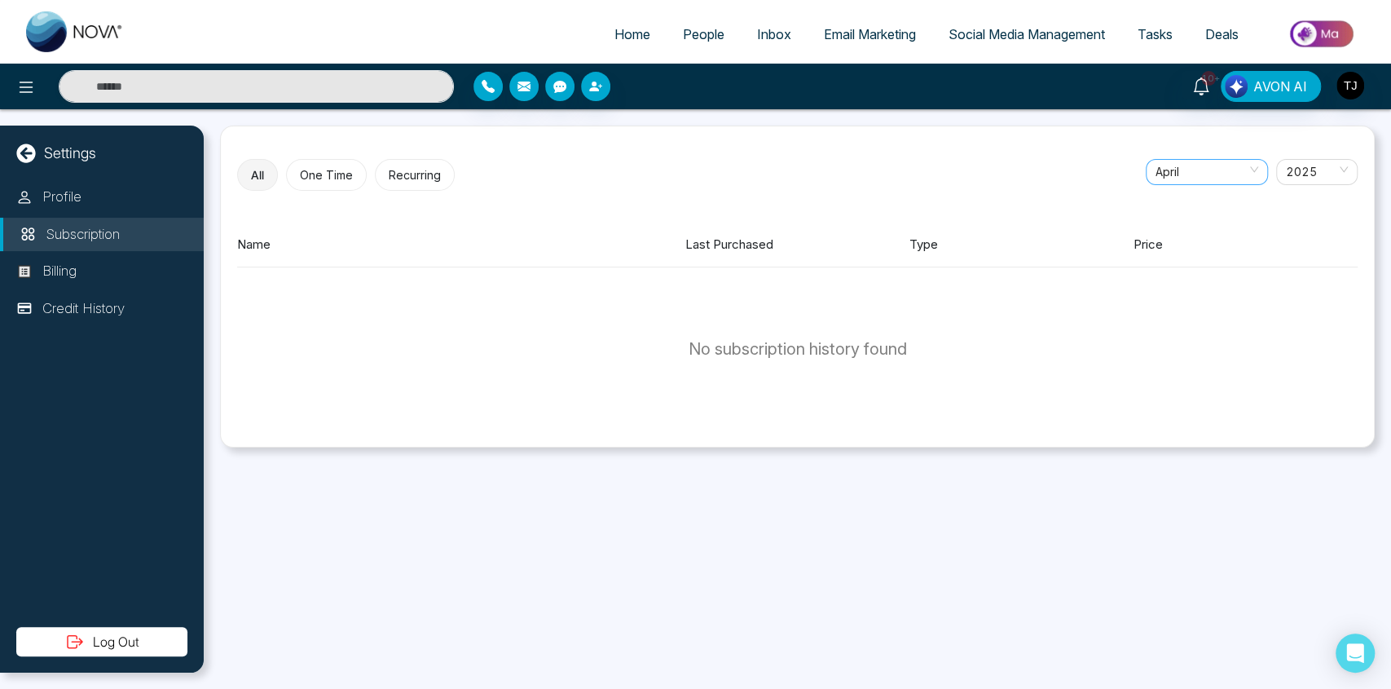
click at [1179, 165] on span "April" at bounding box center [1206, 172] width 103 height 24
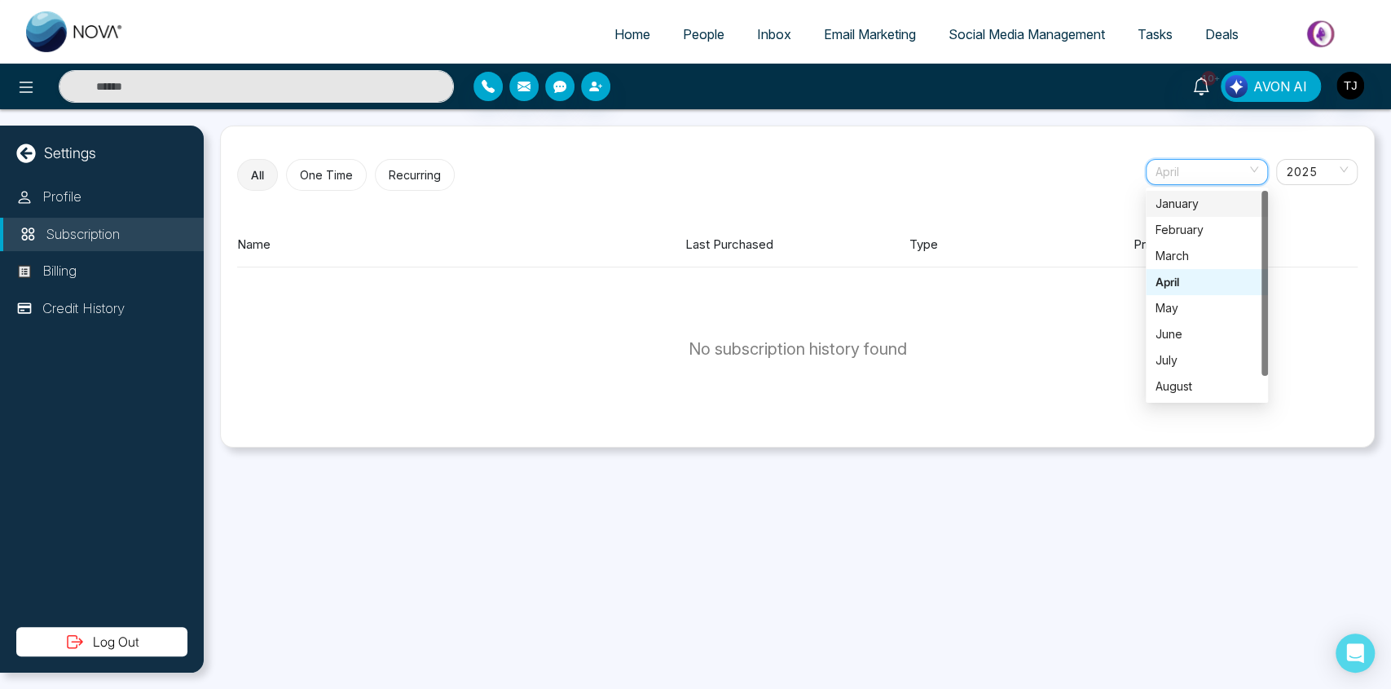
click at [1173, 199] on div "January" at bounding box center [1206, 204] width 103 height 18
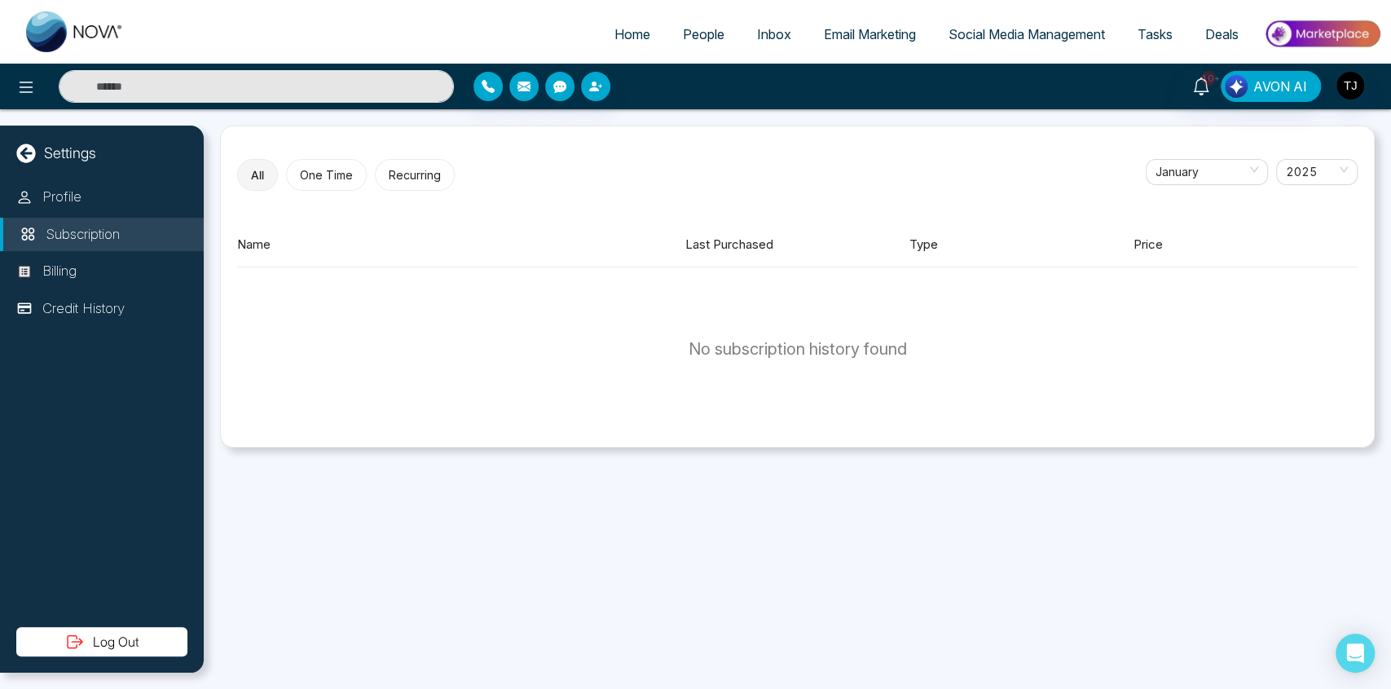
click at [1183, 169] on span "January" at bounding box center [1206, 172] width 103 height 24
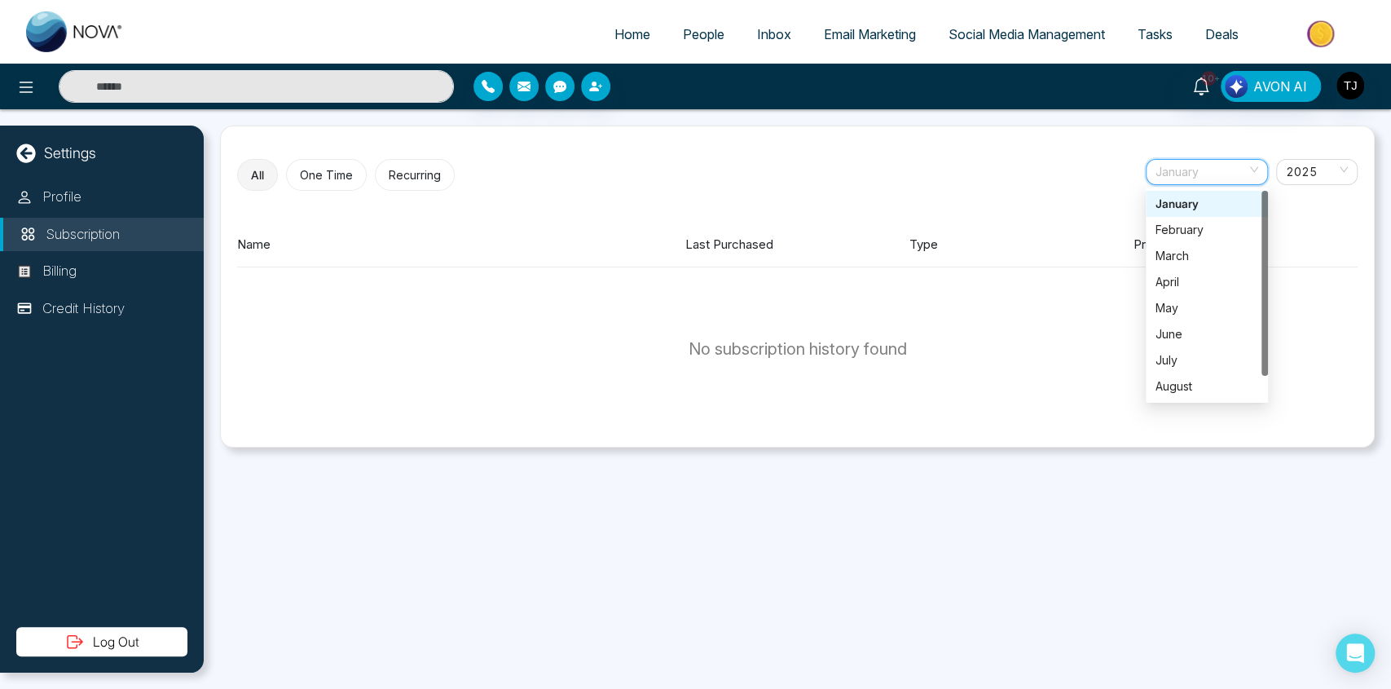
click at [1182, 204] on div "January" at bounding box center [1206, 204] width 103 height 18
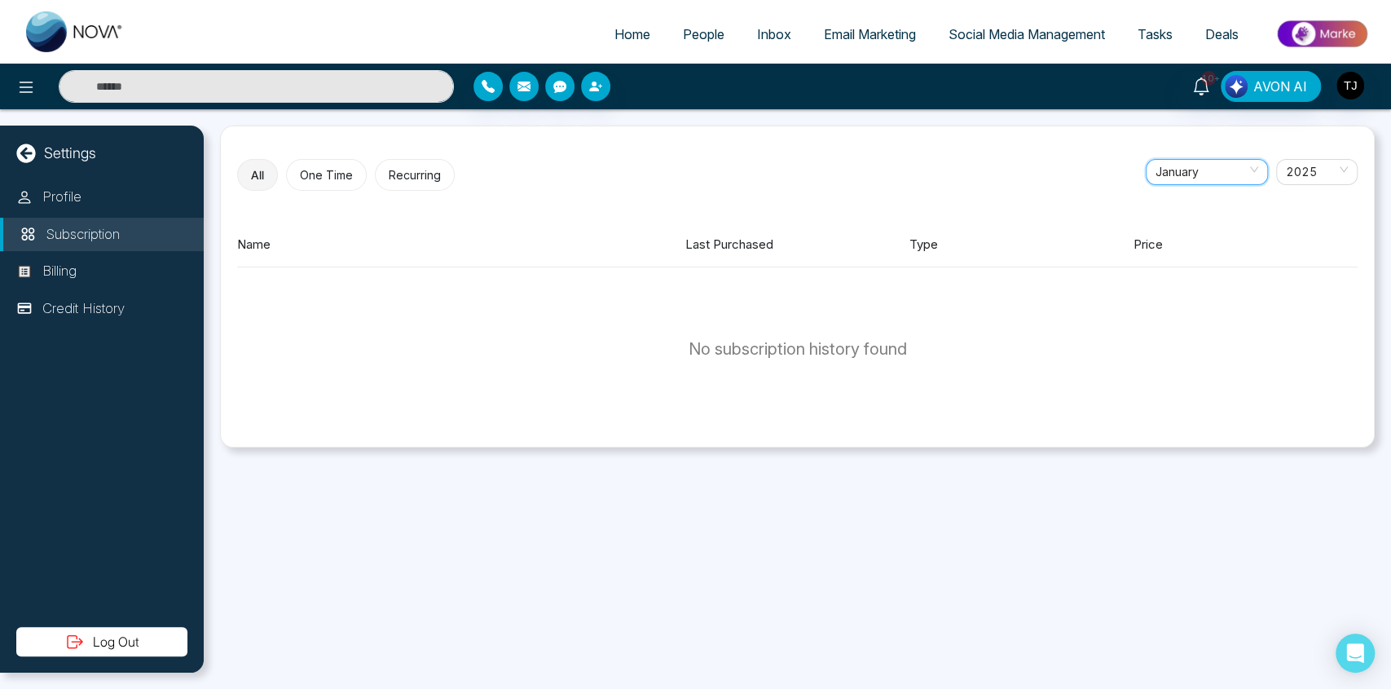
click at [1187, 149] on div "All One Time Recurring January January 01 02 January February March April May J…" at bounding box center [797, 286] width 1155 height 322
click at [328, 170] on button "One Time" at bounding box center [326, 175] width 81 height 32
click at [400, 174] on button "Recurring" at bounding box center [412, 175] width 80 height 32
click at [262, 177] on button "All" at bounding box center [257, 175] width 40 height 32
click at [46, 257] on li "Billing" at bounding box center [102, 271] width 204 height 34
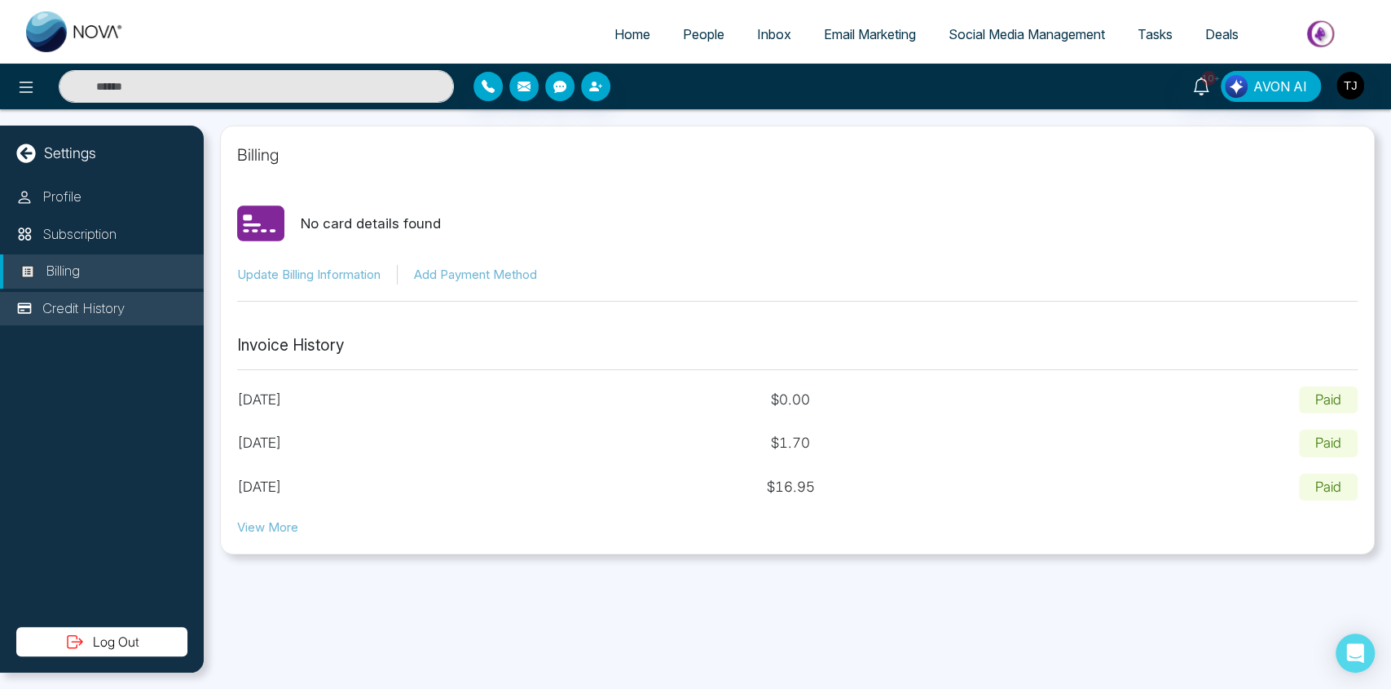
click at [111, 307] on p "Credit History" at bounding box center [83, 308] width 82 height 21
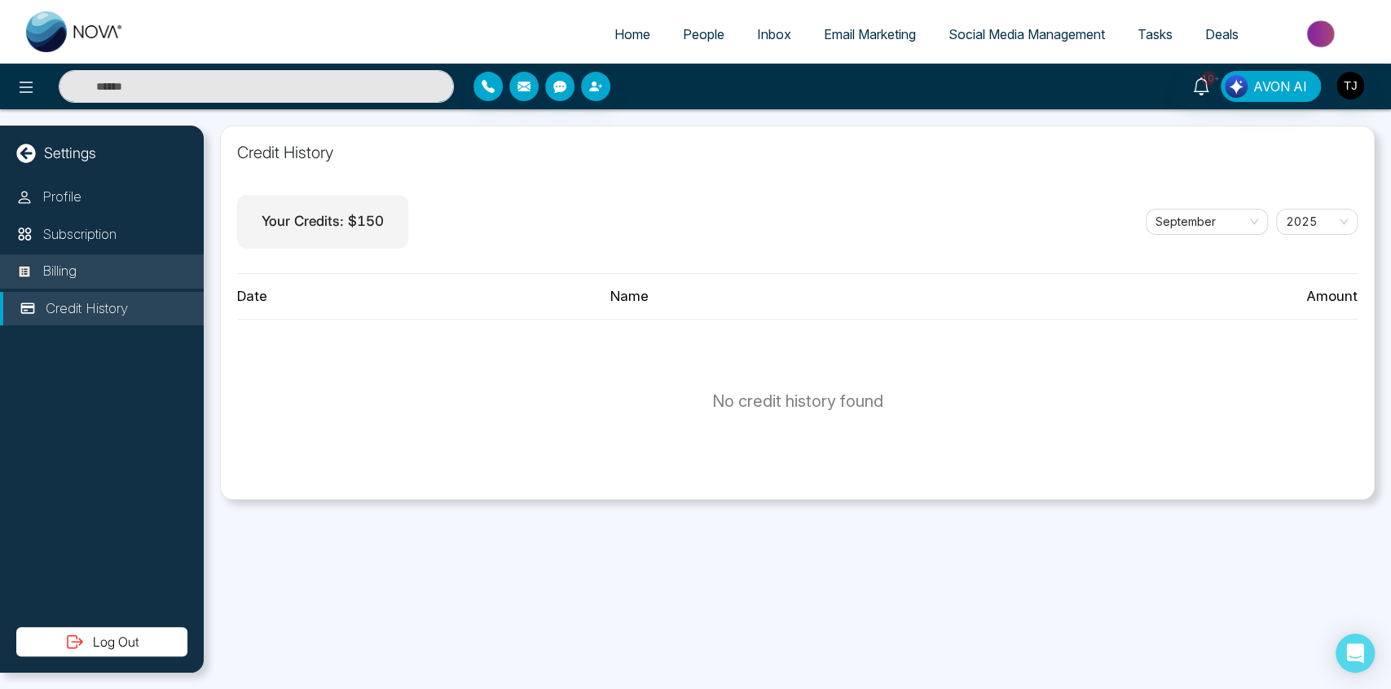
click at [125, 276] on li "Billing" at bounding box center [102, 271] width 204 height 34
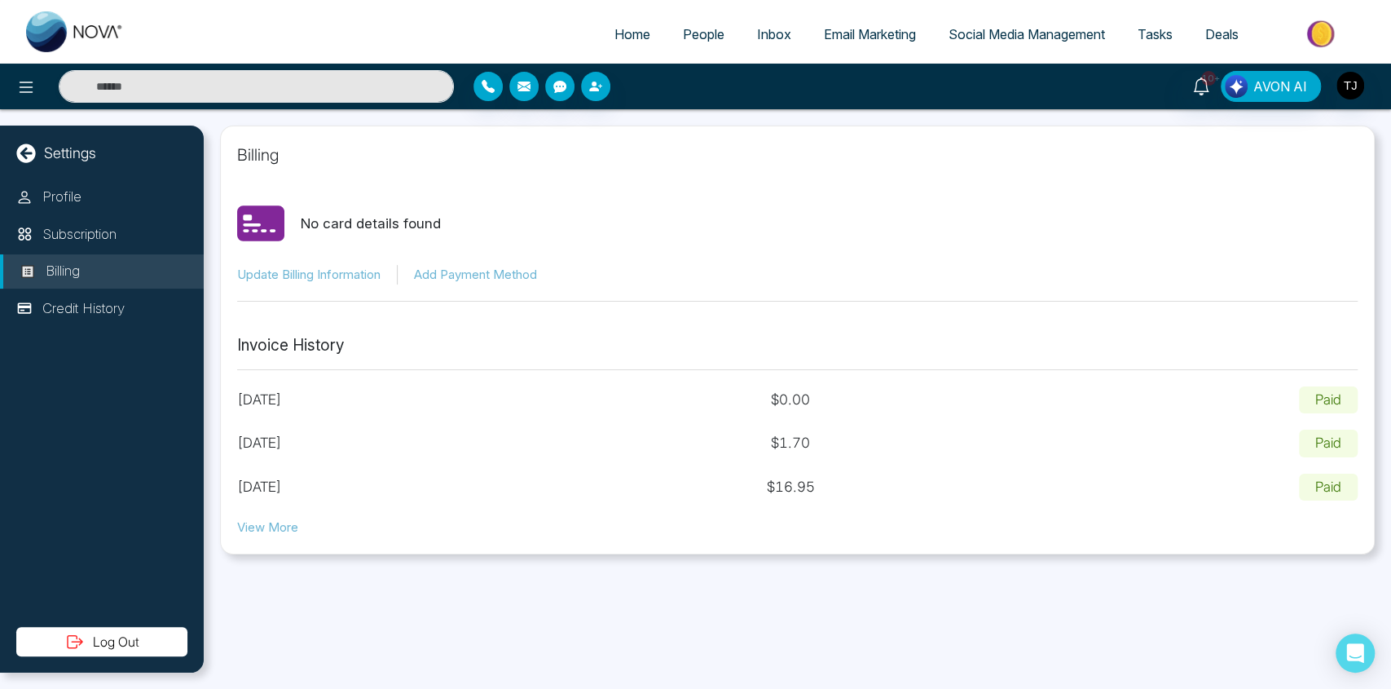
click at [637, 301] on section "No card details found Update Billing Information Add Payment Method" at bounding box center [797, 242] width 1120 height 118
click at [500, 179] on div "Billing" at bounding box center [797, 163] width 1120 height 41
click at [117, 235] on p "Subscription" at bounding box center [79, 234] width 74 height 21
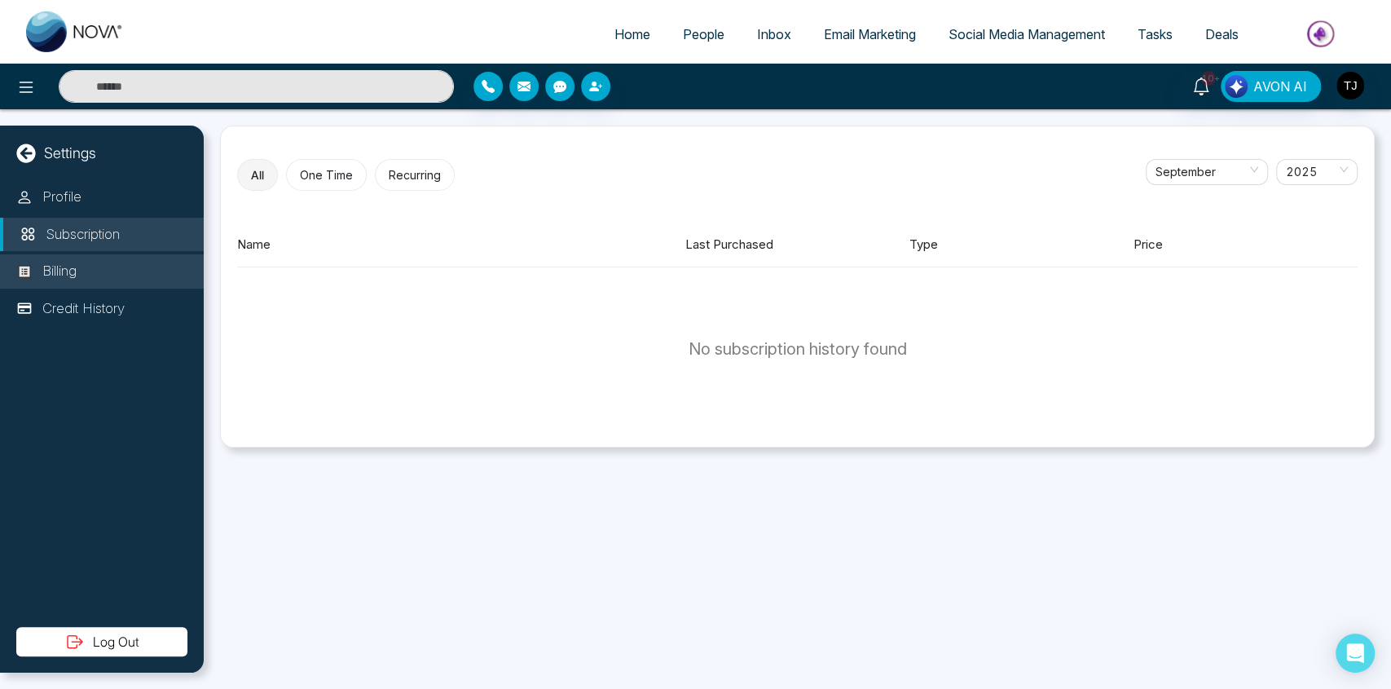
click at [105, 276] on li "Billing" at bounding box center [102, 271] width 204 height 34
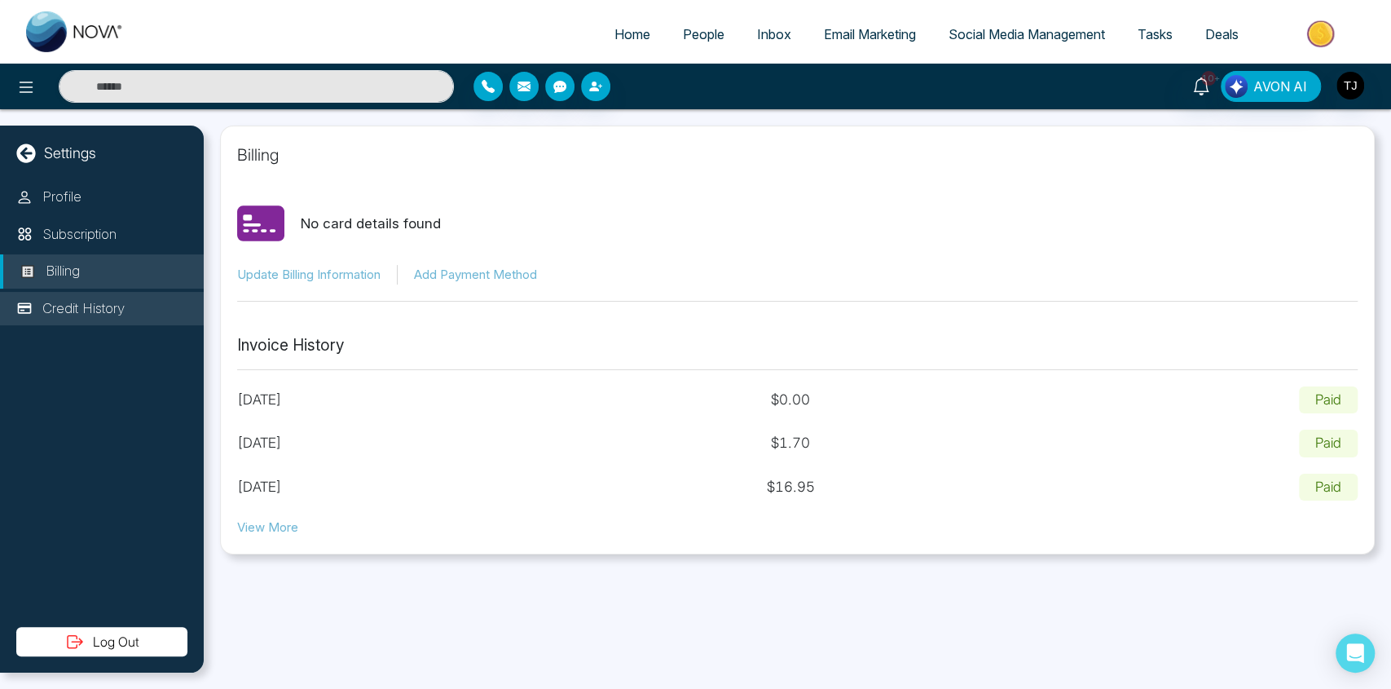
click at [104, 310] on p "Credit History" at bounding box center [83, 308] width 82 height 21
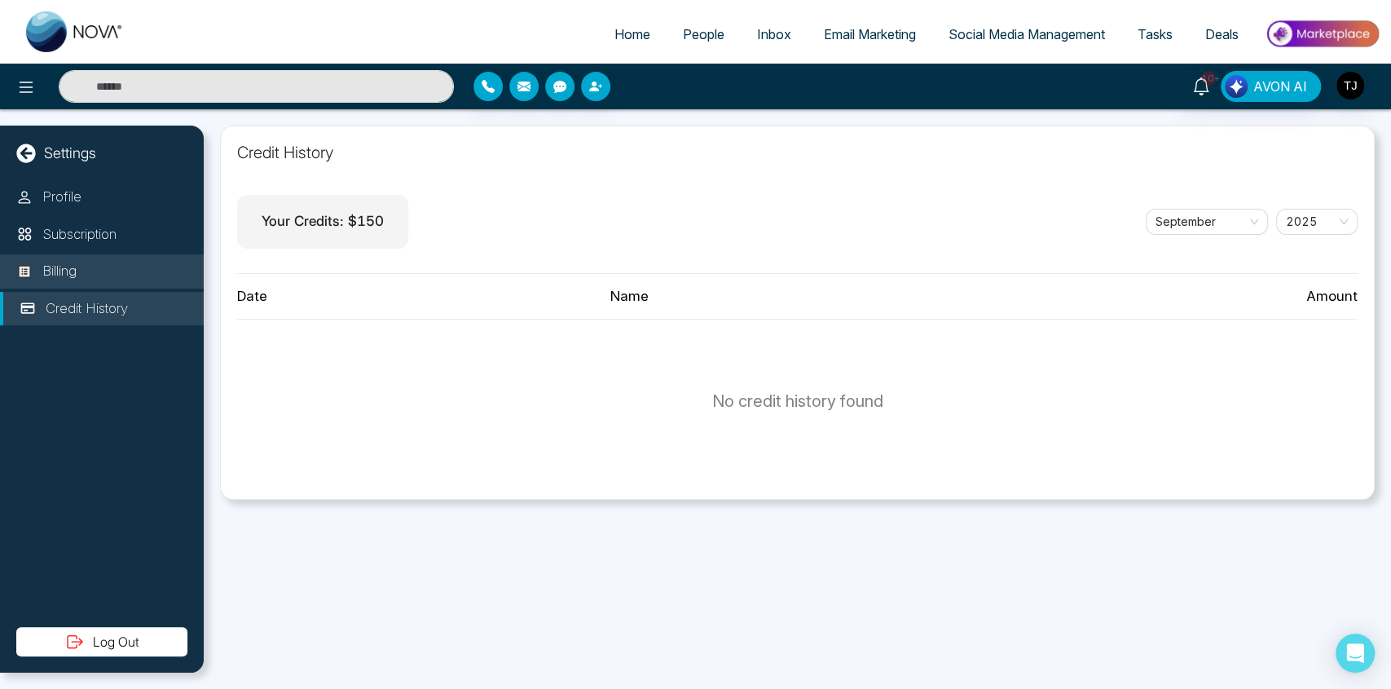
click at [110, 265] on li "Billing" at bounding box center [102, 271] width 204 height 34
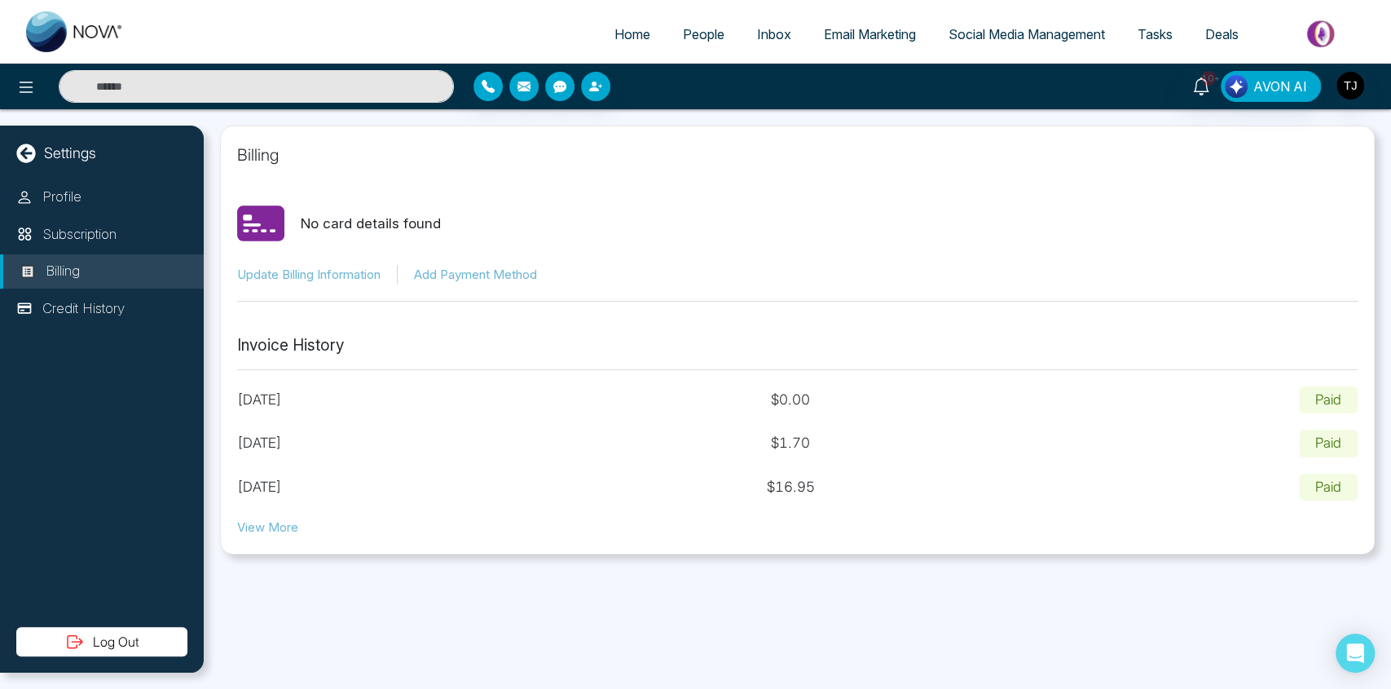
click at [454, 620] on div "Billing No card details found Update Billing Information Add Payment Method Inv…" at bounding box center [797, 398] width 1187 height 579
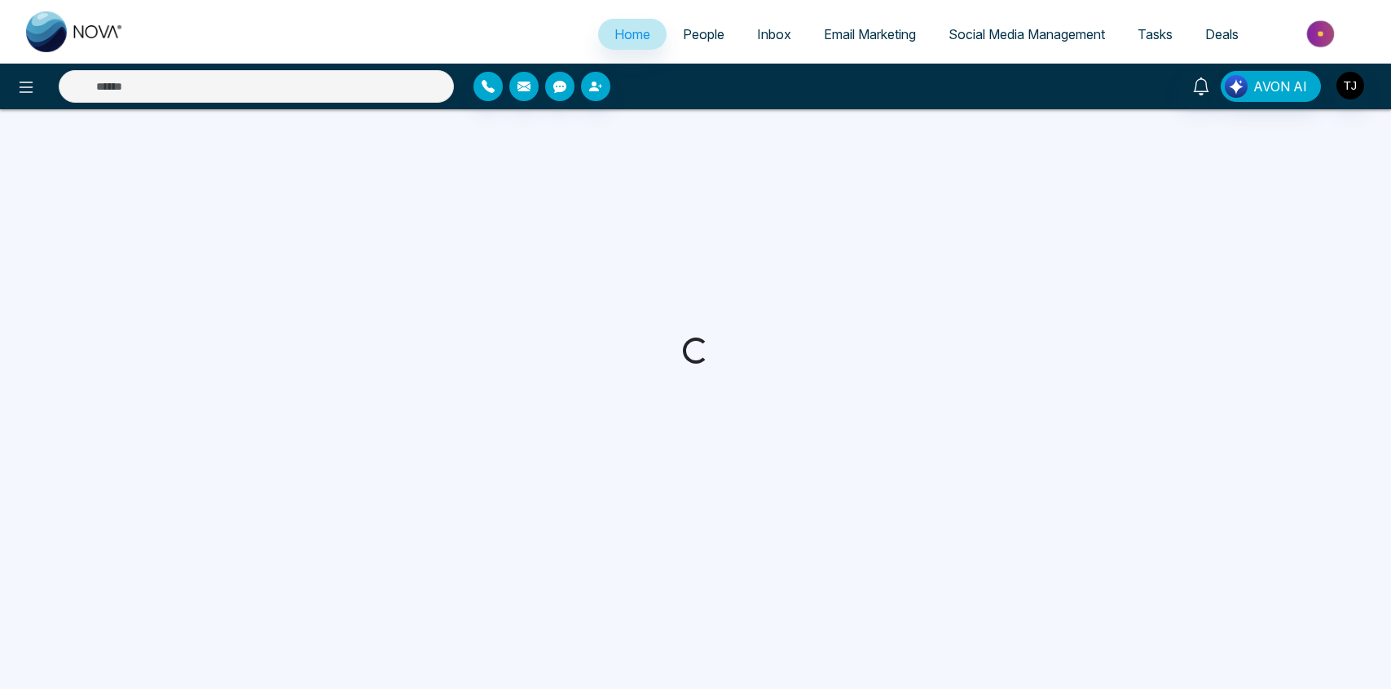
select select "*"
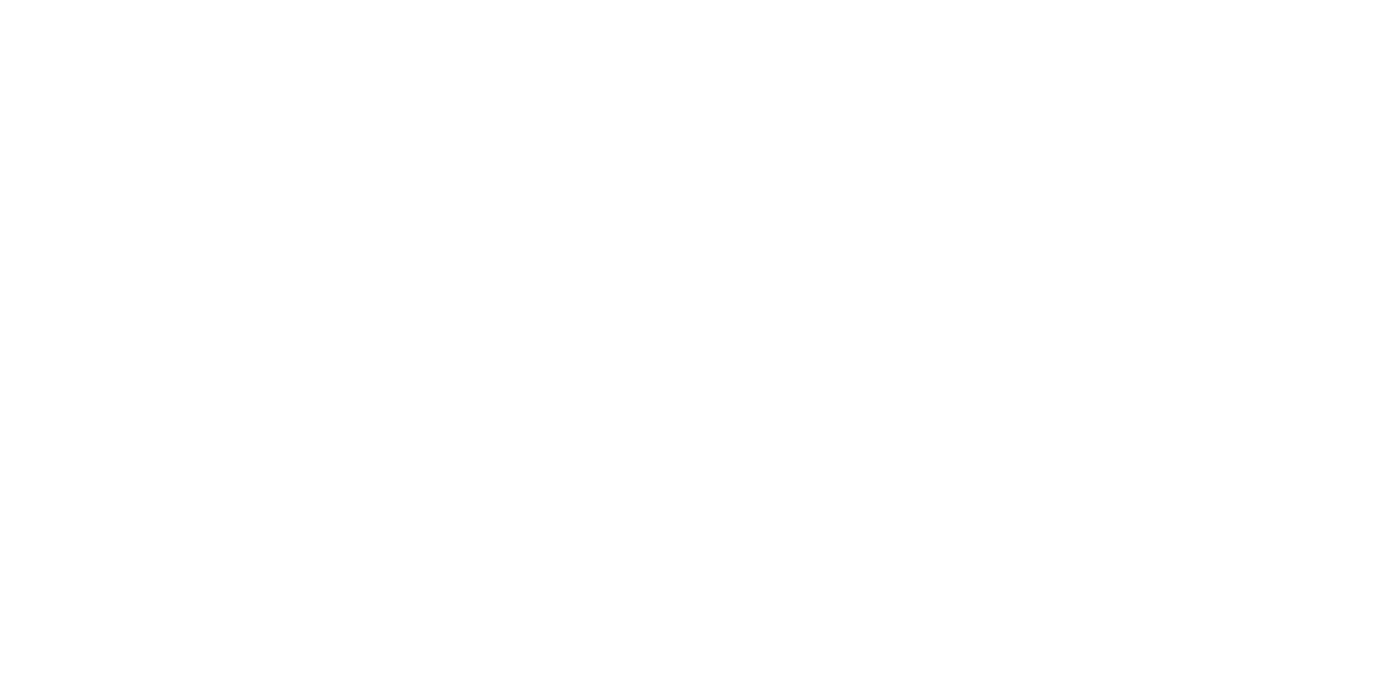
select select "*"
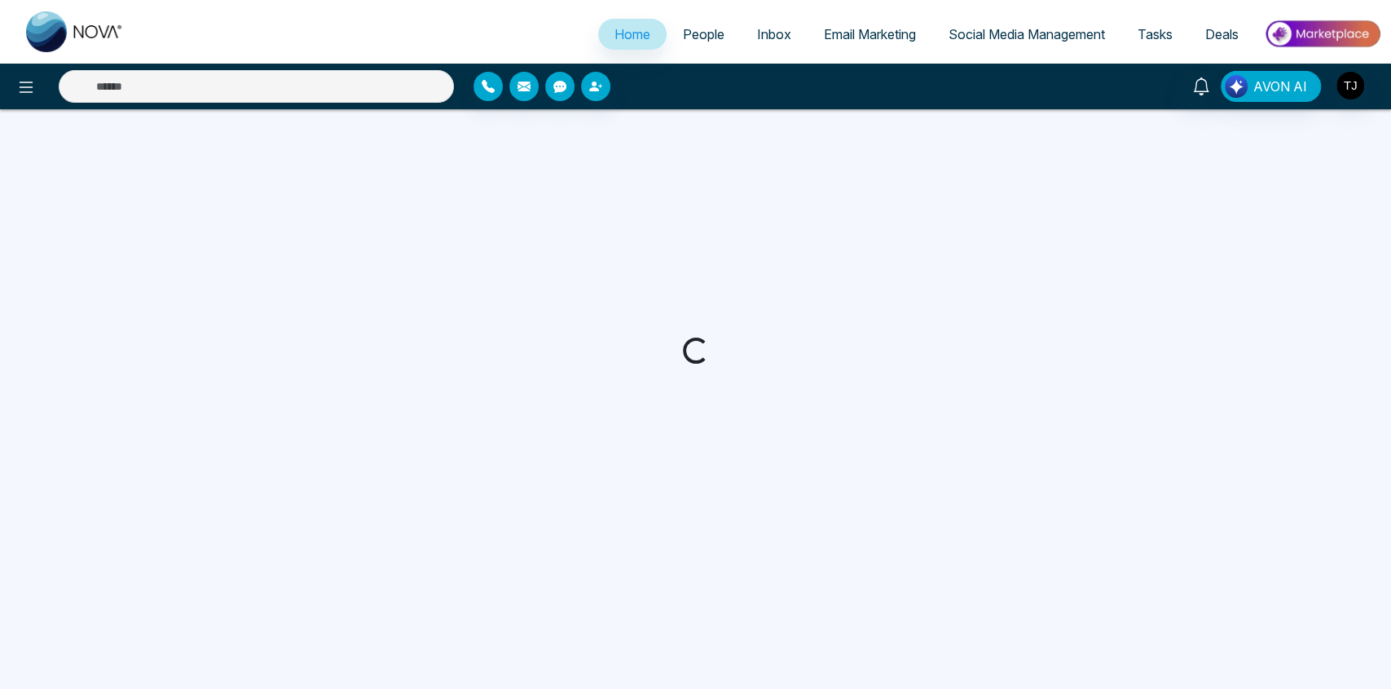
select select "*"
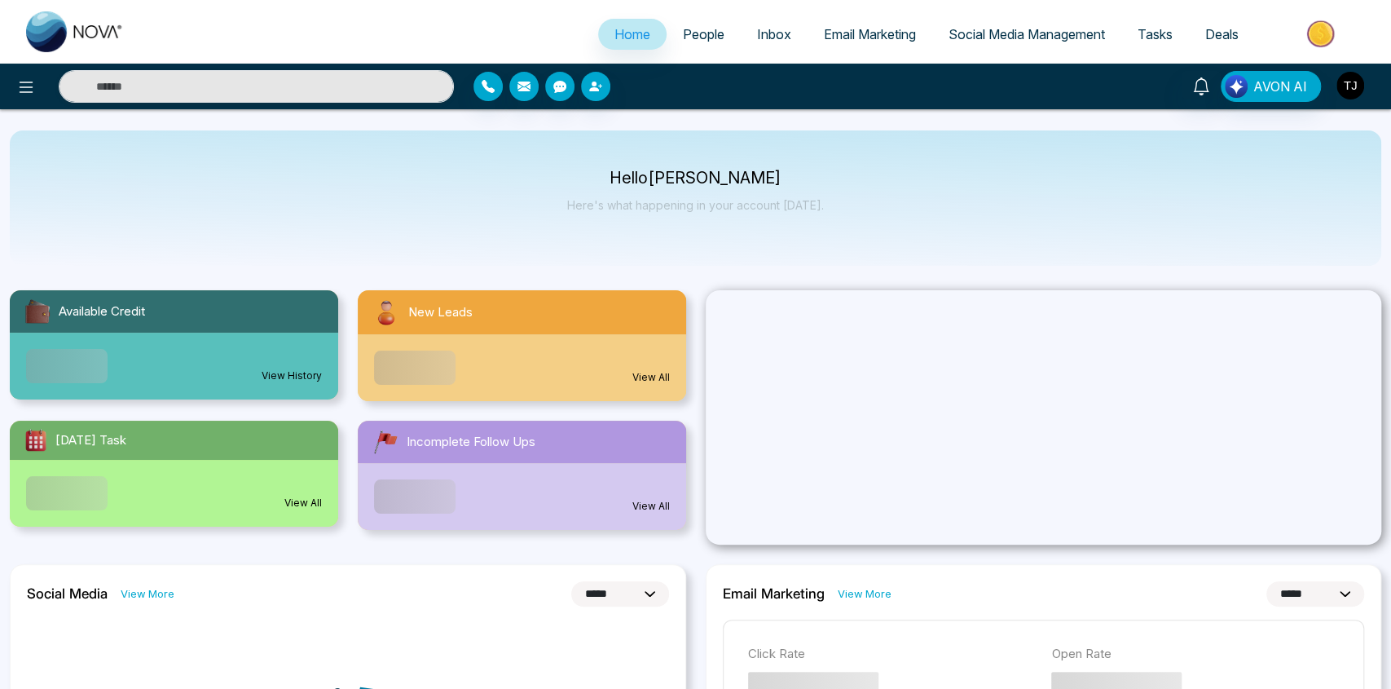
click at [1345, 89] on img "button" at bounding box center [1350, 86] width 28 height 28
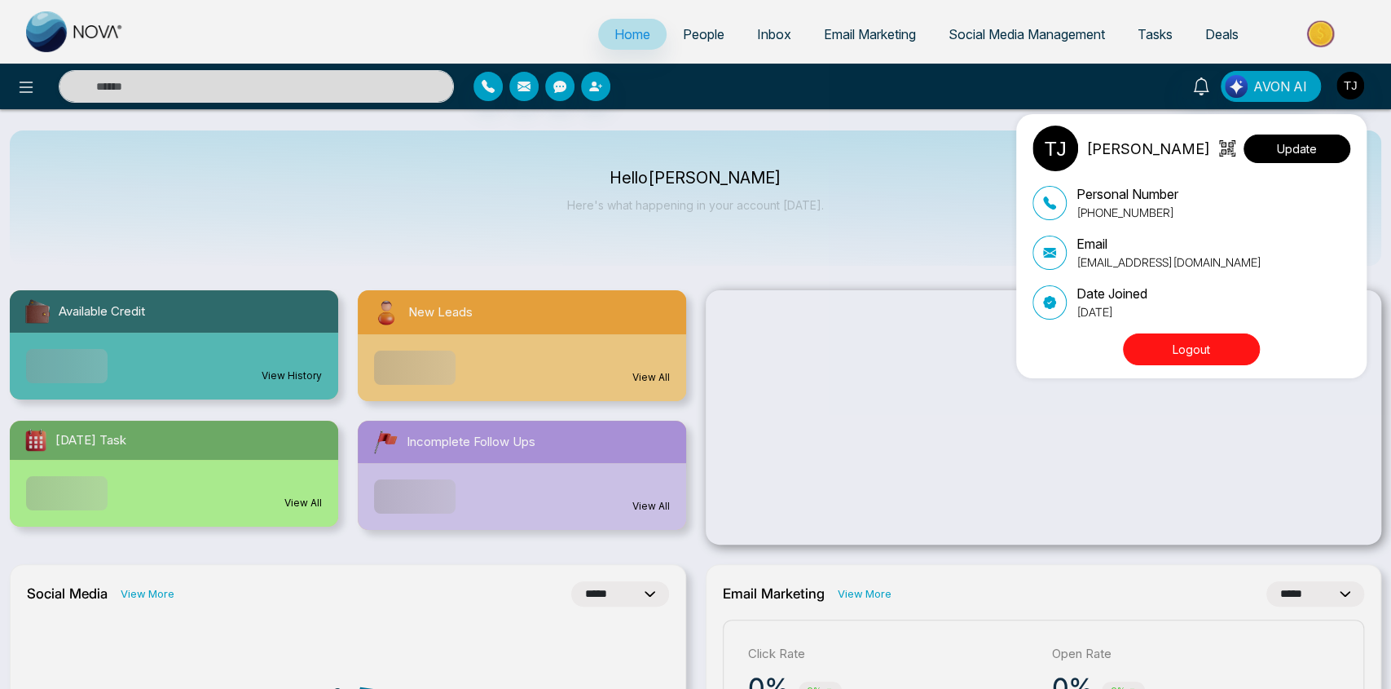
click at [1295, 146] on button "Update" at bounding box center [1296, 148] width 107 height 29
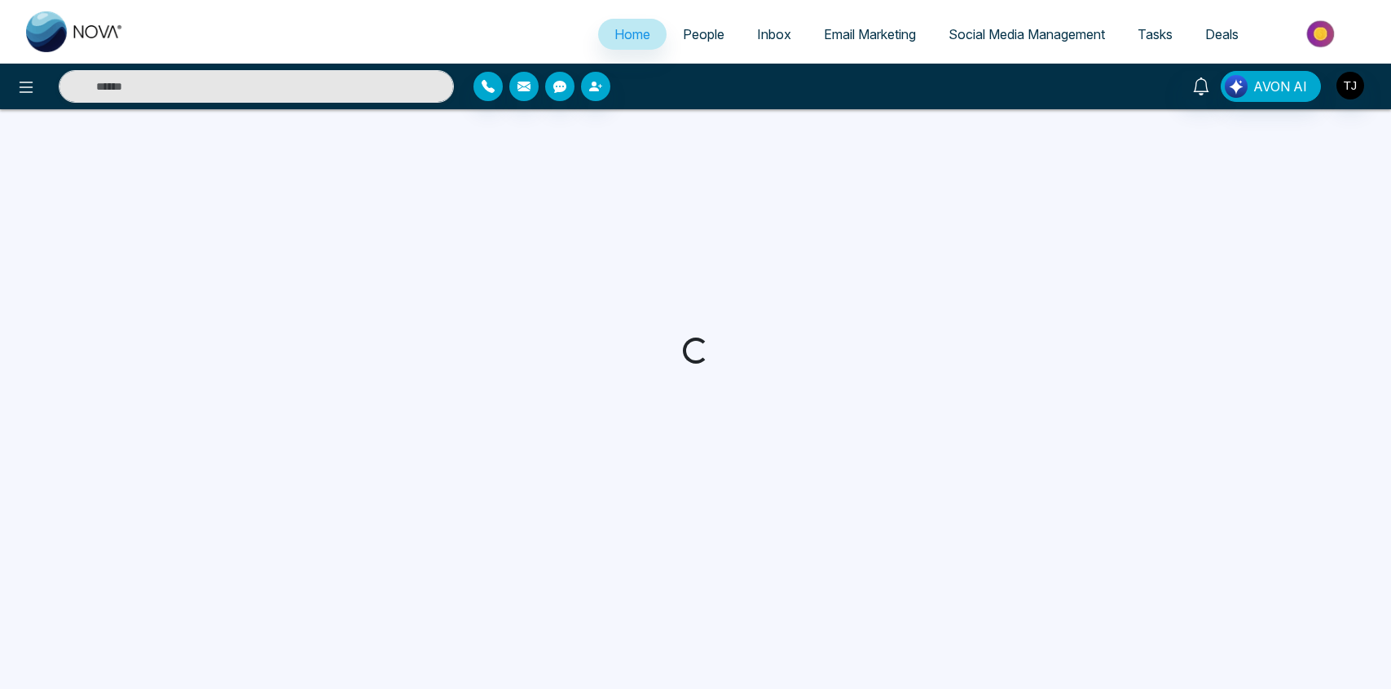
select select "*"
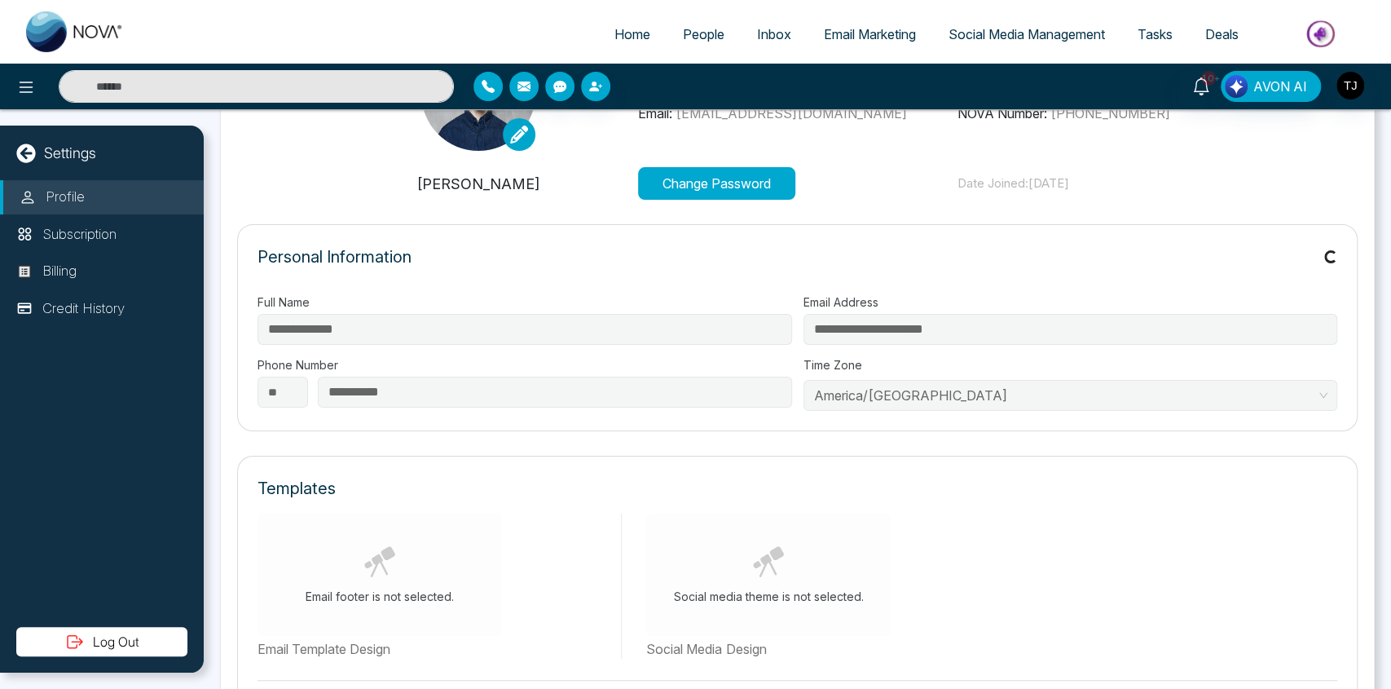
scroll to position [163, 0]
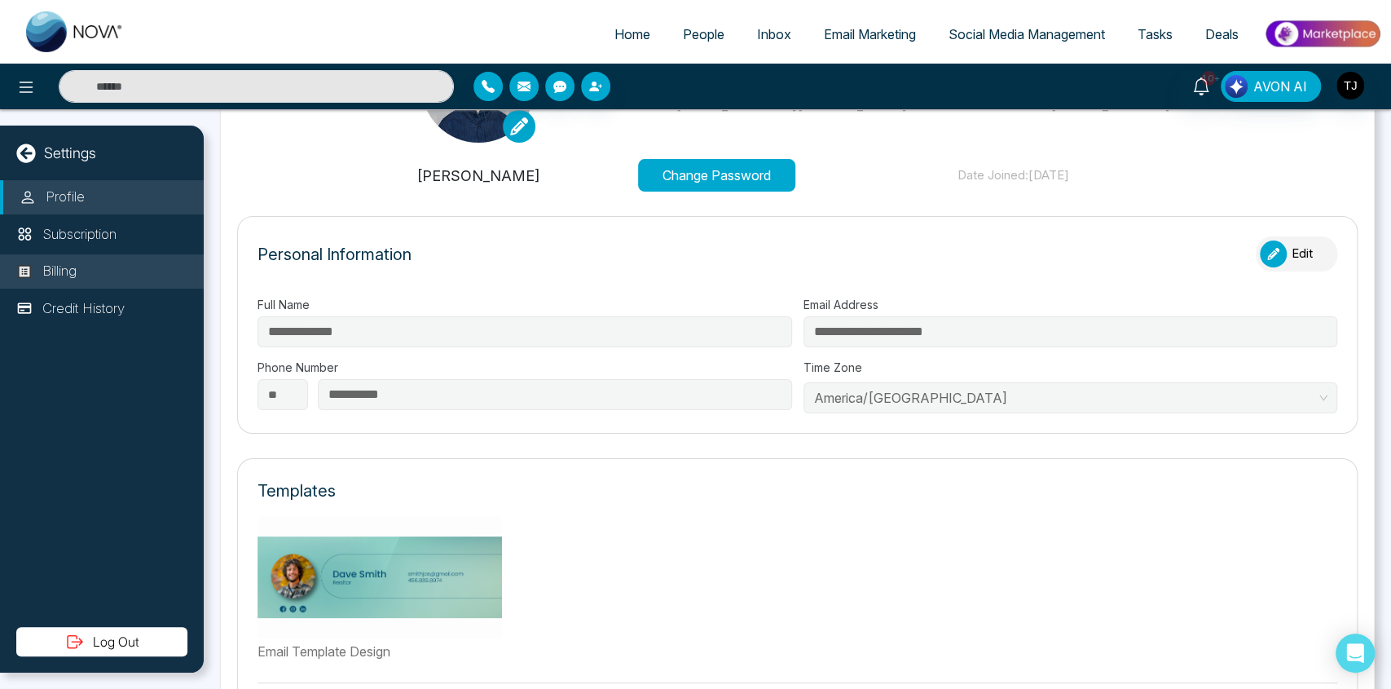
click at [115, 263] on li "Billing" at bounding box center [102, 271] width 204 height 34
